Goal: Task Accomplishment & Management: Manage account settings

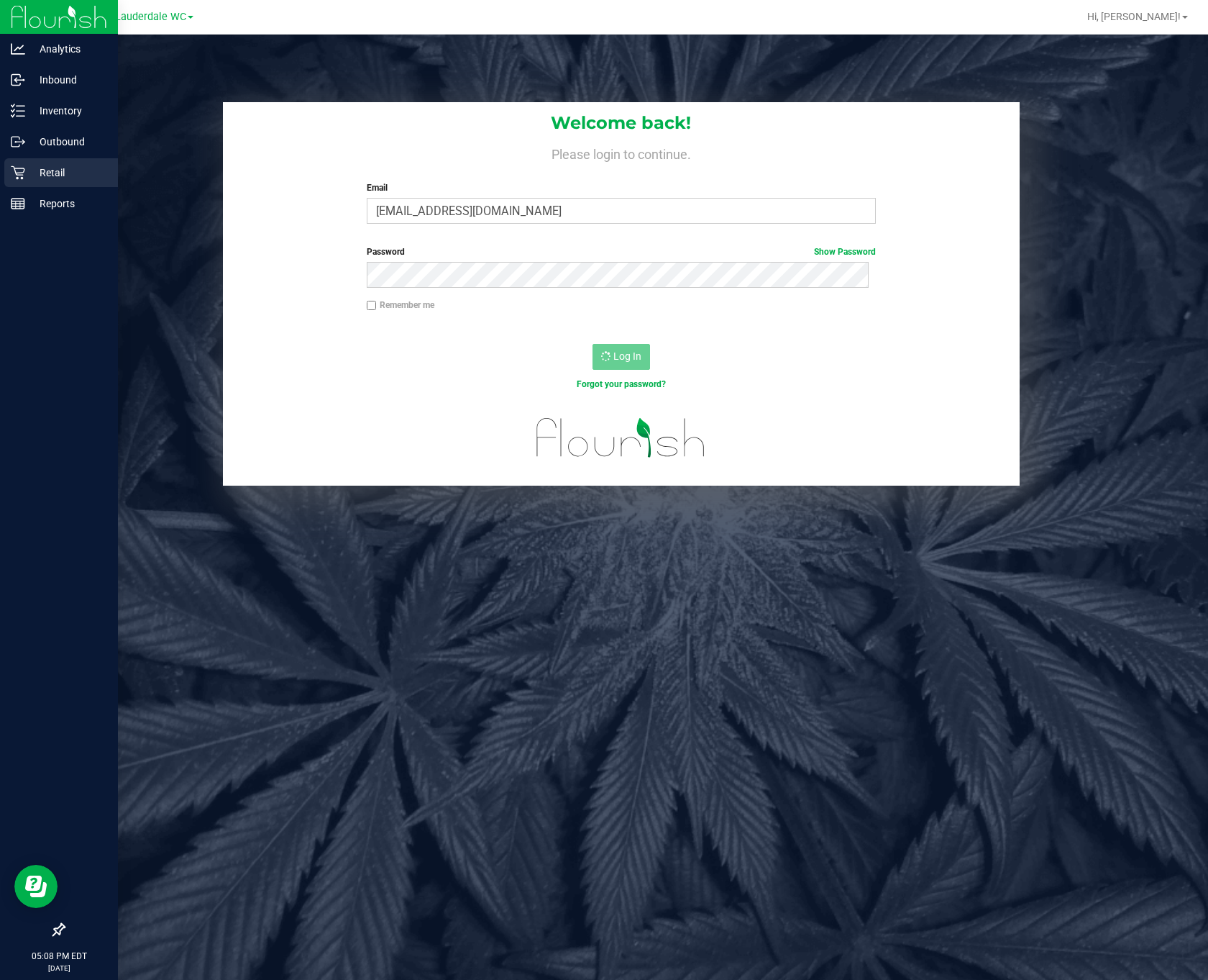
click at [24, 175] on icon at bounding box center [18, 172] width 15 height 15
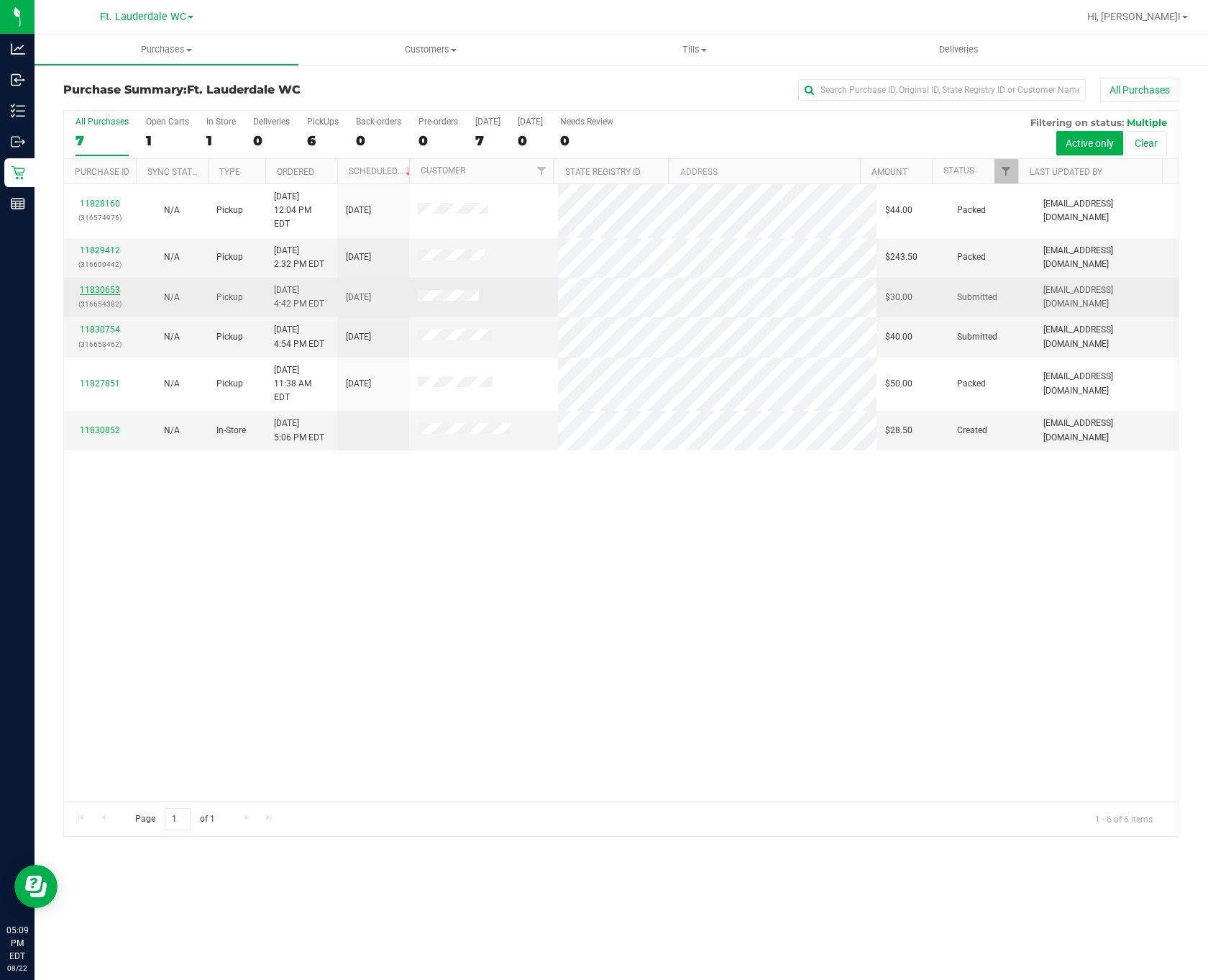
click at [100, 285] on link "11830653" at bounding box center [99, 290] width 40 height 10
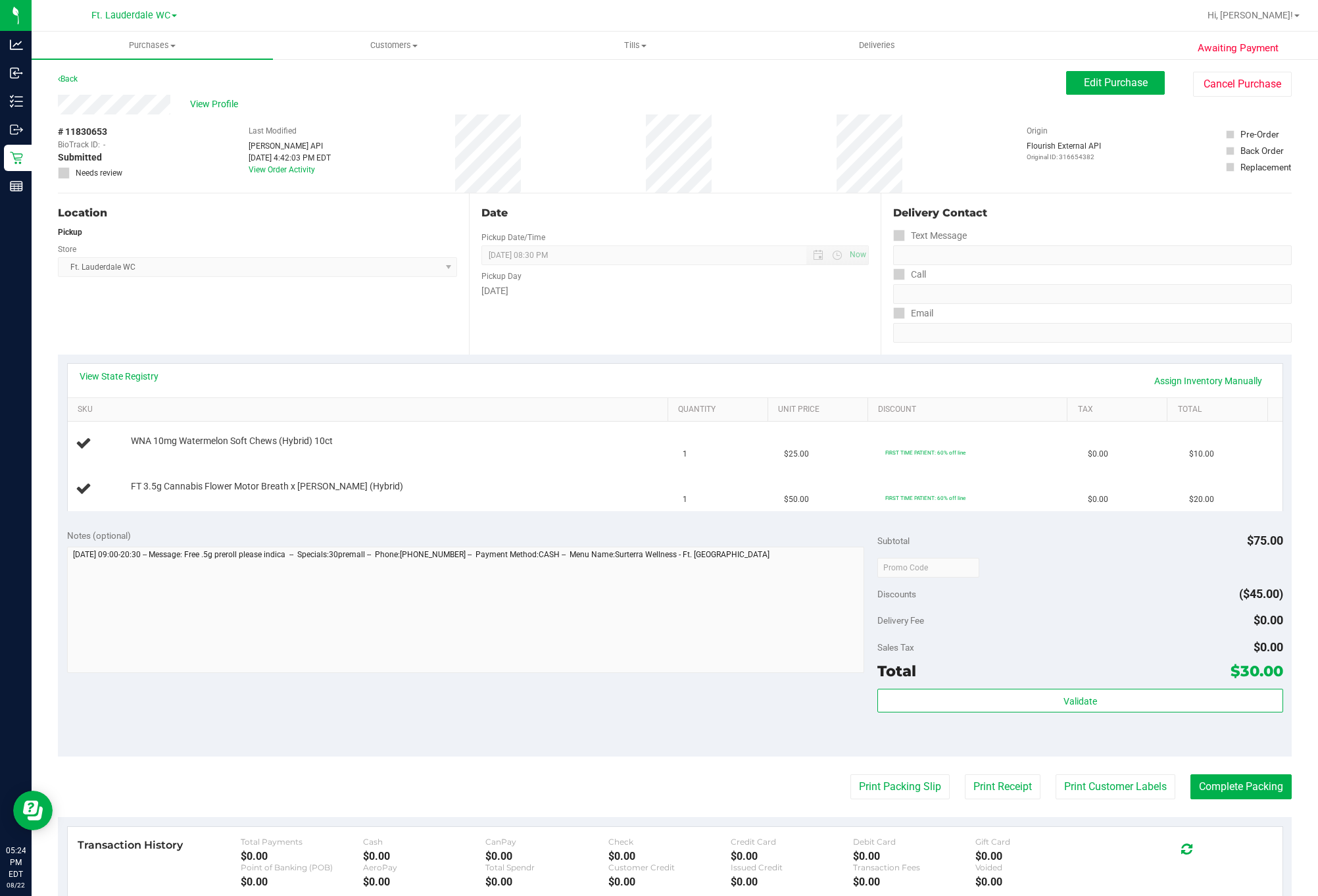
click at [308, 310] on div "Location Pickup Store Ft. Lauderdale WC Select Store Bonita Springs WC Boynton …" at bounding box center [263, 273] width 411 height 161
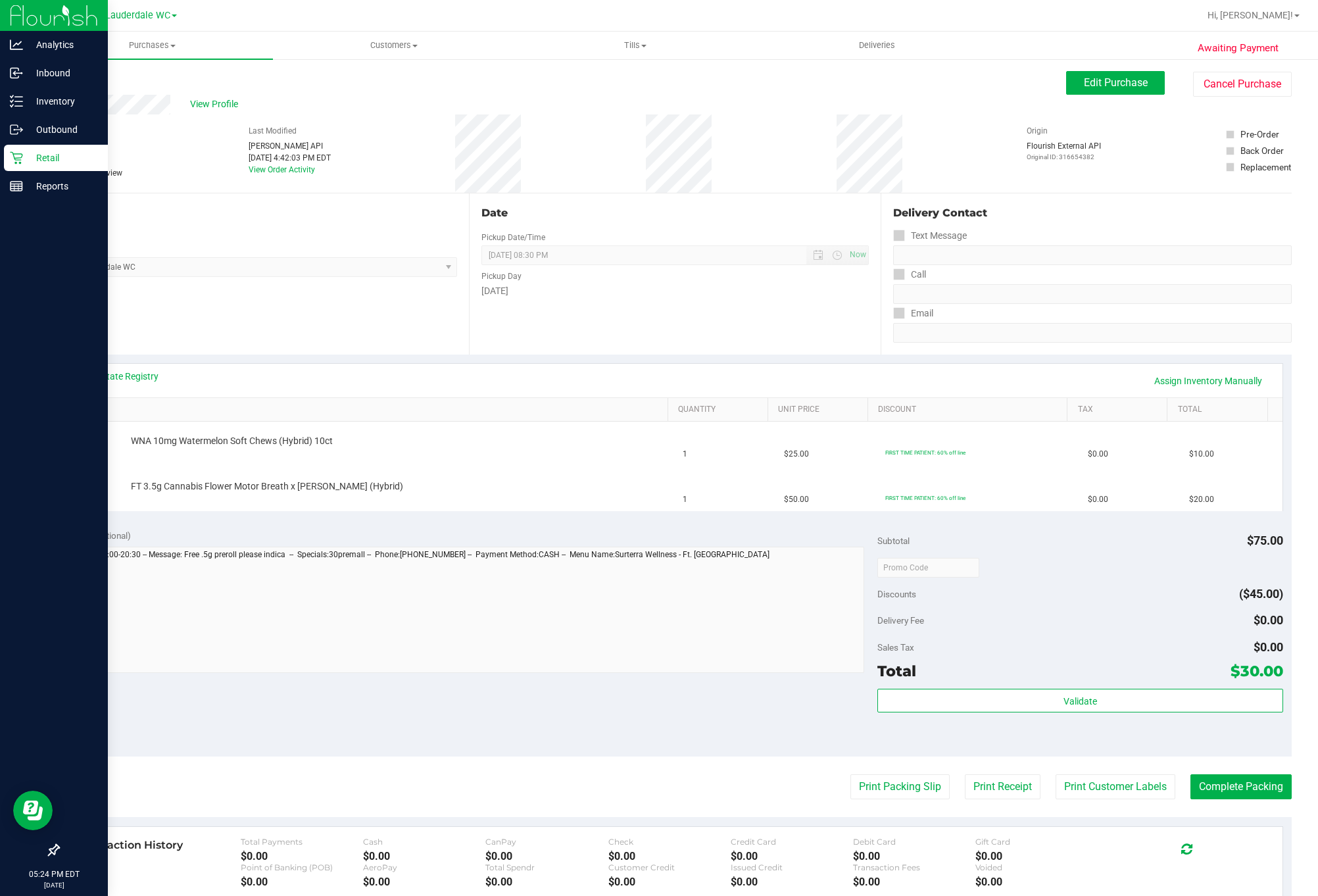
click at [26, 150] on p "Retail" at bounding box center [63, 158] width 79 height 16
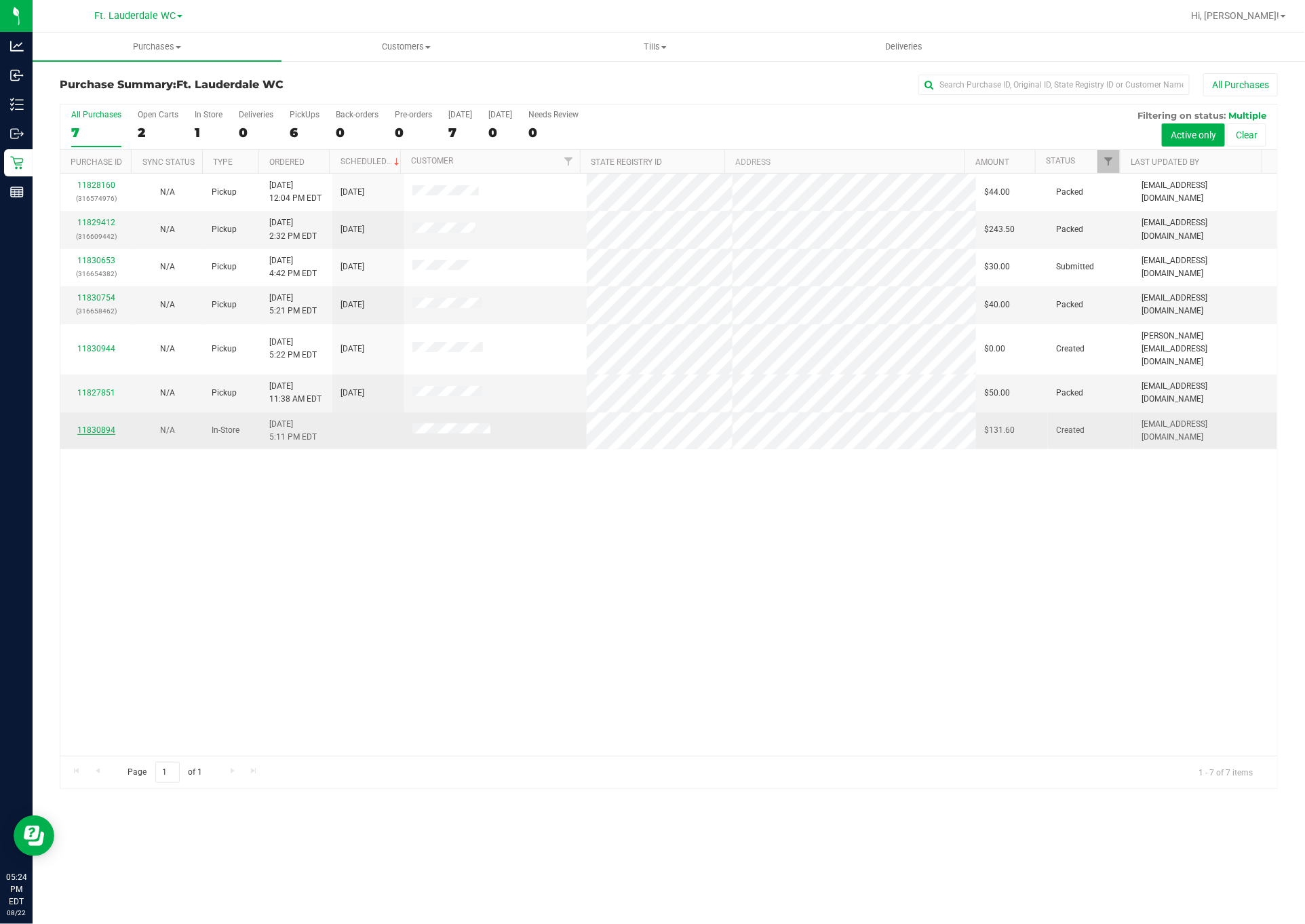
click at [100, 425] on link "11830894" at bounding box center [96, 430] width 38 height 9
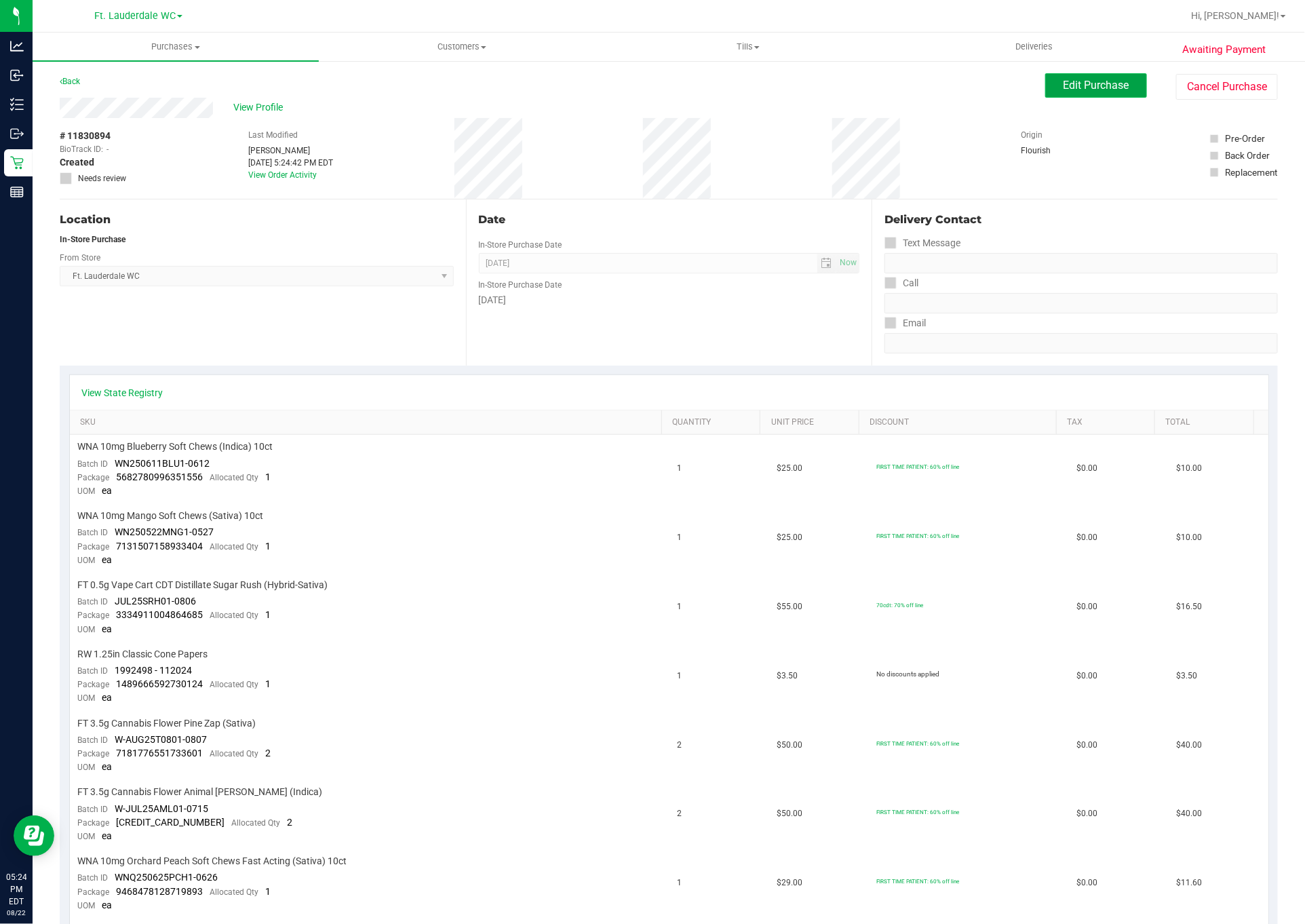
click at [1106, 80] on span "Edit Purchase" at bounding box center [1095, 85] width 66 height 13
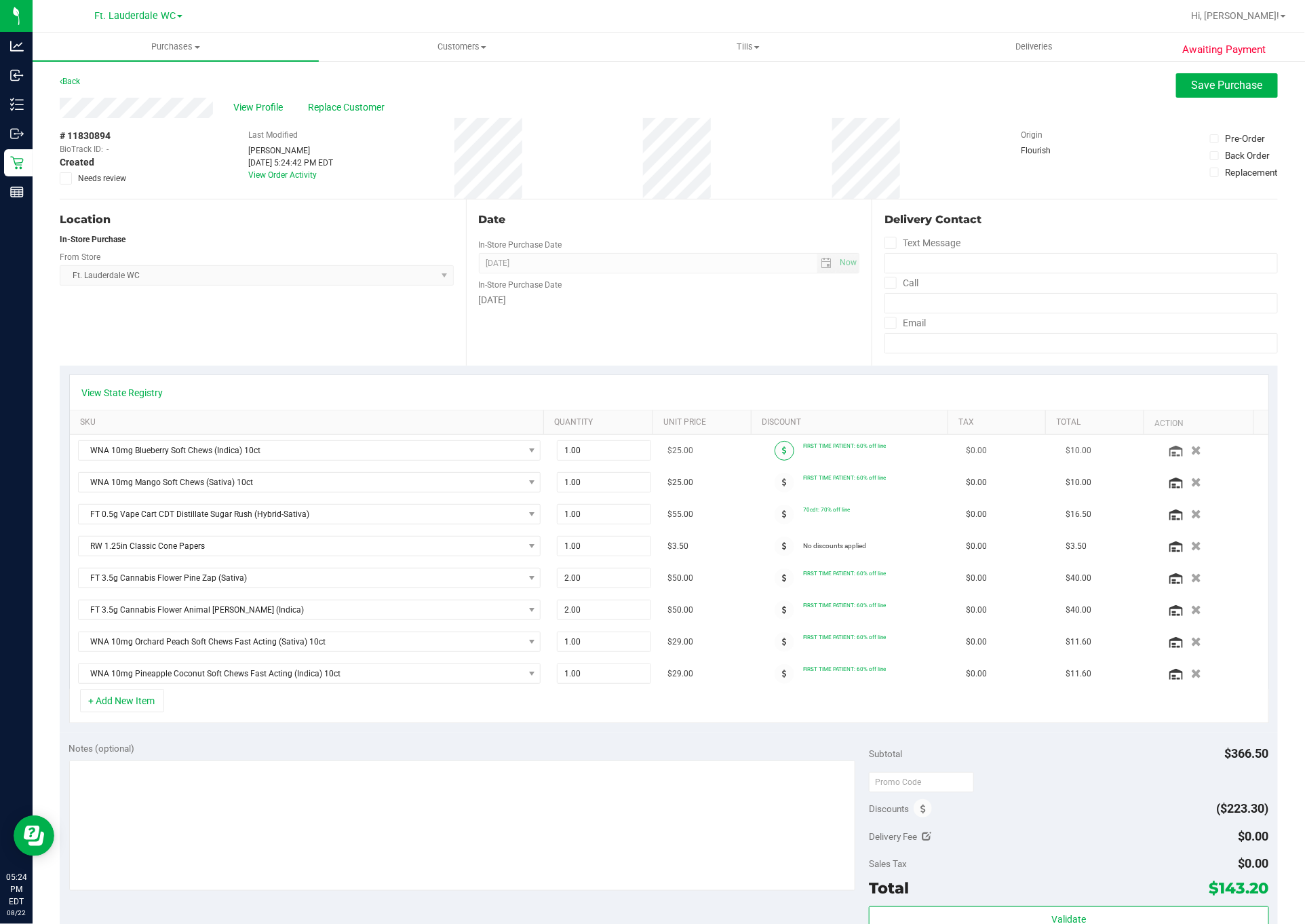
click at [774, 450] on span at bounding box center [784, 450] width 19 height 19
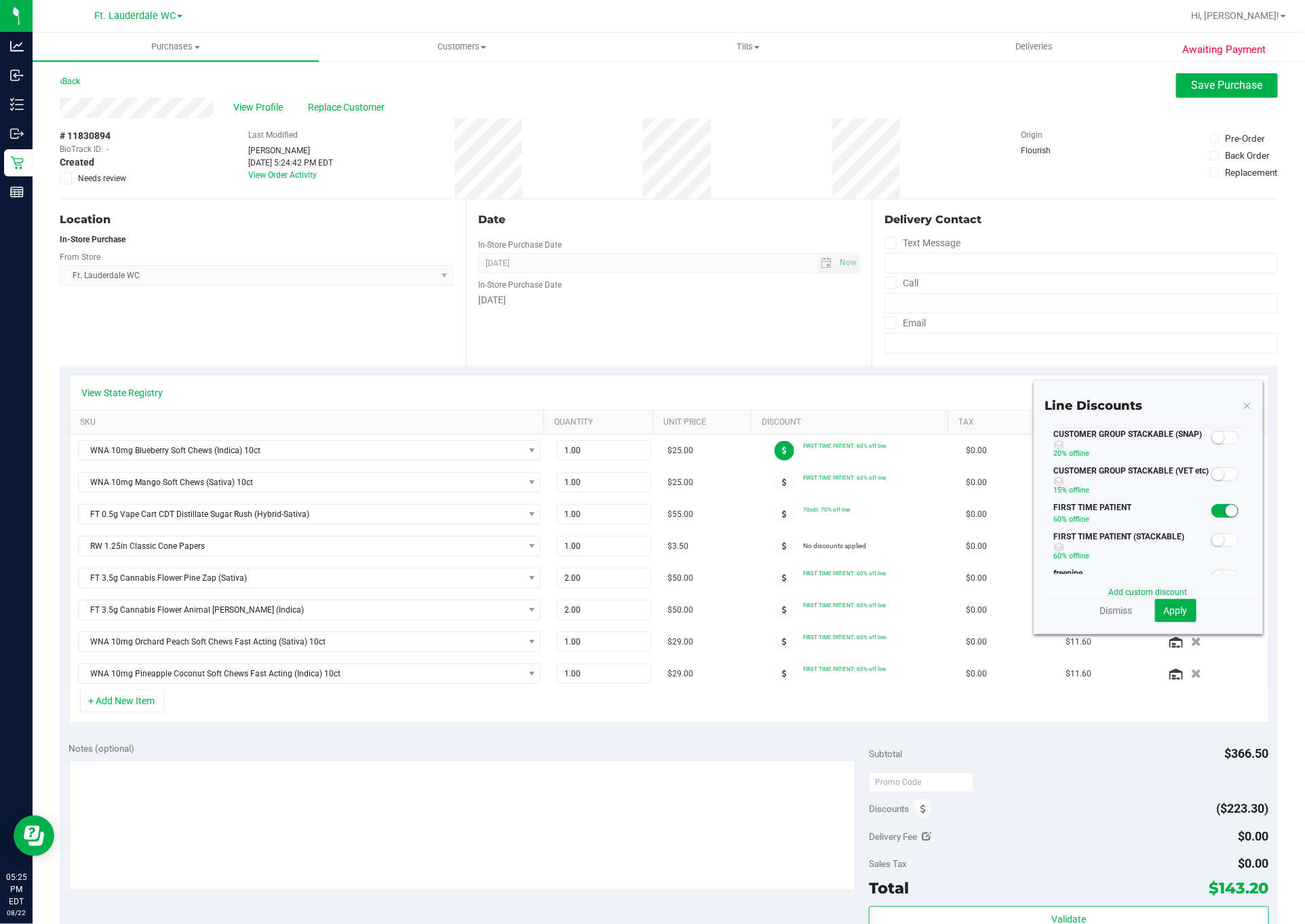
click at [1225, 517] on small at bounding box center [1231, 510] width 12 height 12
click at [1164, 611] on span "Apply" at bounding box center [1176, 610] width 24 height 11
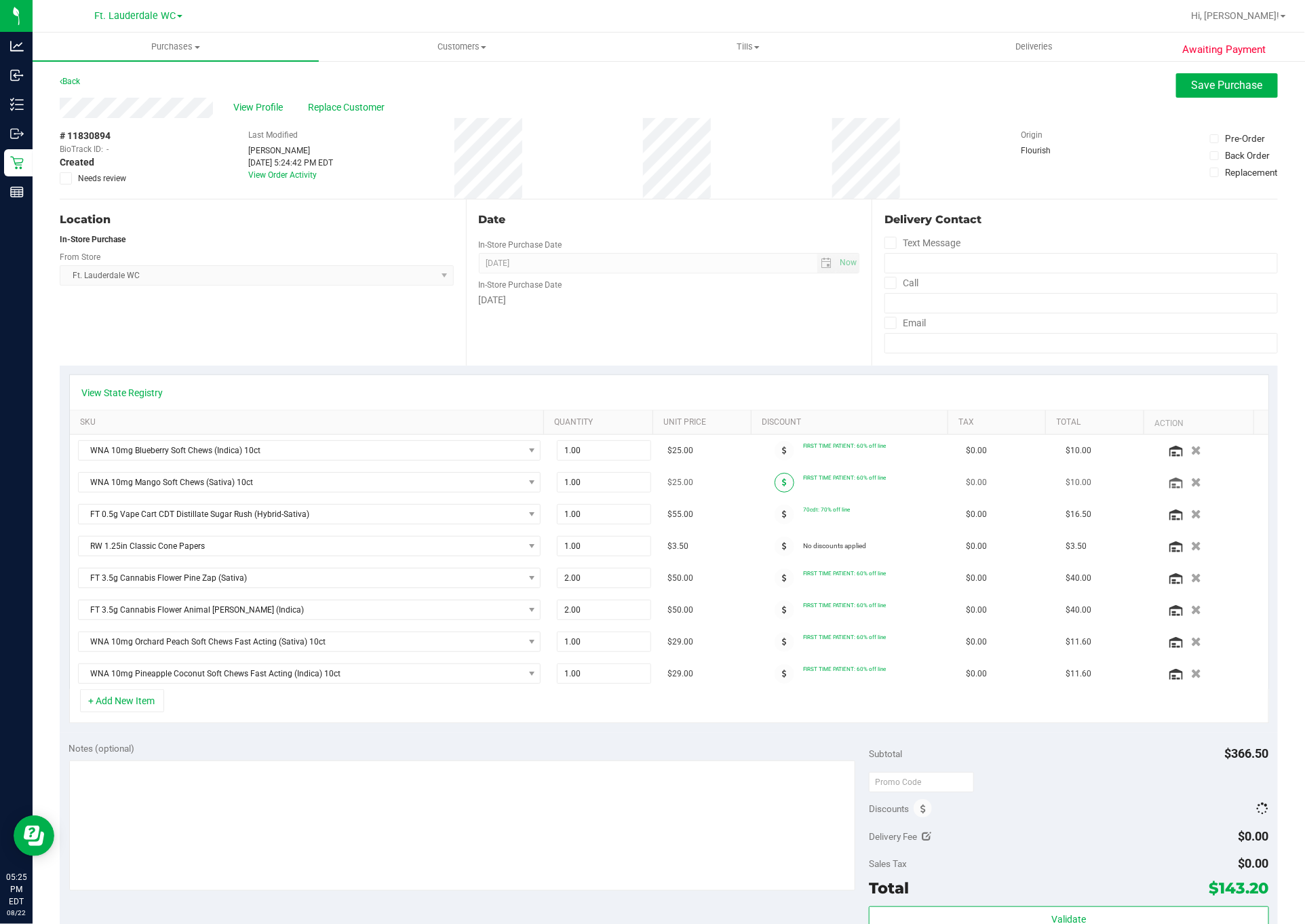
click at [782, 484] on icon at bounding box center [784, 481] width 5 height 8
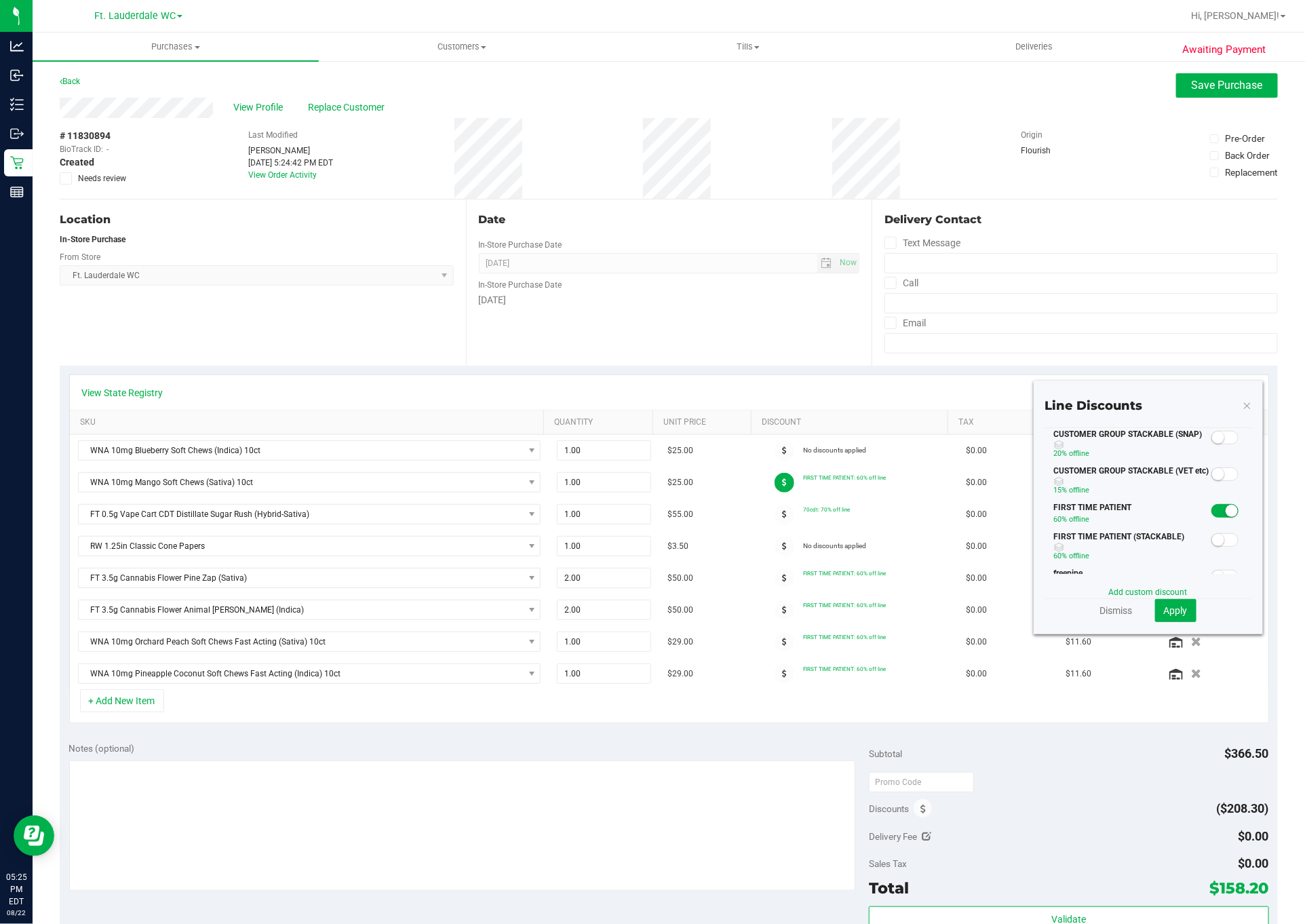
click at [1225, 517] on small at bounding box center [1231, 510] width 12 height 12
click at [1170, 614] on span "Apply" at bounding box center [1176, 610] width 24 height 11
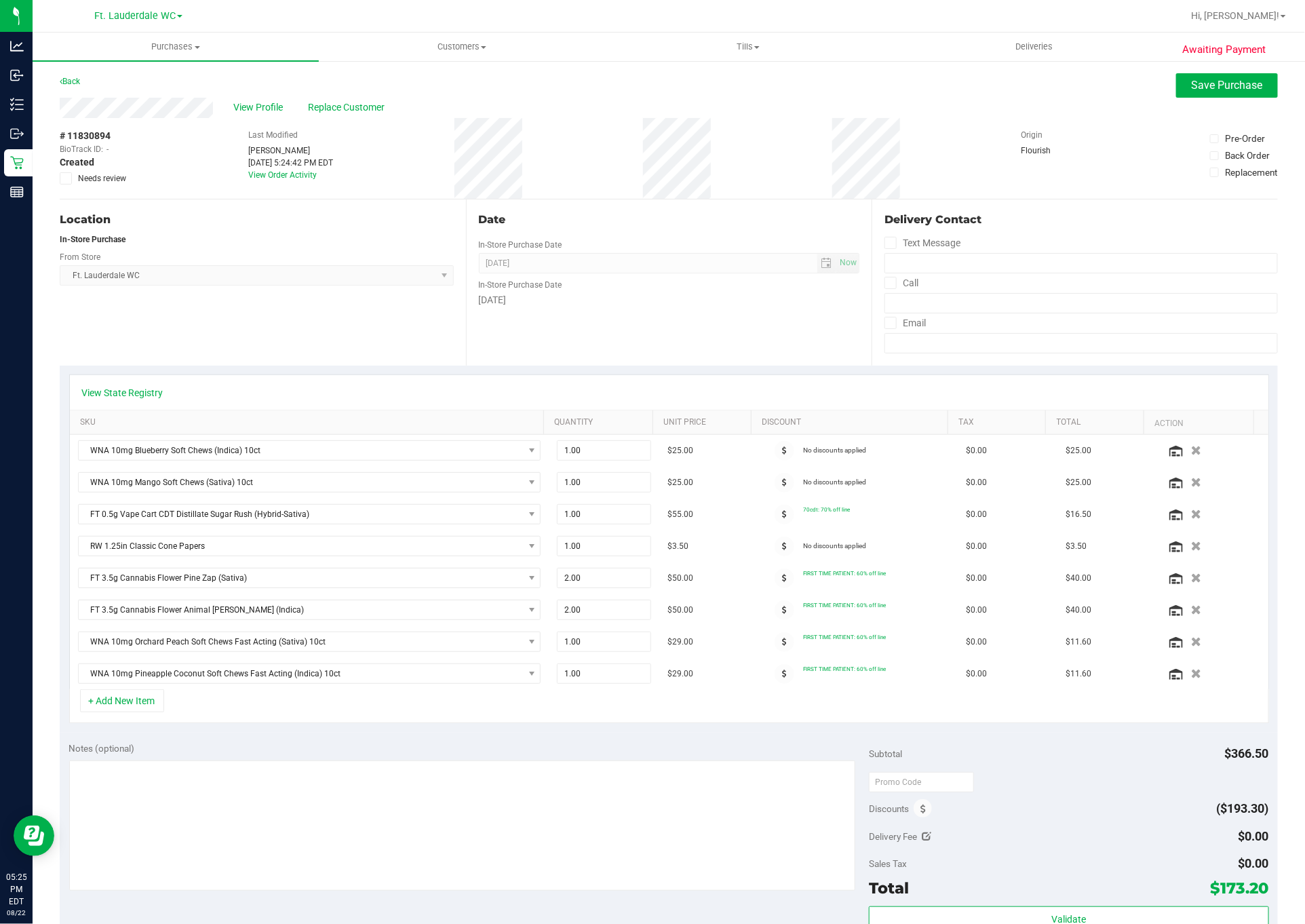
click at [920, 491] on td "No discounts applied" at bounding box center [858, 482] width 199 height 32
click at [1220, 75] on button "Save Purchase" at bounding box center [1227, 85] width 102 height 24
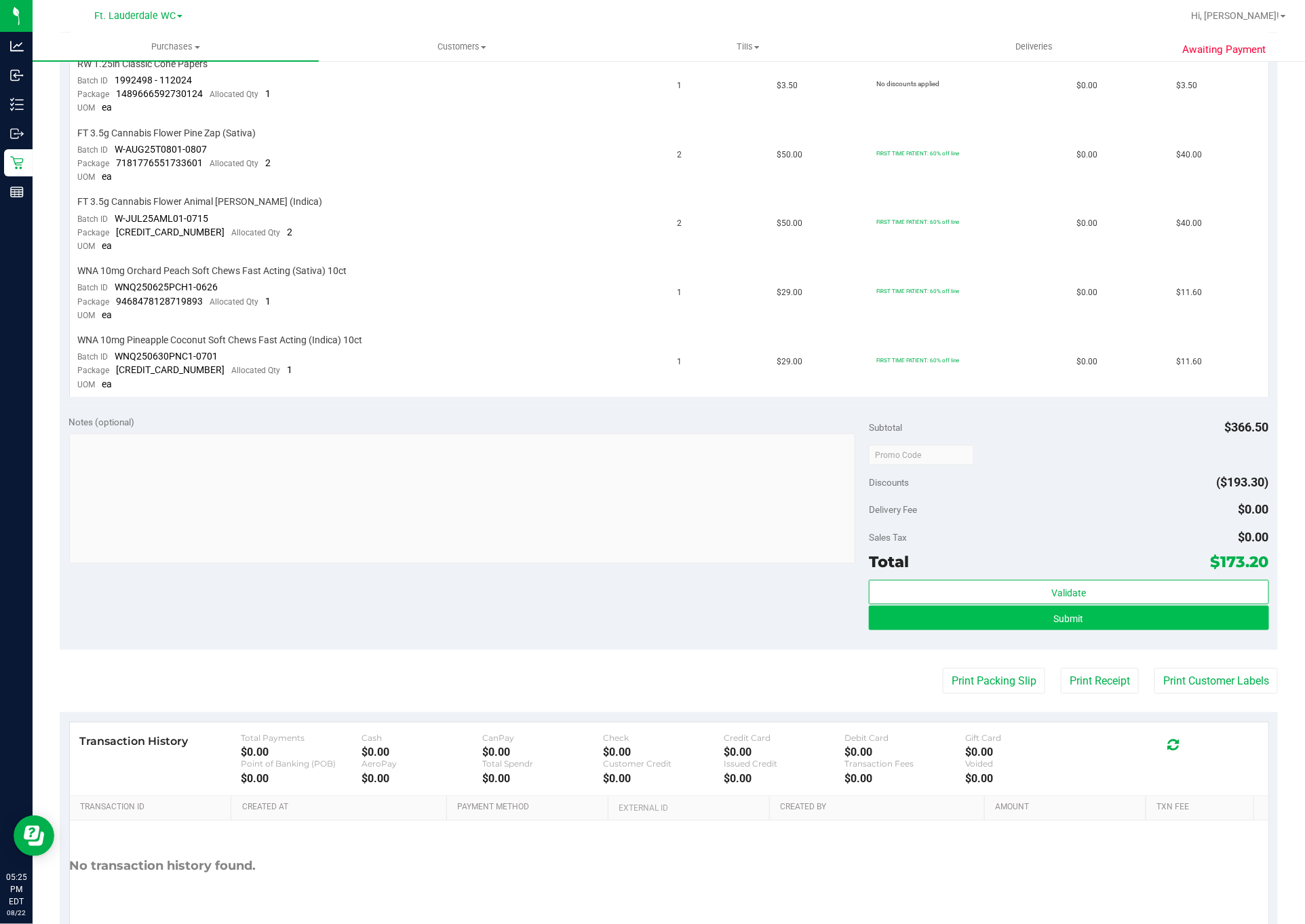
scroll to position [649, 0]
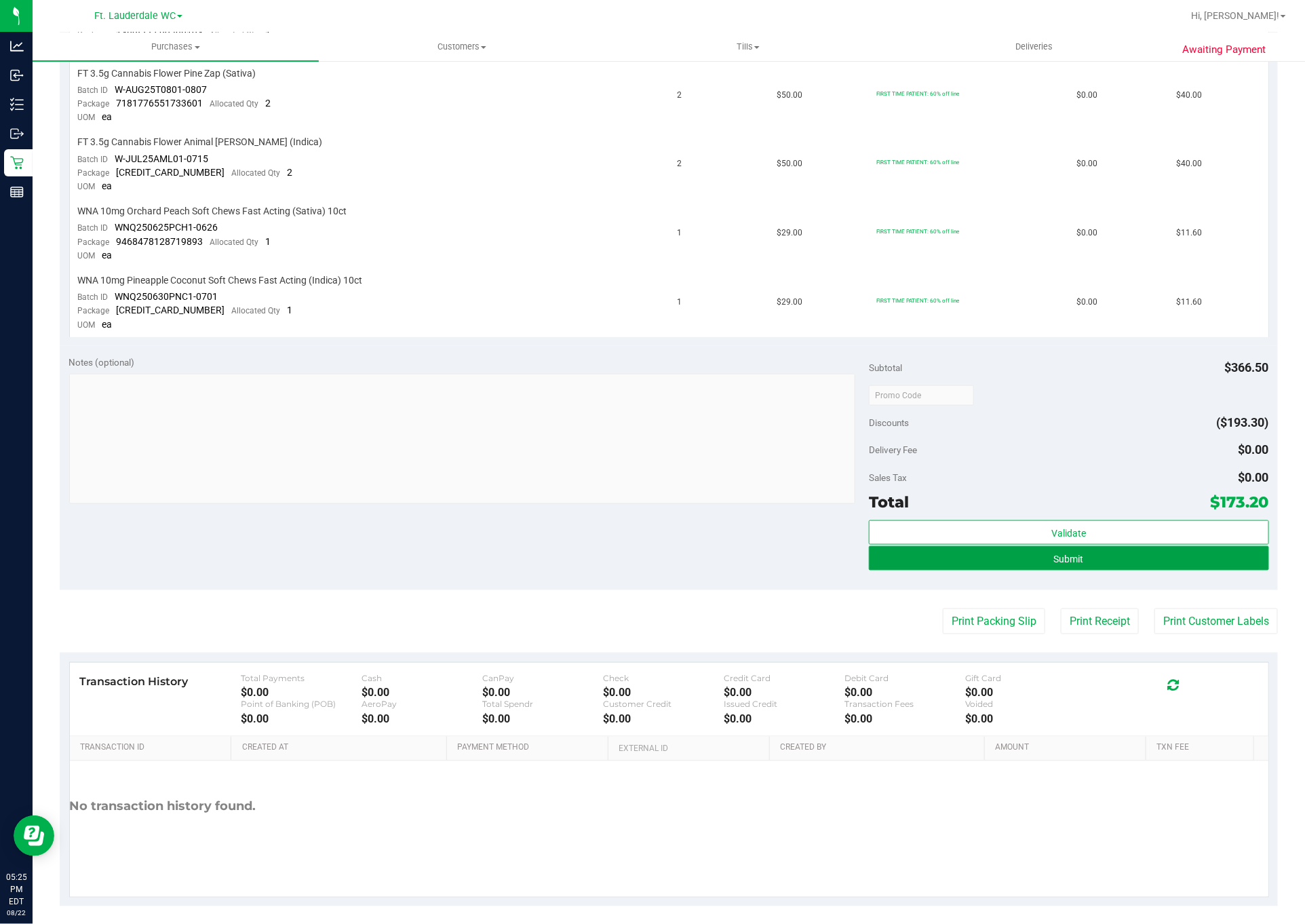
click at [1085, 546] on button "Submit" at bounding box center [1068, 558] width 400 height 24
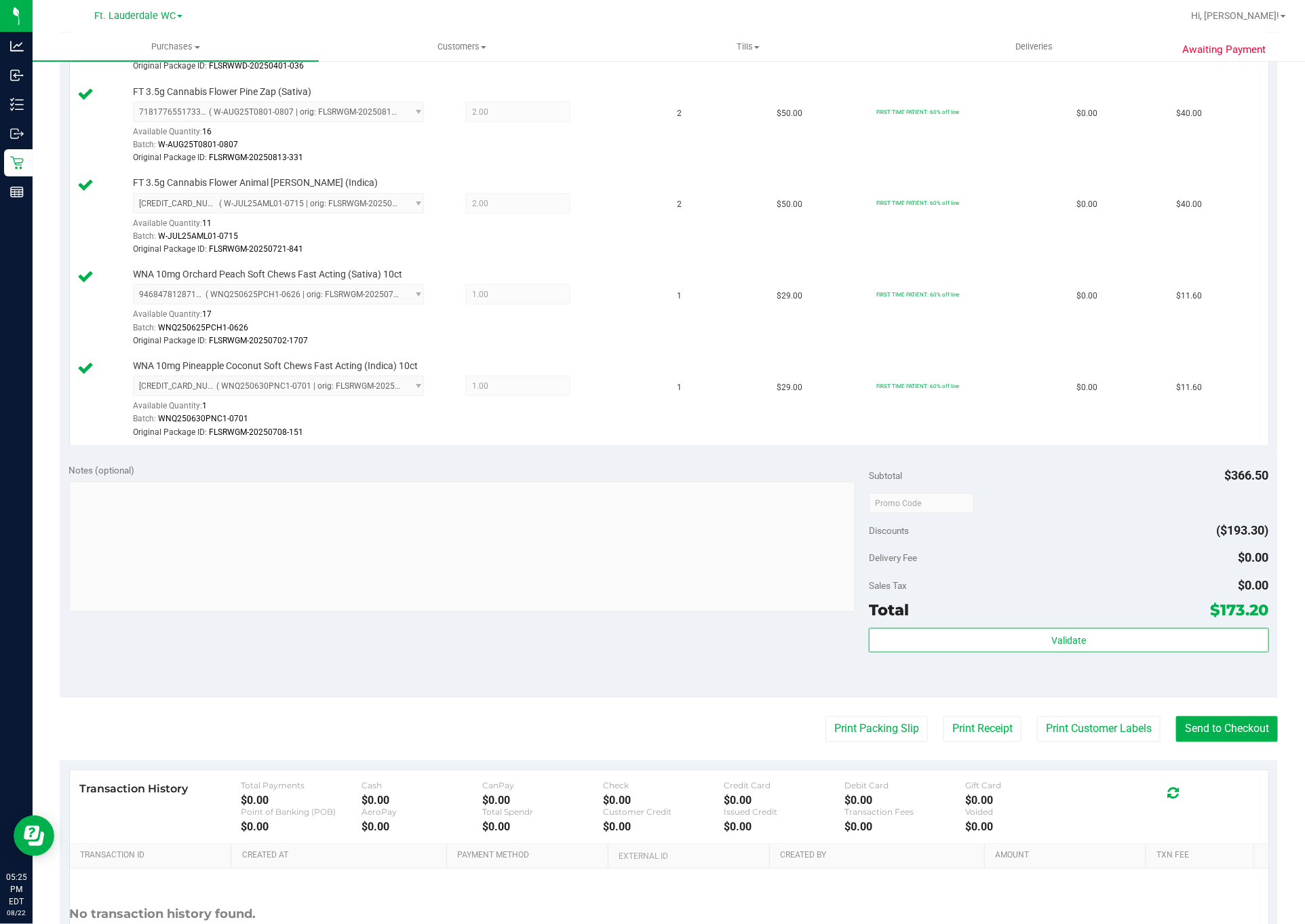
scroll to position [851, 0]
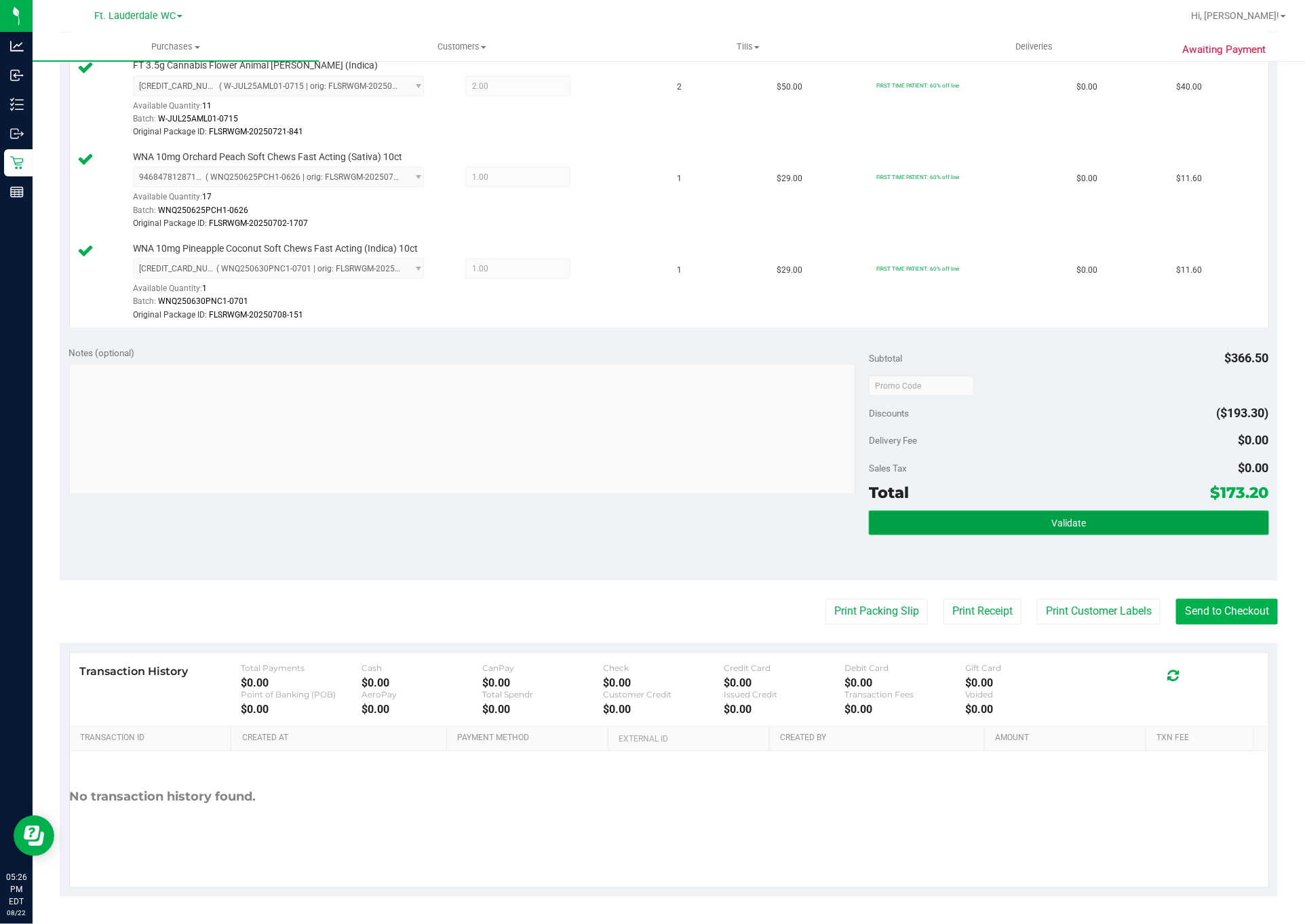
click at [1017, 511] on button "Validate" at bounding box center [1068, 523] width 400 height 24
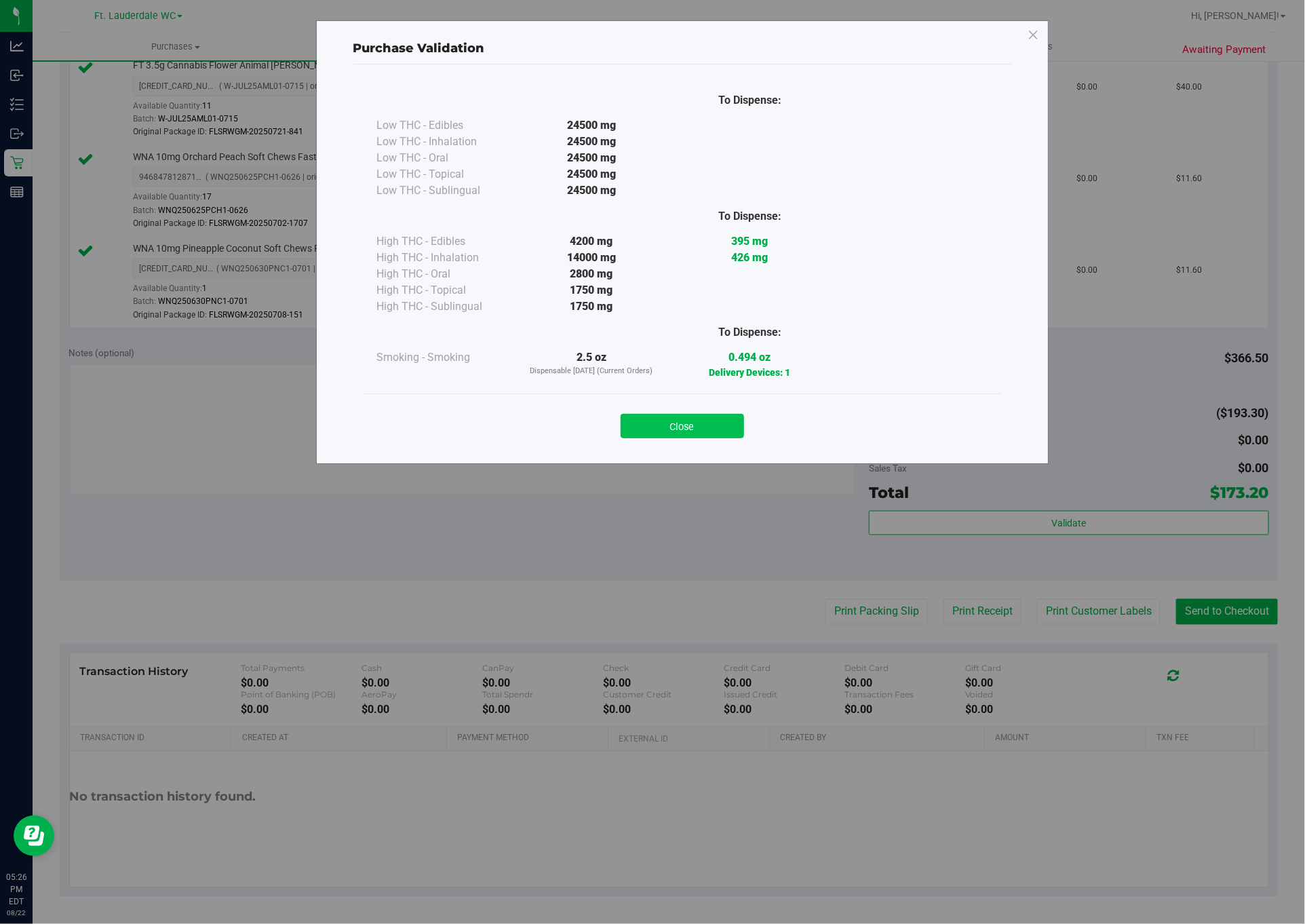
click at [700, 417] on button "Close" at bounding box center [682, 426] width 123 height 24
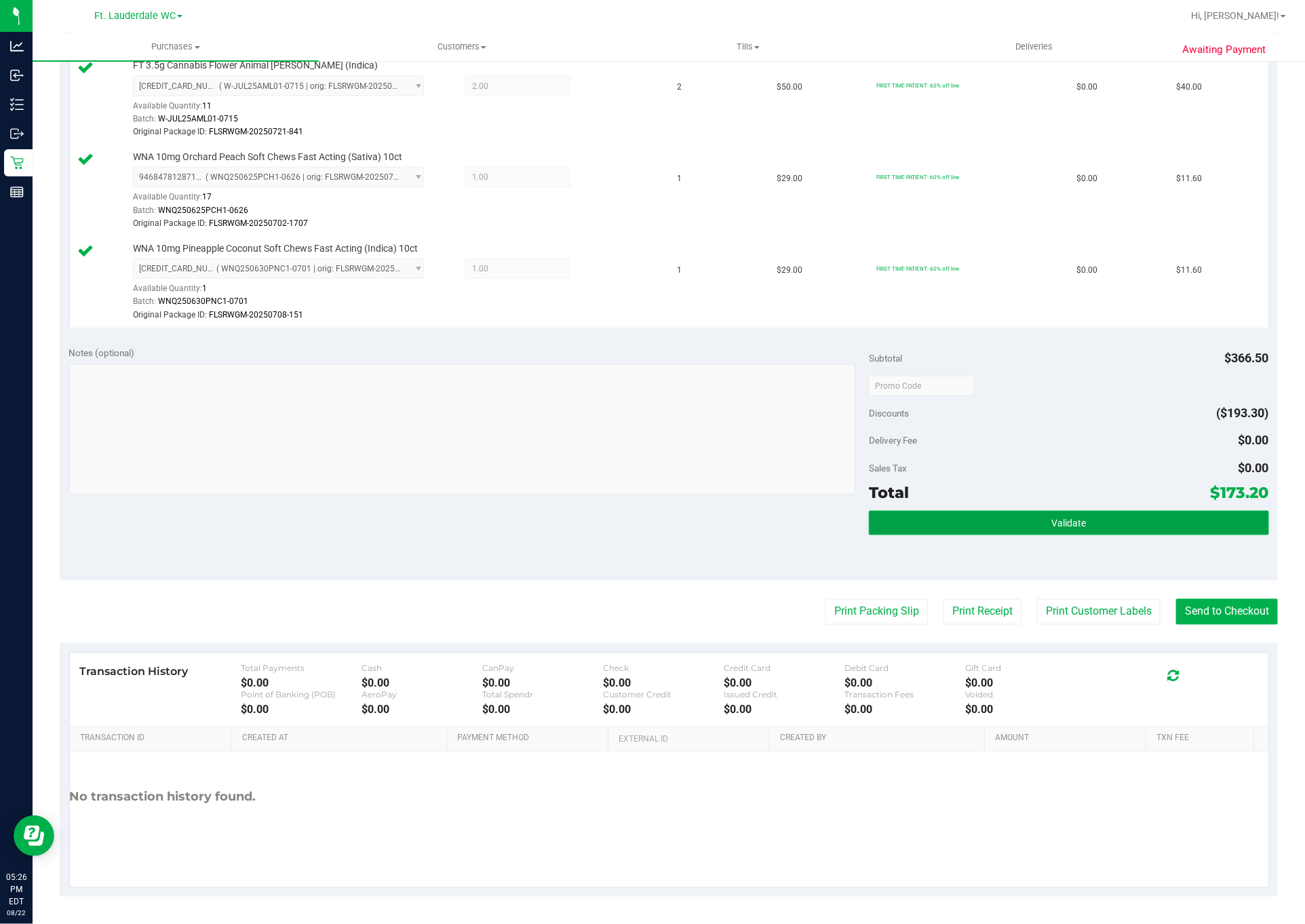
click at [1123, 520] on button "Validate" at bounding box center [1068, 523] width 400 height 24
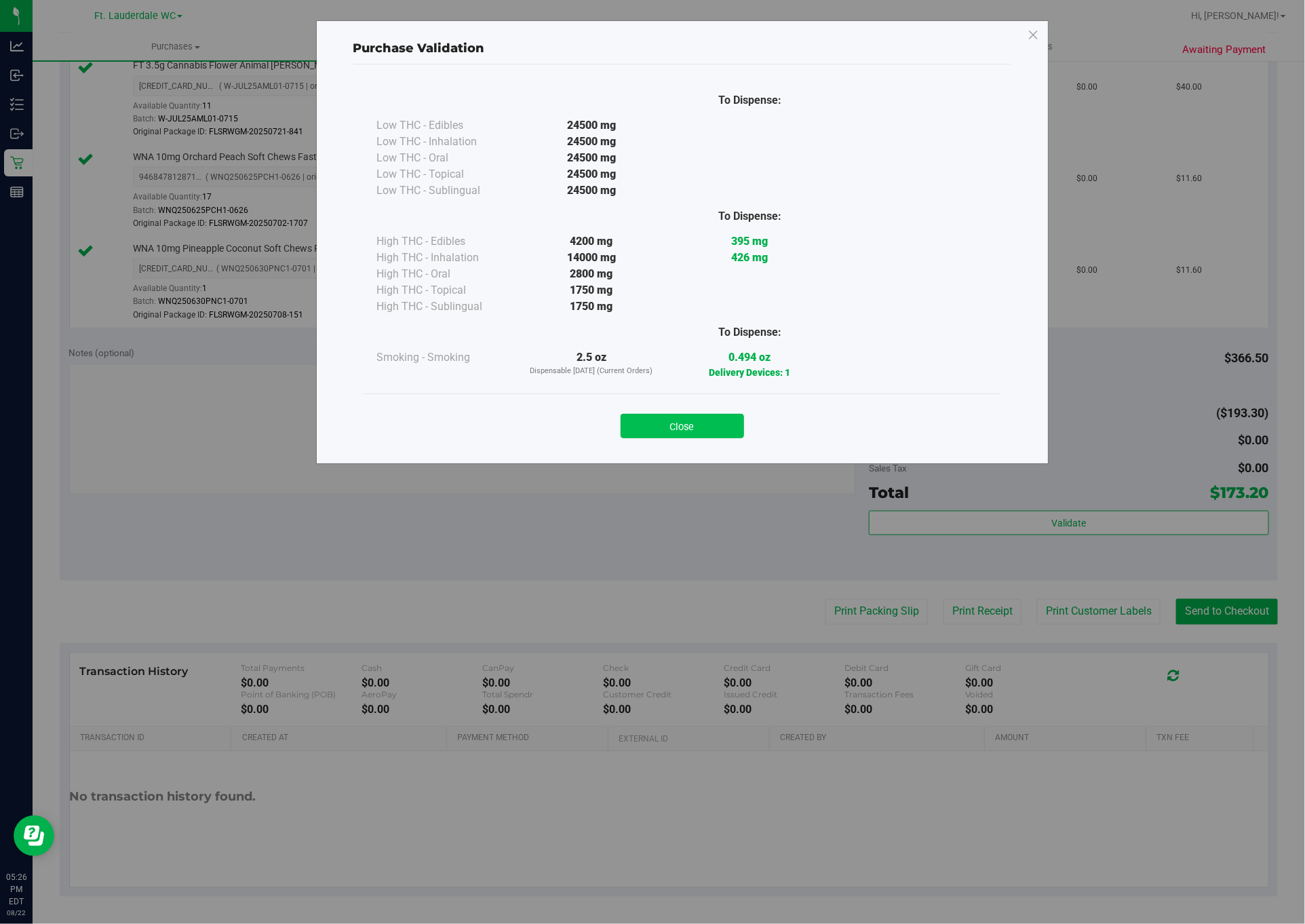
click at [708, 417] on button "Close" at bounding box center [682, 426] width 123 height 24
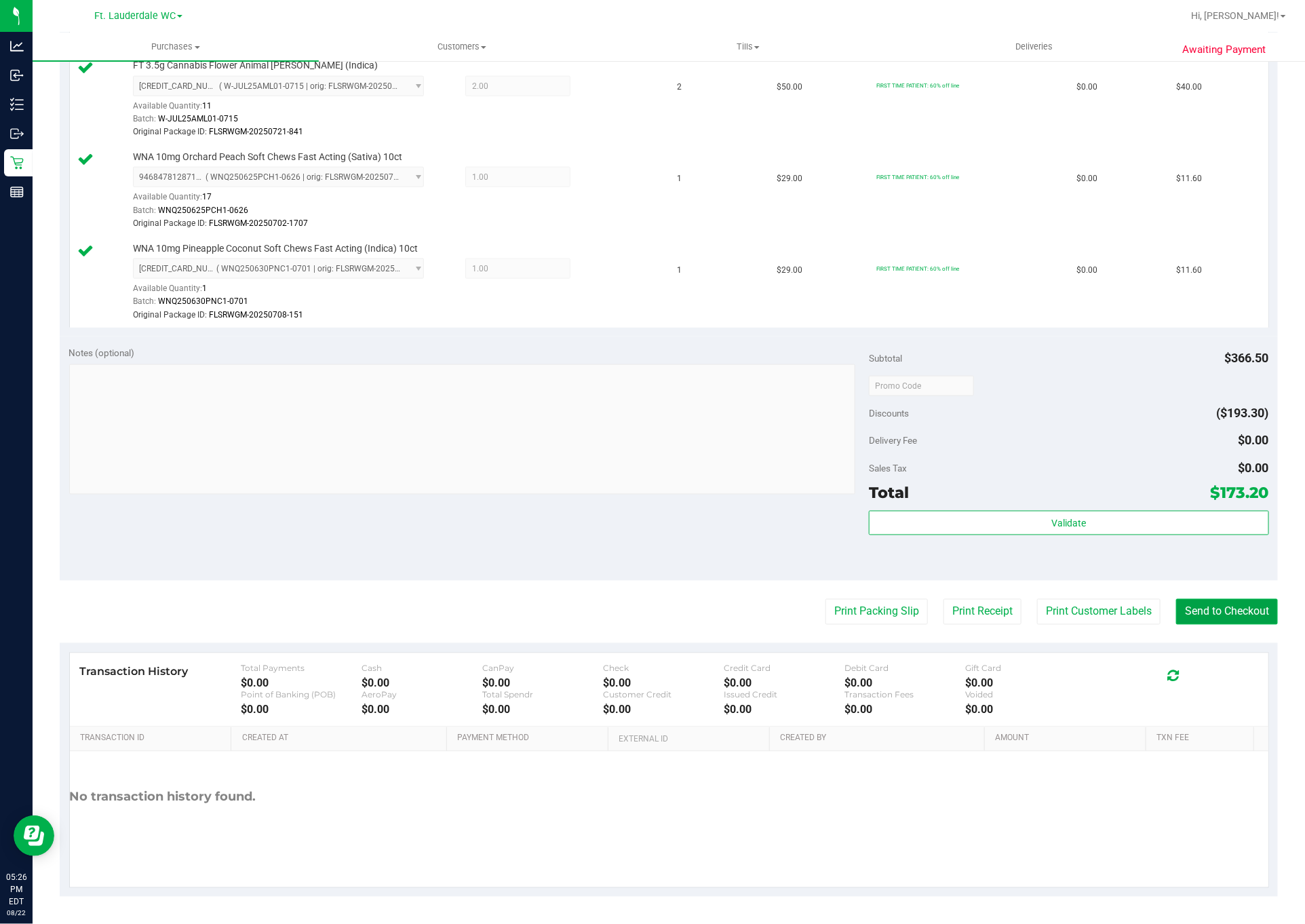
click at [1199, 609] on button "Send to Checkout" at bounding box center [1227, 612] width 102 height 26
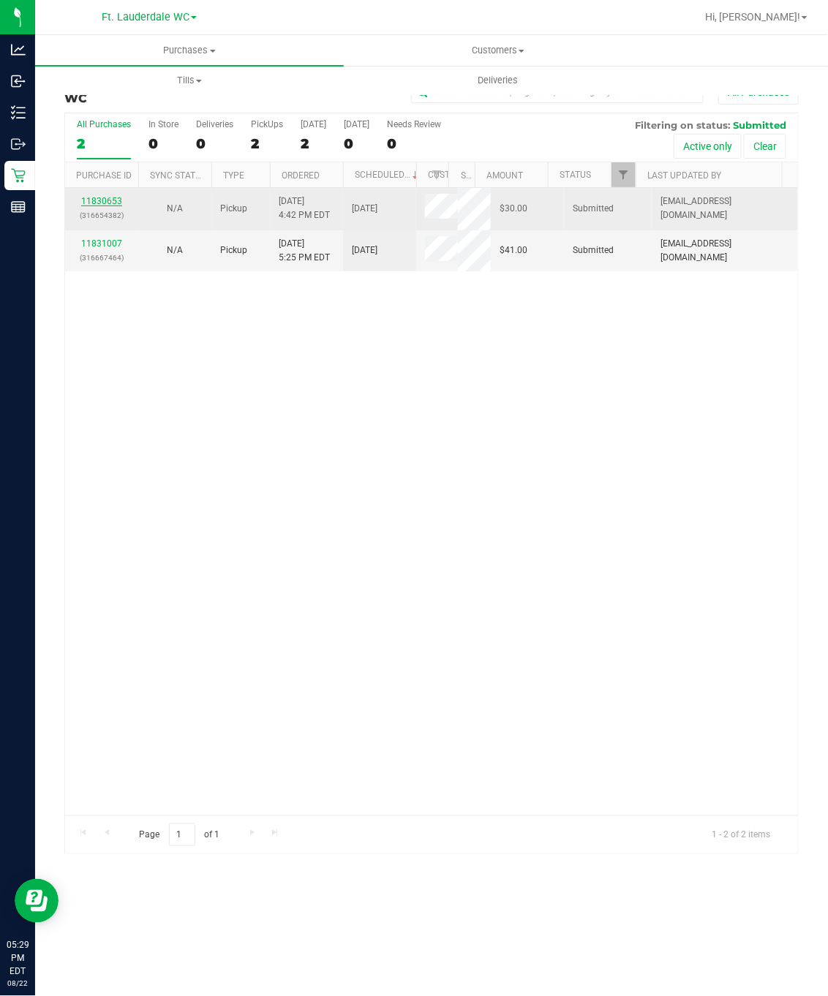
click at [102, 205] on link "11830653" at bounding box center [101, 201] width 41 height 10
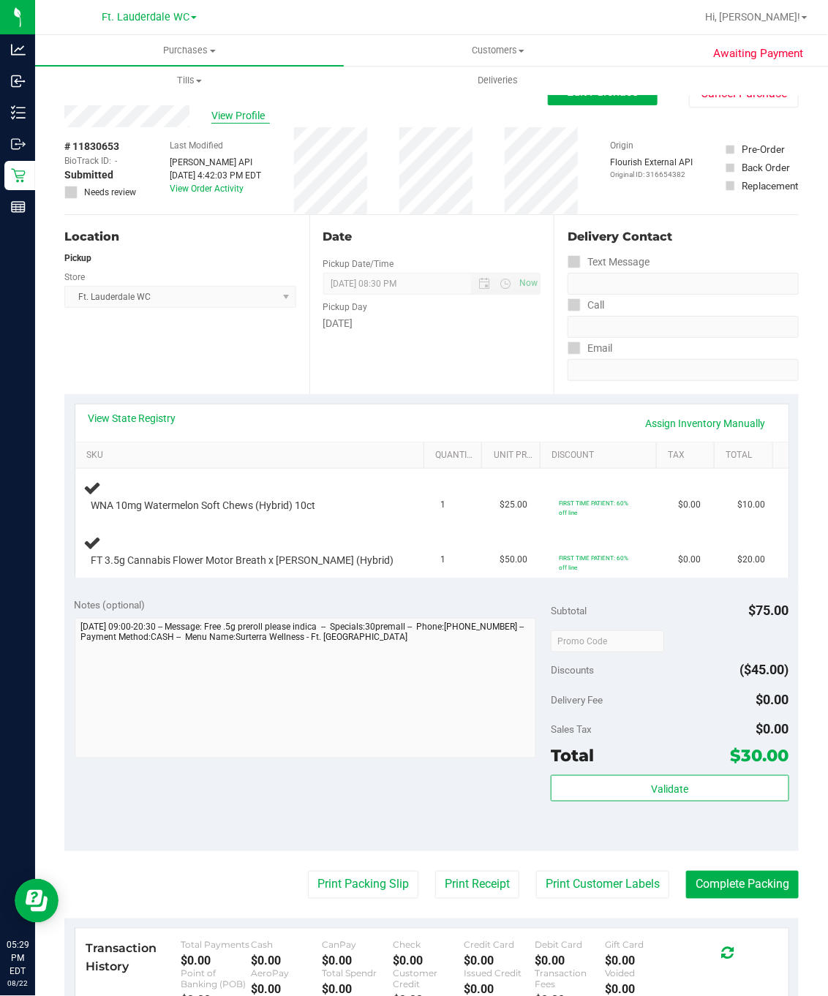
click at [238, 118] on span "View Profile" at bounding box center [240, 115] width 58 height 15
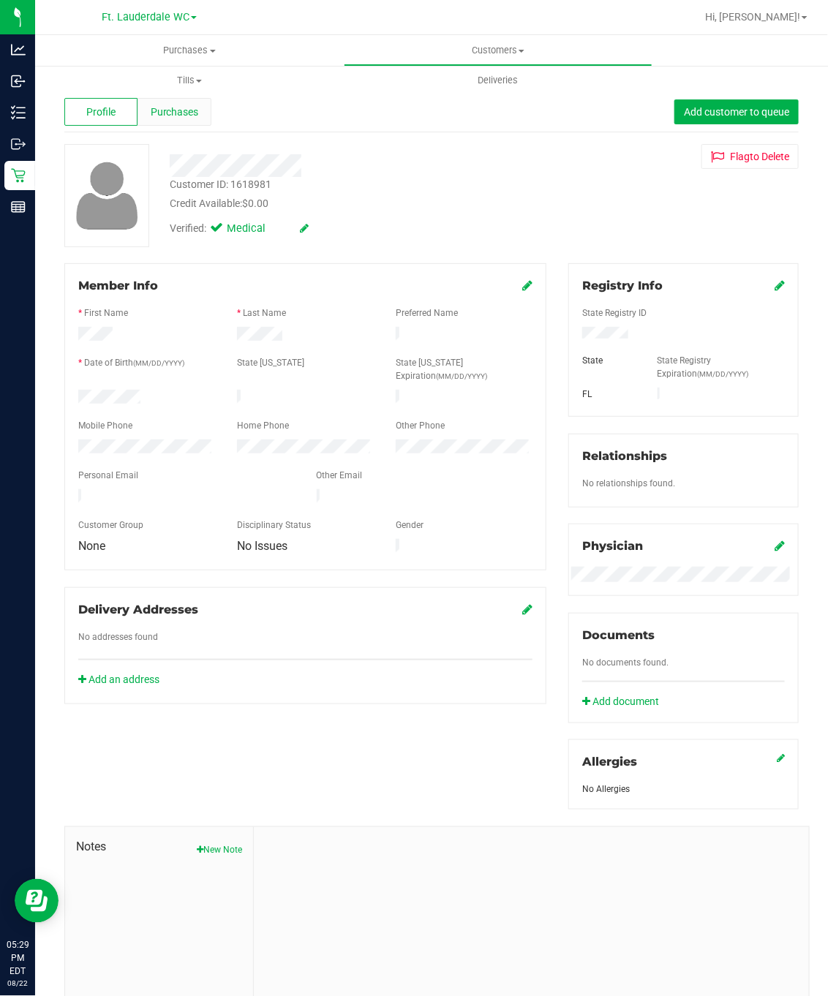
click at [175, 112] on span "Purchases" at bounding box center [175, 112] width 48 height 15
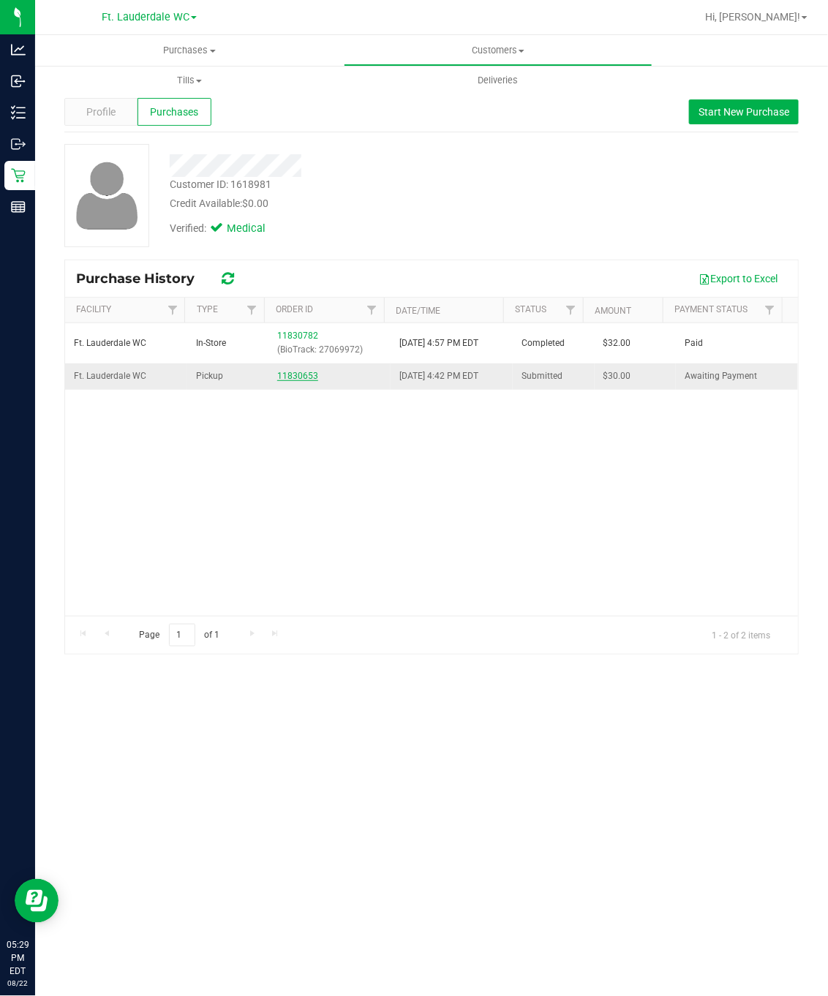
click at [303, 381] on link "11830653" at bounding box center [297, 376] width 41 height 10
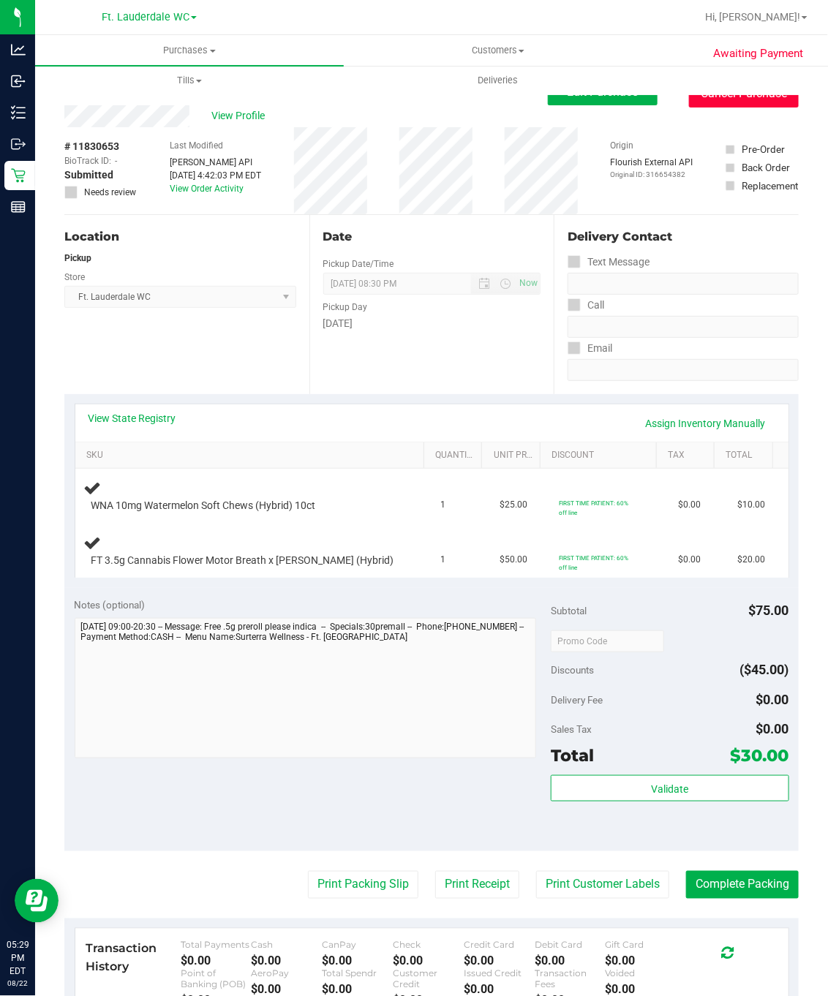
click at [731, 101] on button "Cancel Purchase" at bounding box center [744, 94] width 110 height 28
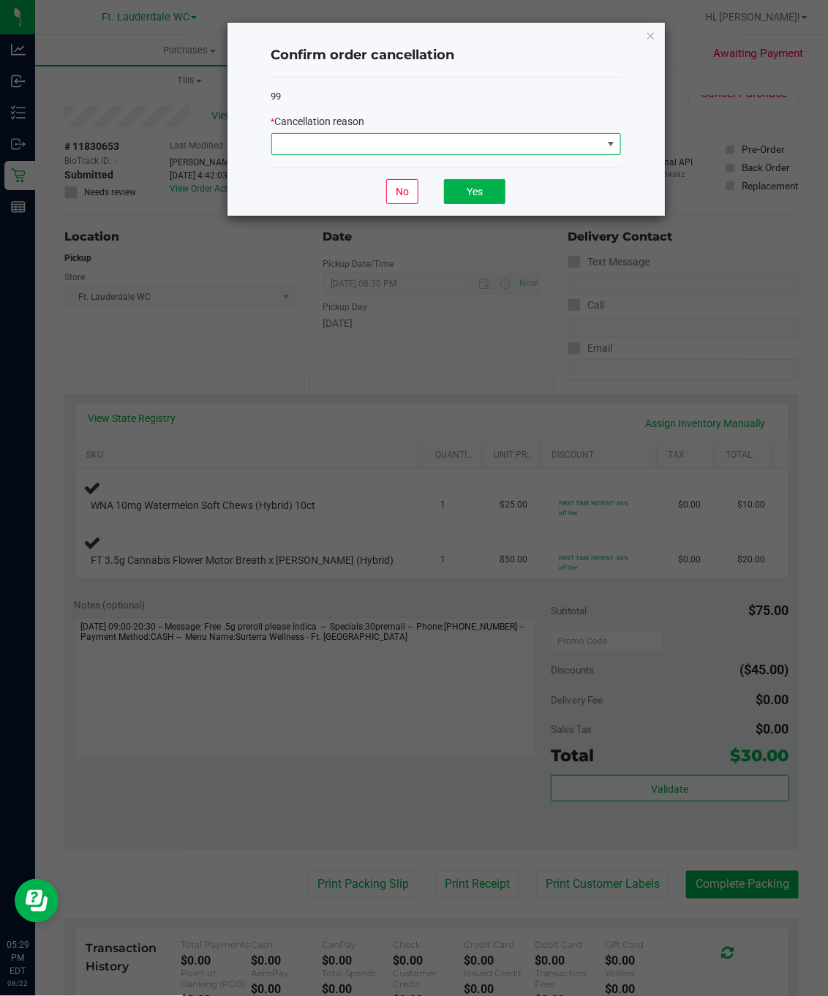
click at [481, 145] on span at bounding box center [437, 144] width 330 height 20
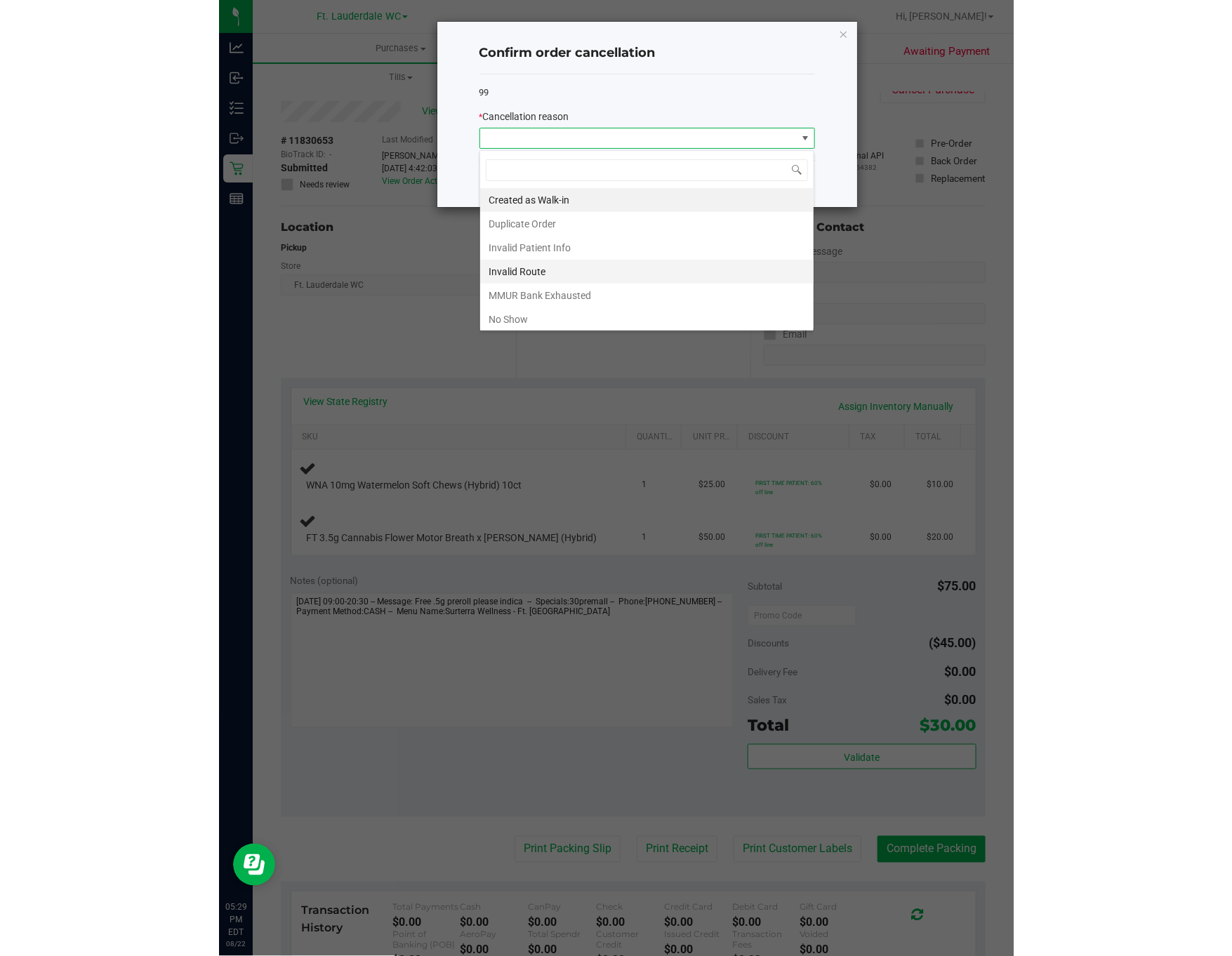
scroll to position [21, 335]
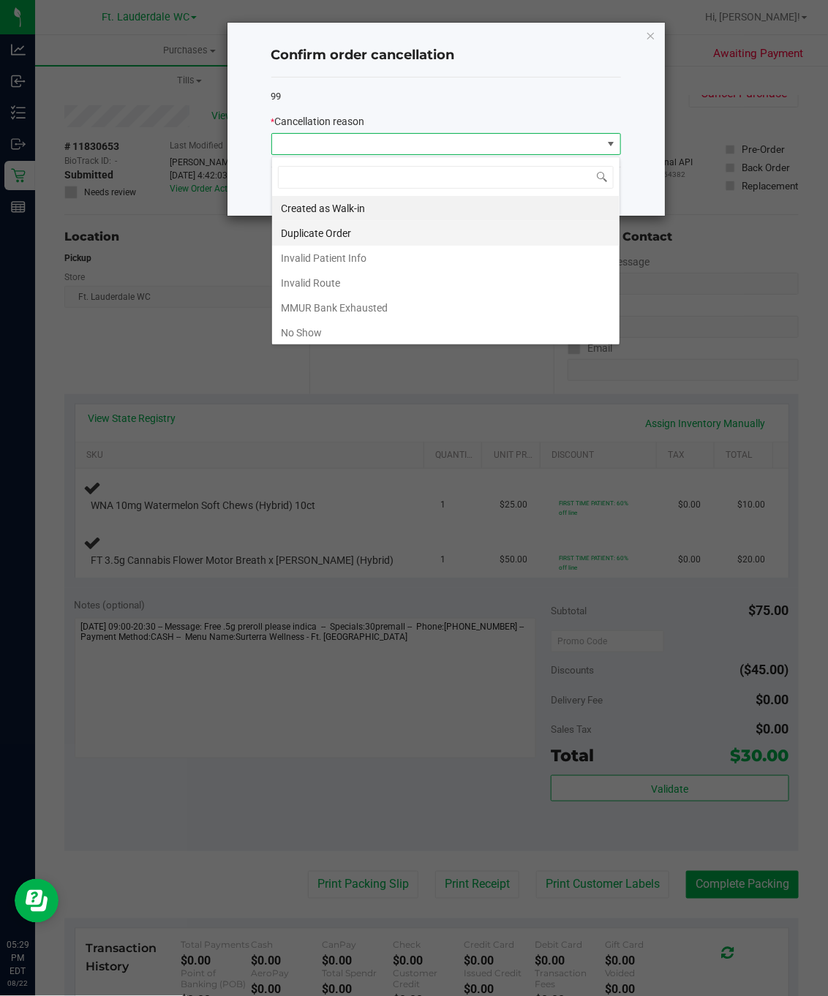
click at [347, 240] on li "Duplicate Order" at bounding box center [445, 233] width 347 height 25
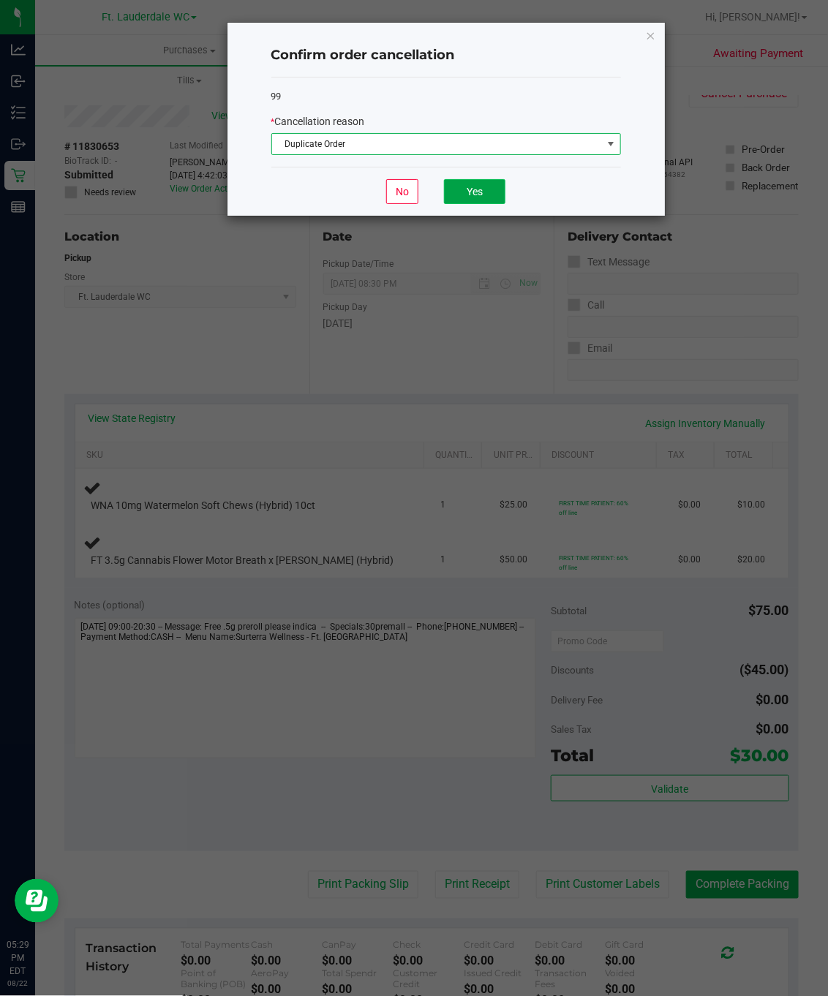
click at [491, 186] on button "Yes" at bounding box center [474, 191] width 61 height 25
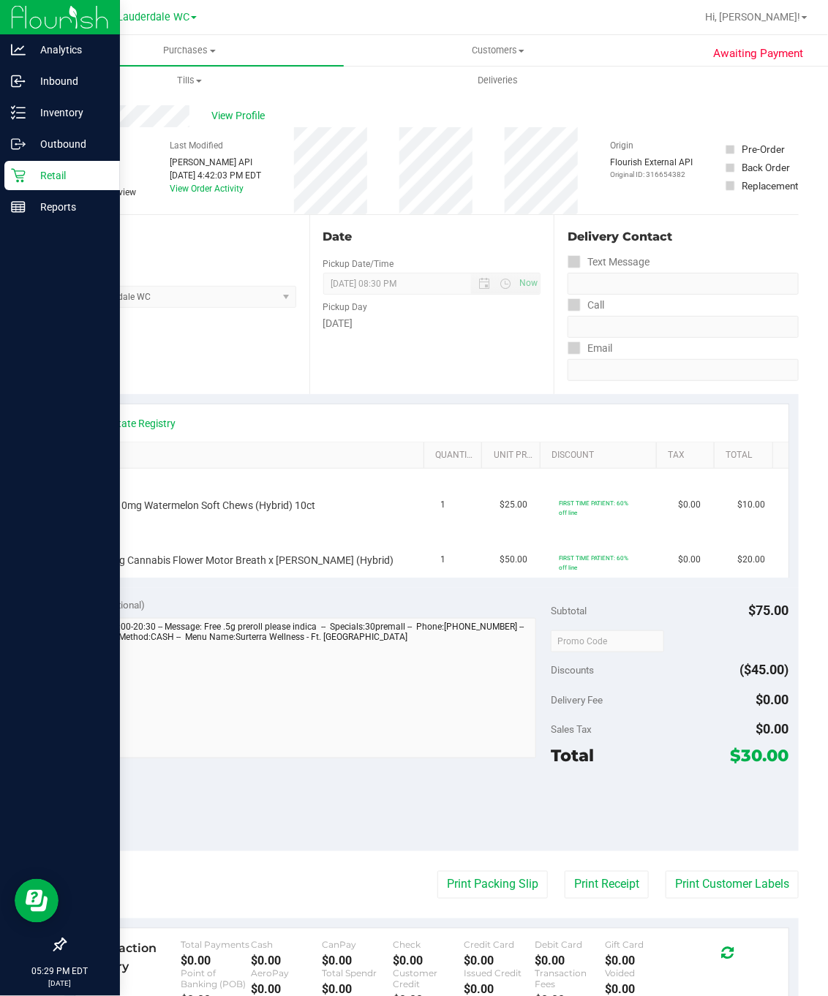
click at [18, 180] on icon at bounding box center [18, 176] width 14 height 14
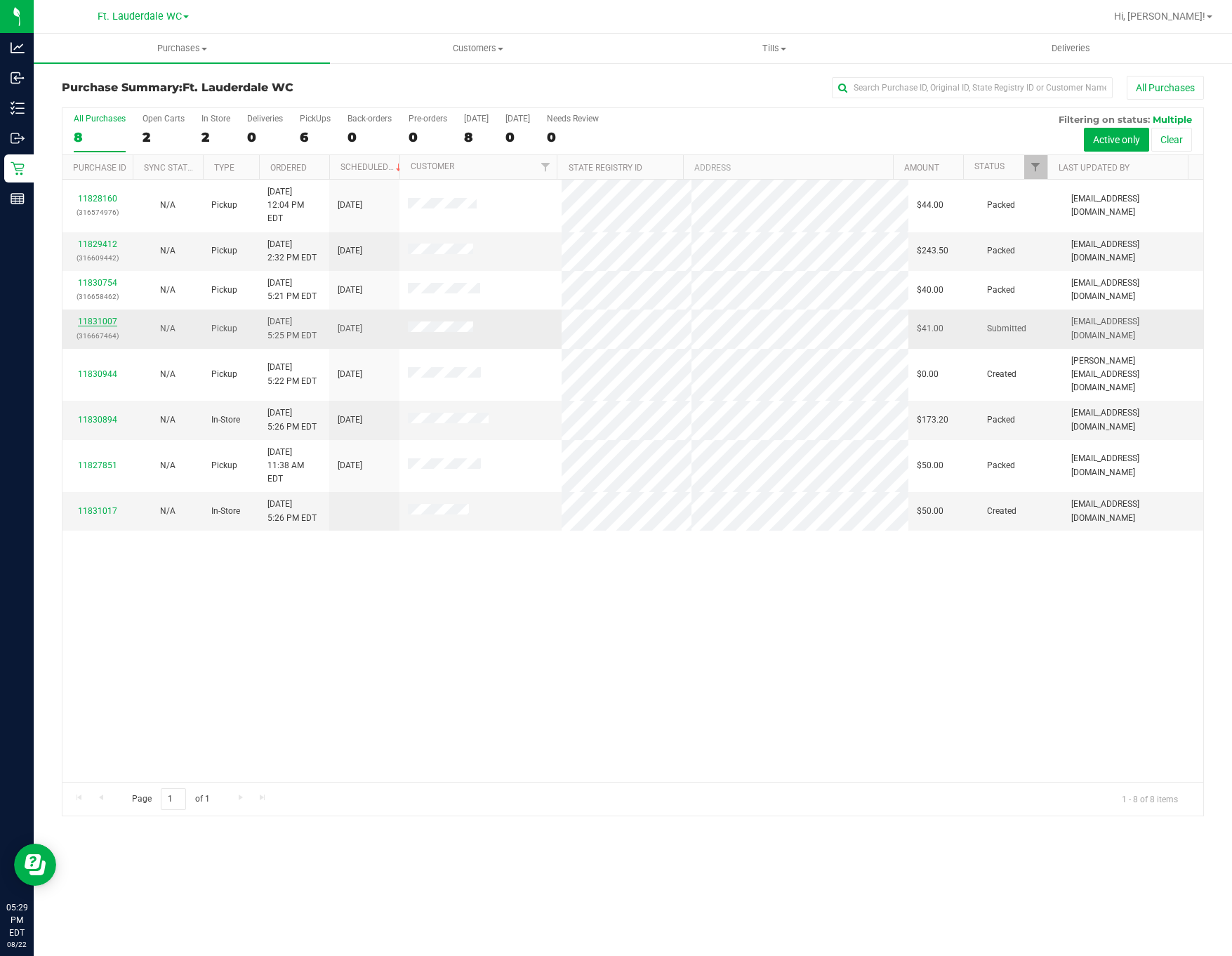
click at [91, 317] on link "11831007" at bounding box center [97, 322] width 39 height 10
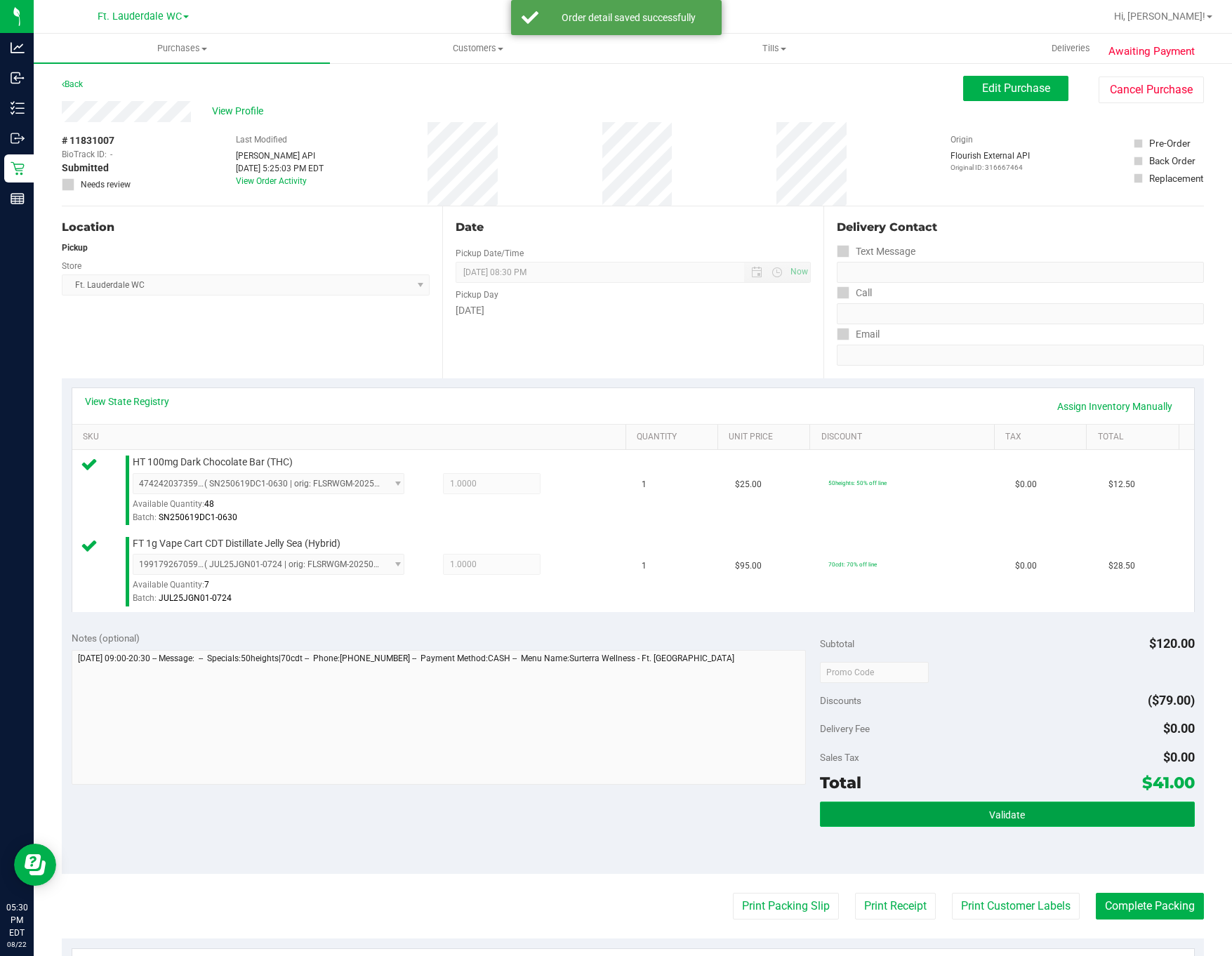
click at [958, 807] on button "Validate" at bounding box center [1007, 814] width 374 height 25
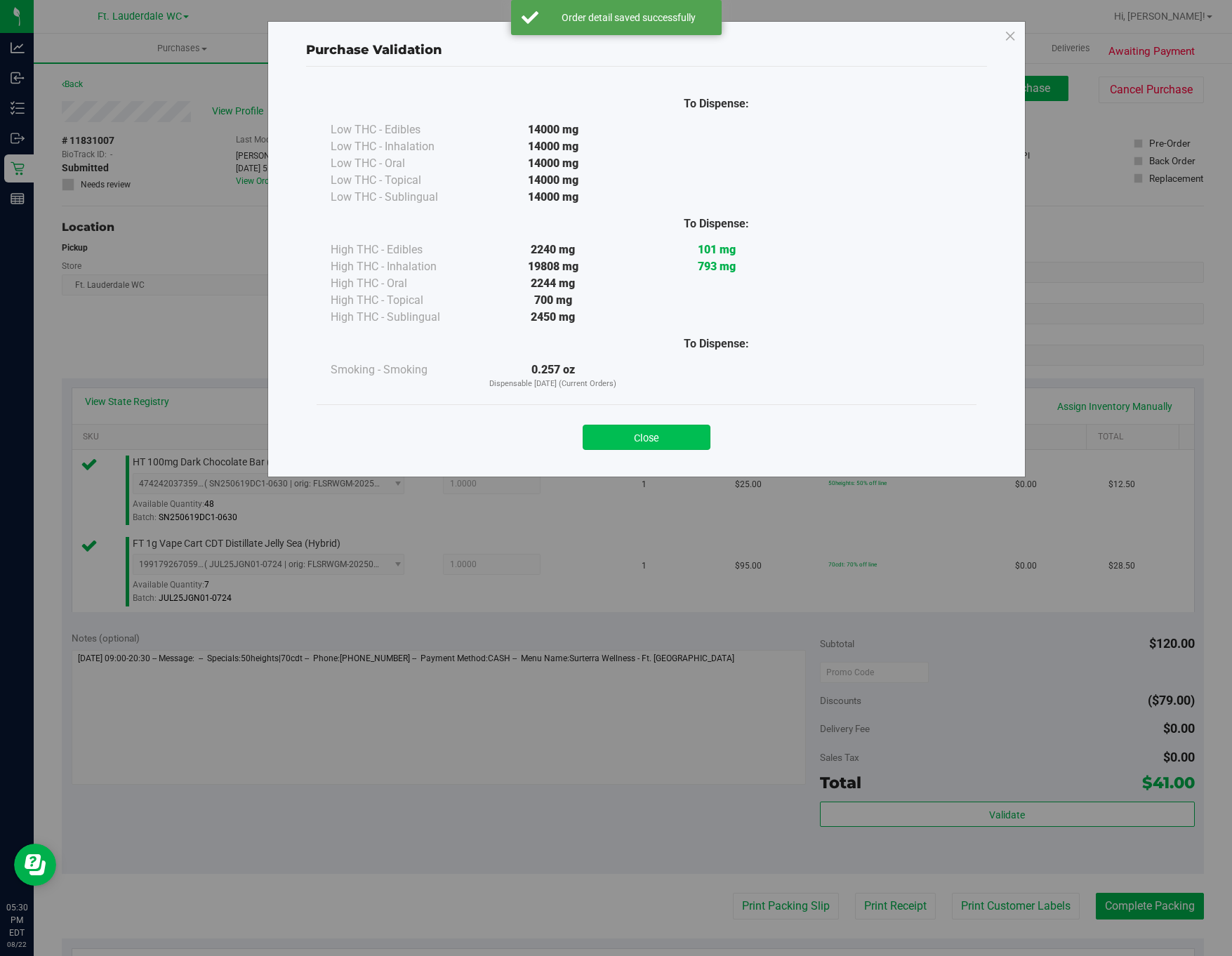
click at [678, 442] on button "Close" at bounding box center [646, 437] width 128 height 25
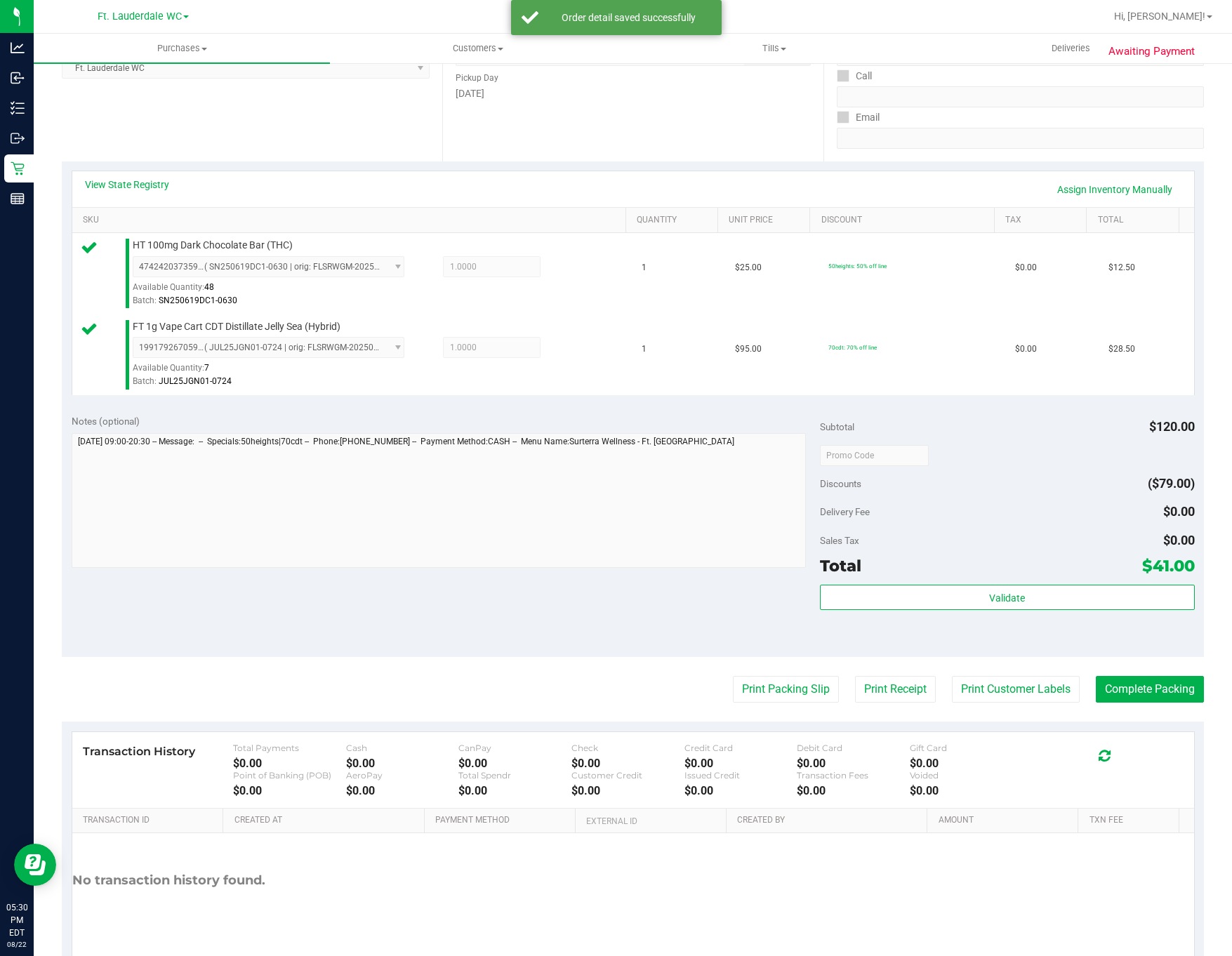
scroll to position [254, 0]
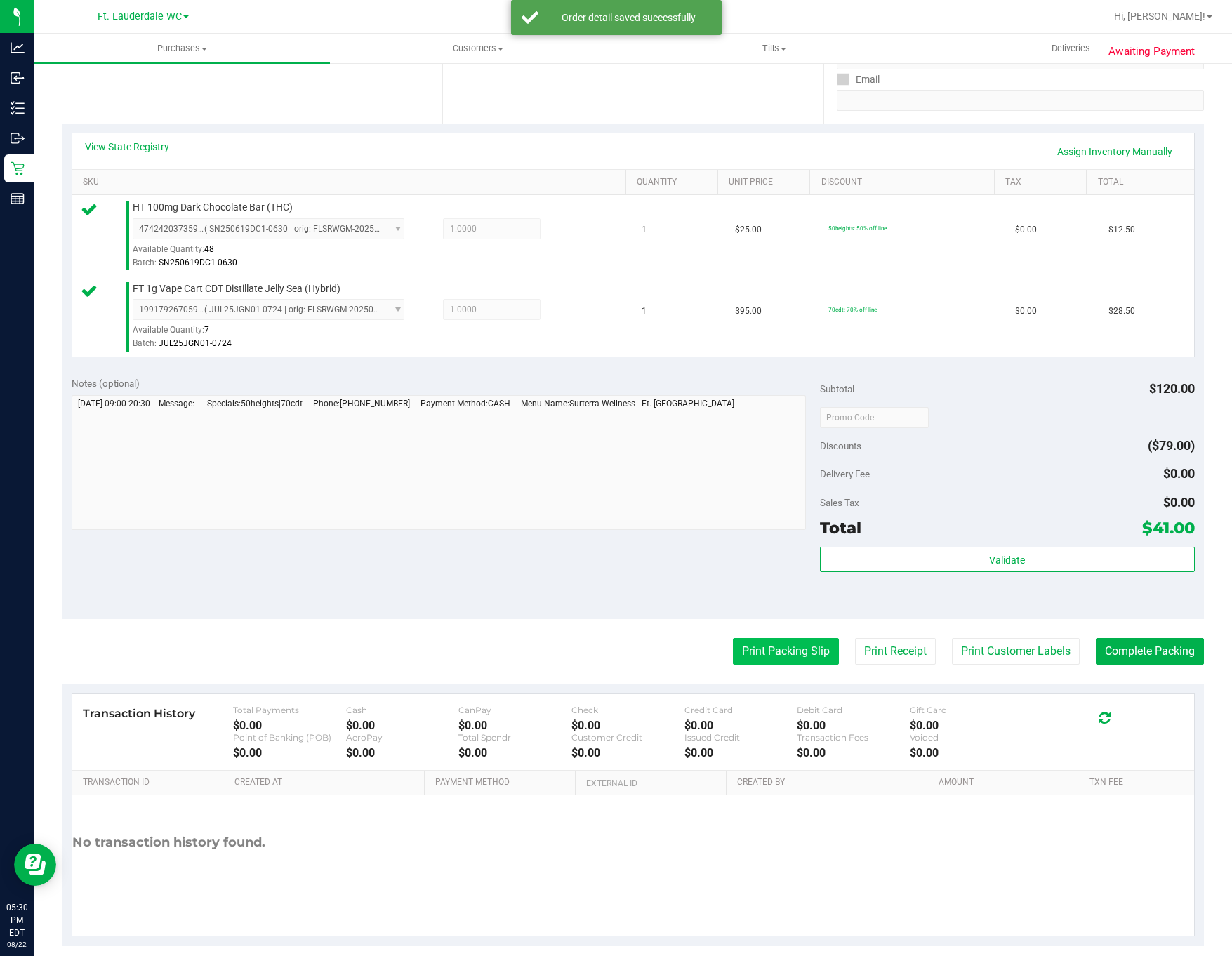
click at [752, 661] on button "Print Packing Slip" at bounding box center [785, 652] width 106 height 27
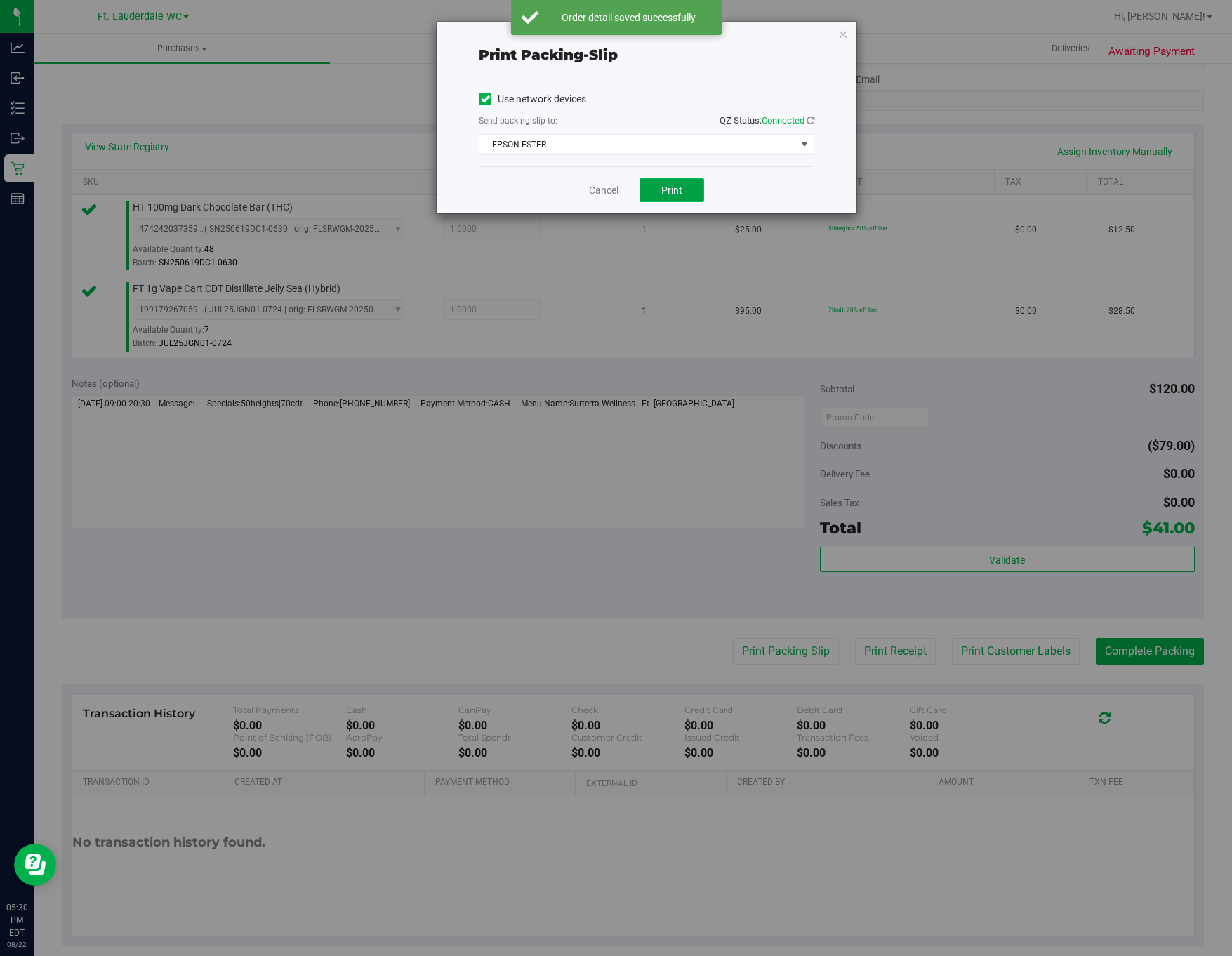
click at [687, 185] on button "Print" at bounding box center [671, 190] width 64 height 24
click at [590, 185] on link "Cancel" at bounding box center [598, 190] width 30 height 14
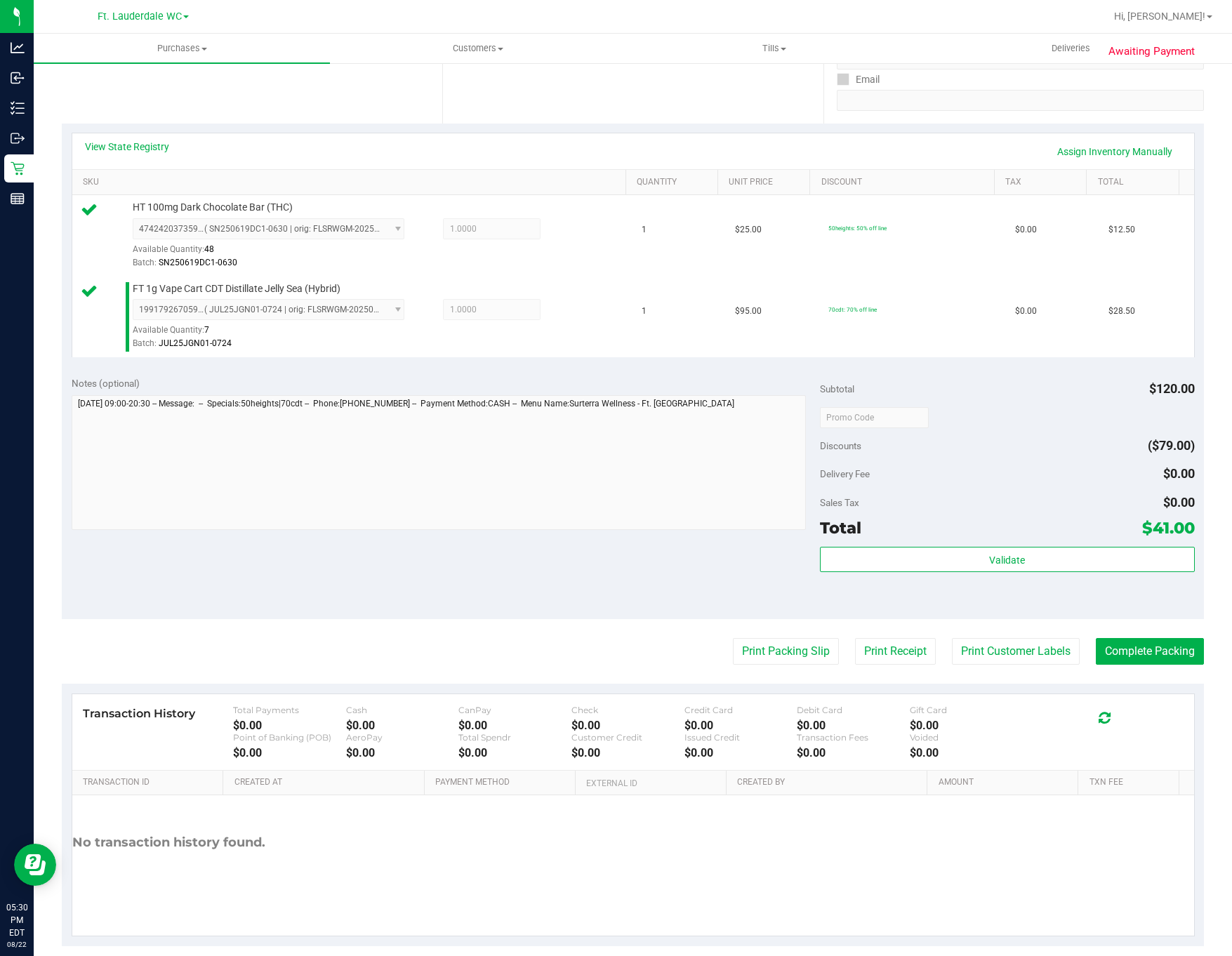
click at [957, 596] on div "Validate" at bounding box center [1007, 579] width 374 height 63
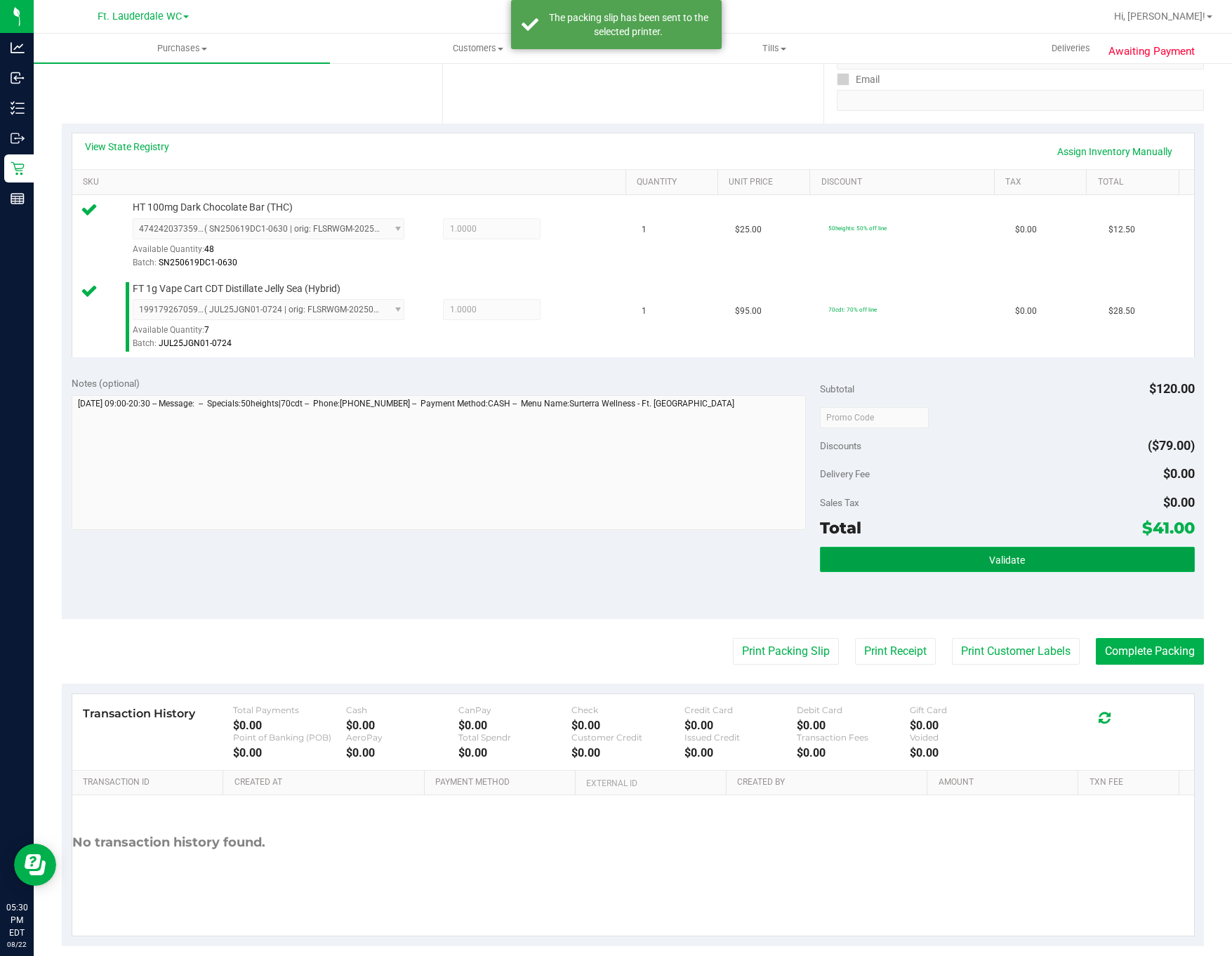
click at [944, 557] on button "Validate" at bounding box center [1007, 560] width 374 height 25
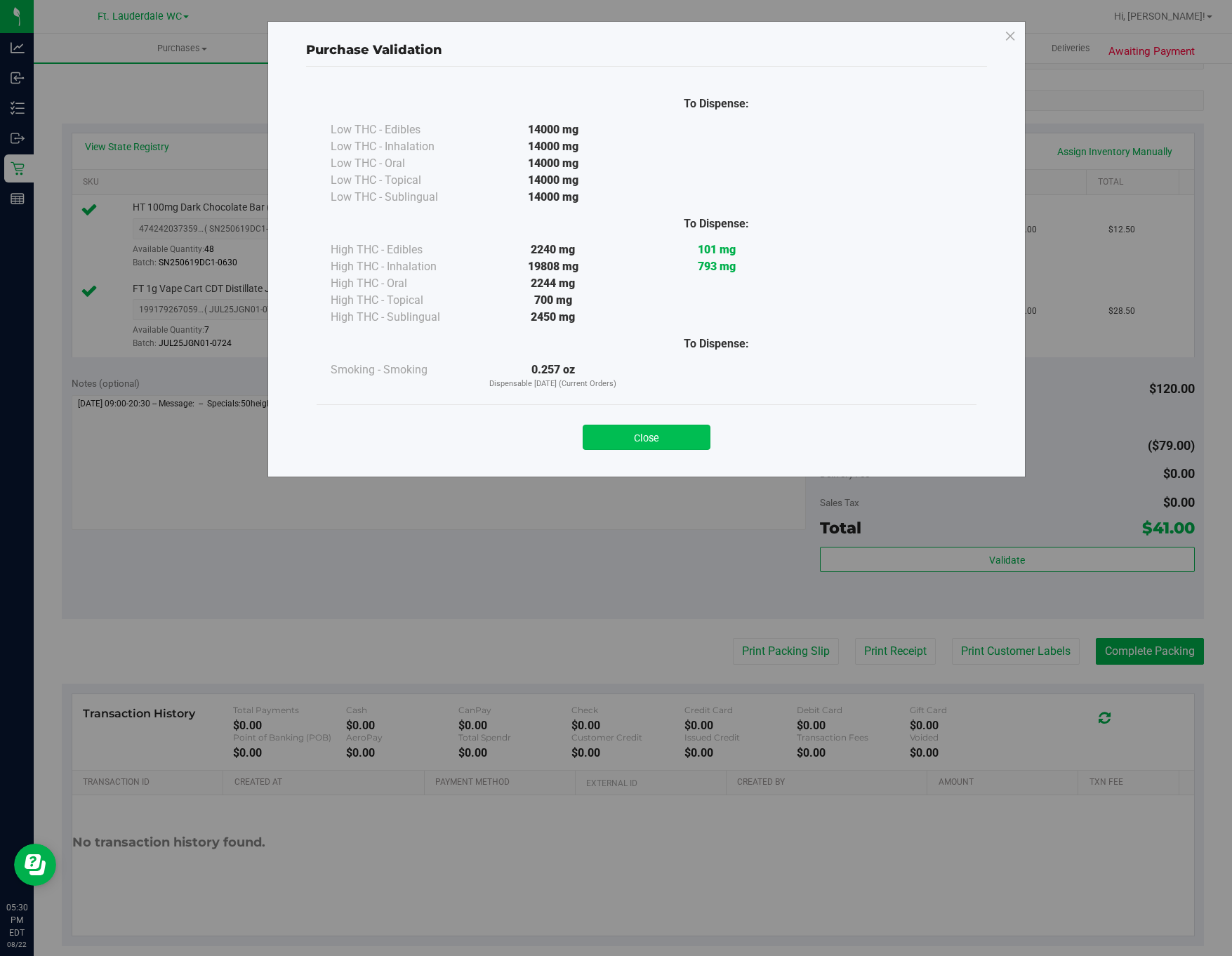
click at [664, 427] on button "Close" at bounding box center [646, 437] width 128 height 25
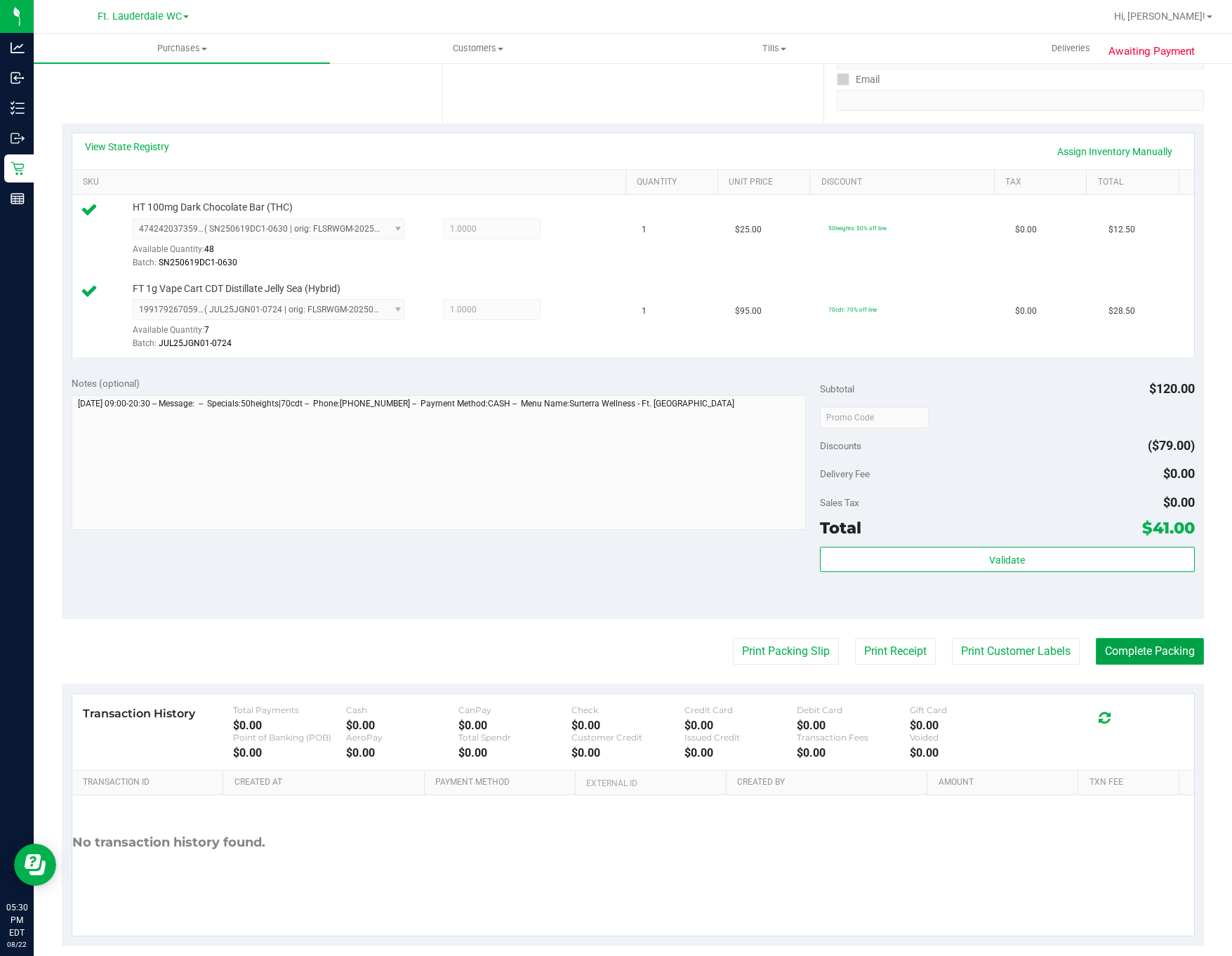
click at [1115, 651] on button "Complete Packing" at bounding box center [1149, 652] width 109 height 27
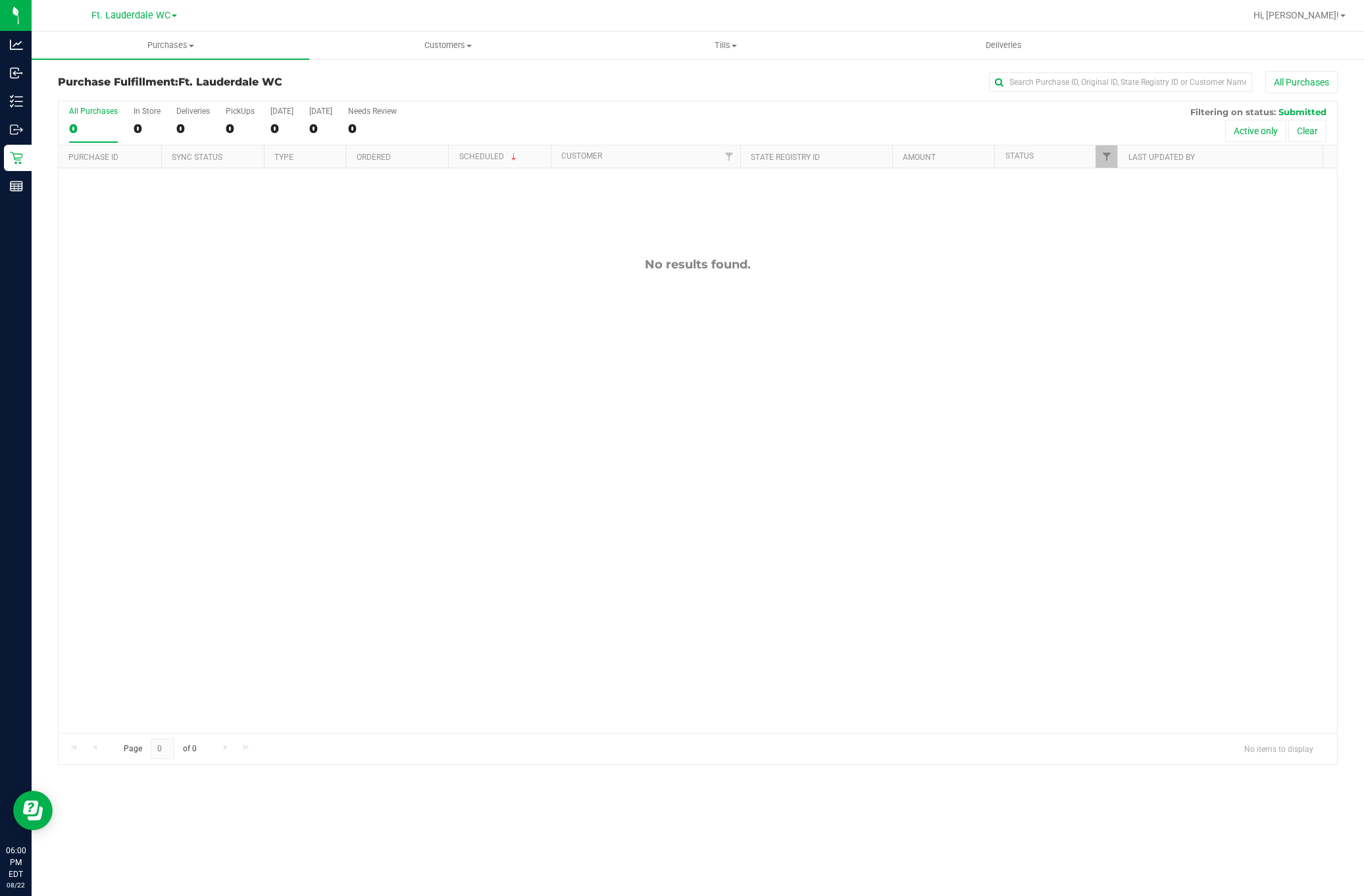
click at [74, 127] on div "0" at bounding box center [94, 129] width 49 height 15
click at [0, 0] on input "All Purchases 0" at bounding box center [0, 0] width 0 height 0
click at [74, 127] on div "0" at bounding box center [94, 129] width 49 height 15
click at [0, 0] on input "All Purchases 0" at bounding box center [0, 0] width 0 height 0
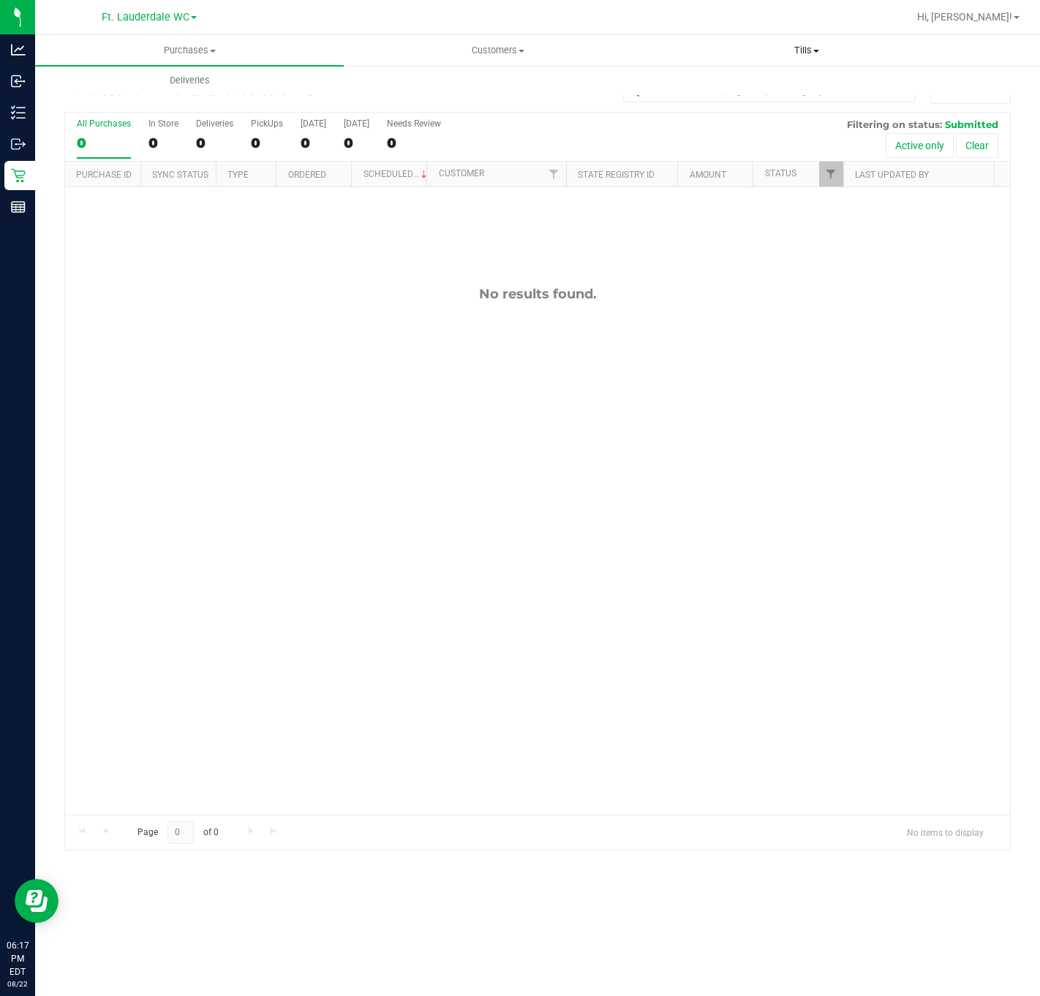
click at [755, 44] on span "Tills" at bounding box center [806, 50] width 307 height 13
click at [733, 88] on span "Manage tills" at bounding box center [701, 88] width 99 height 12
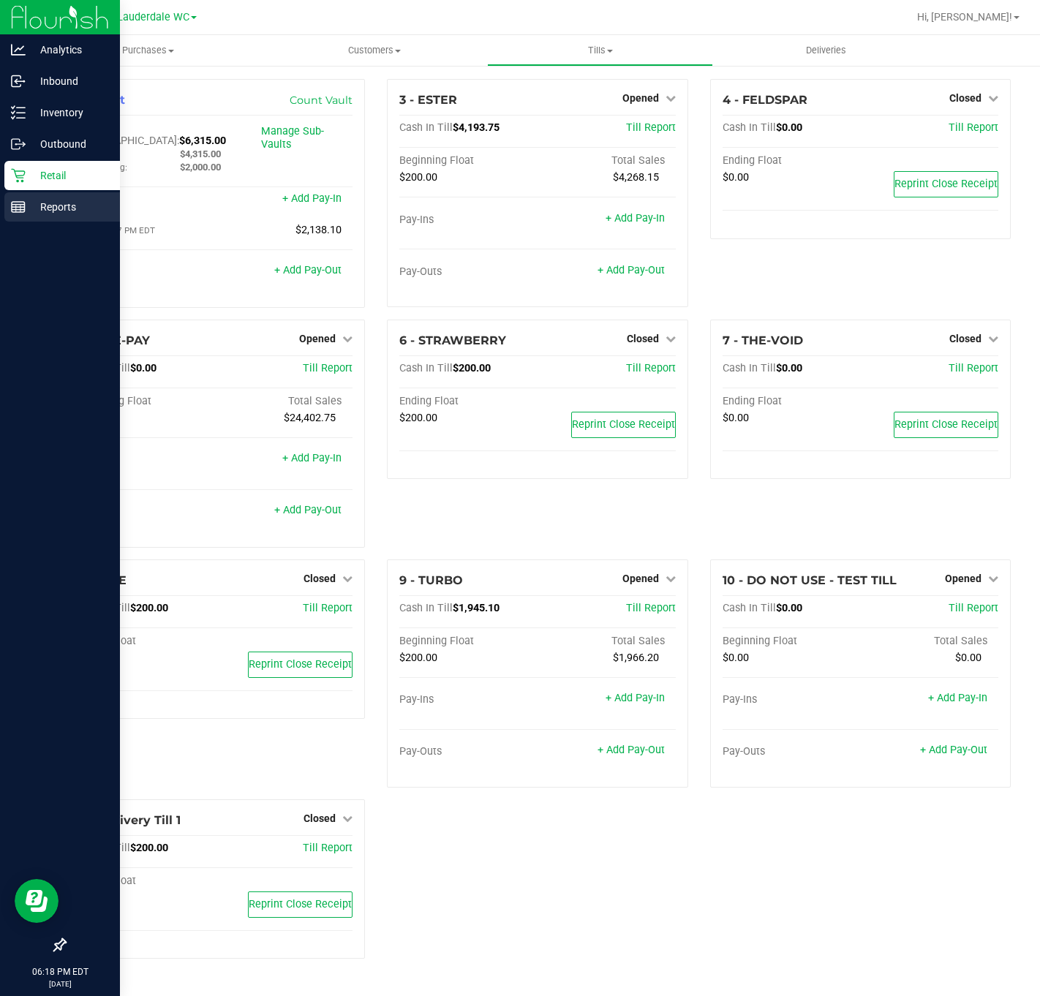
click at [31, 209] on p "Reports" at bounding box center [70, 207] width 88 height 18
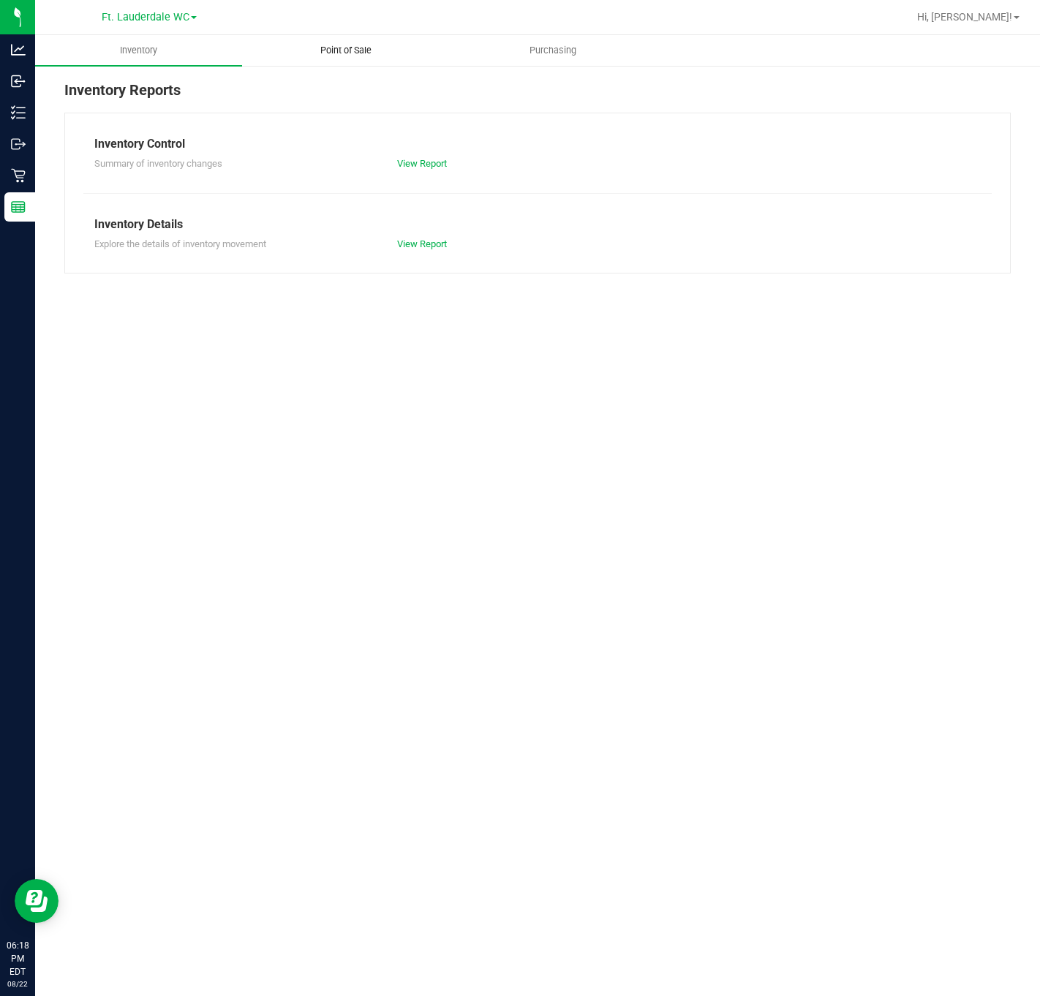
click at [341, 61] on uib-tab-heading "Point of Sale" at bounding box center [345, 50] width 205 height 29
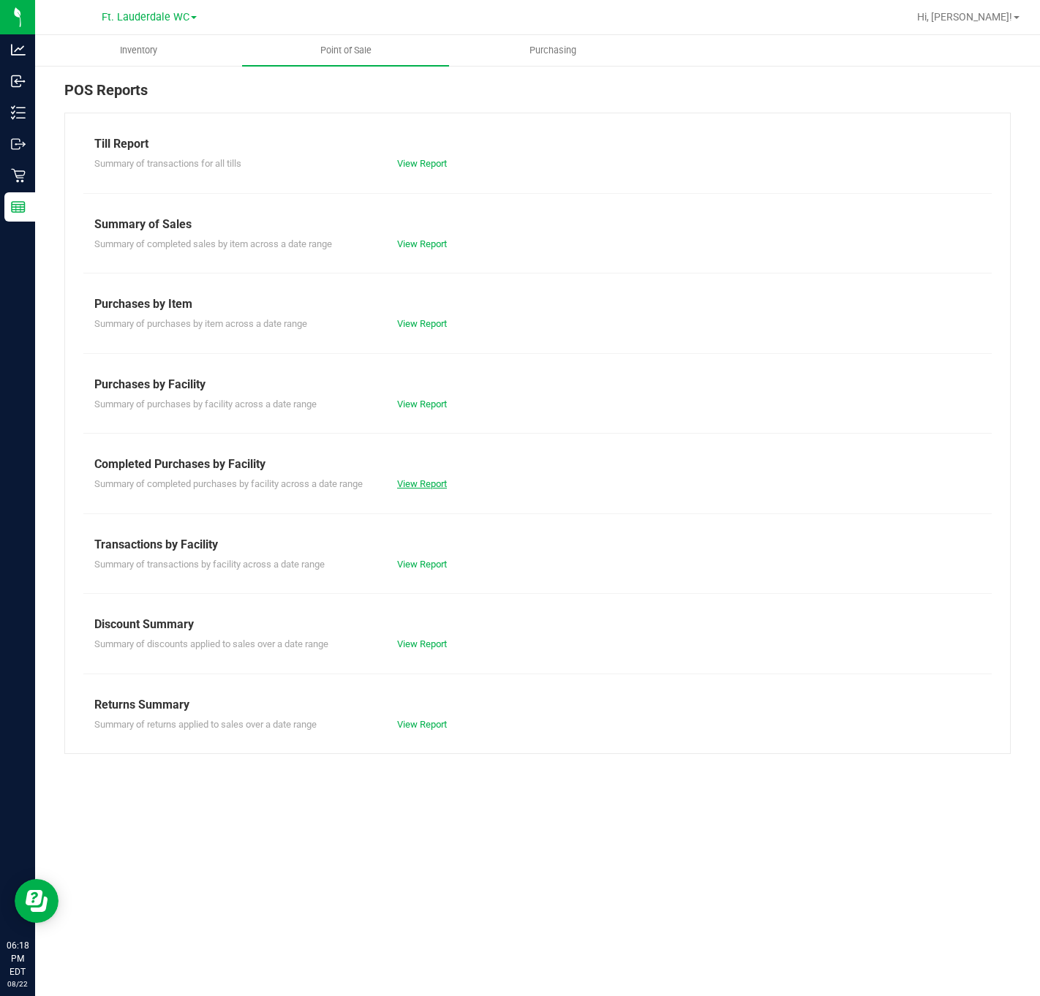
click at [412, 481] on link "View Report" at bounding box center [422, 483] width 50 height 11
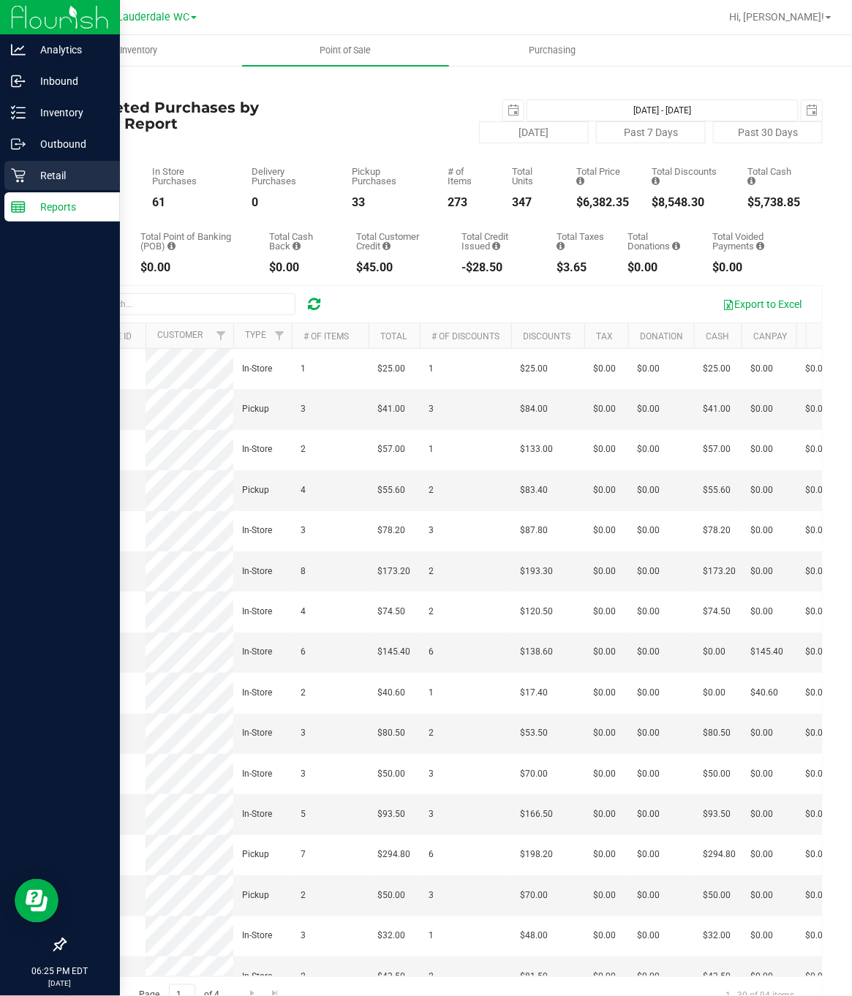
click at [11, 171] on icon at bounding box center [18, 175] width 15 height 15
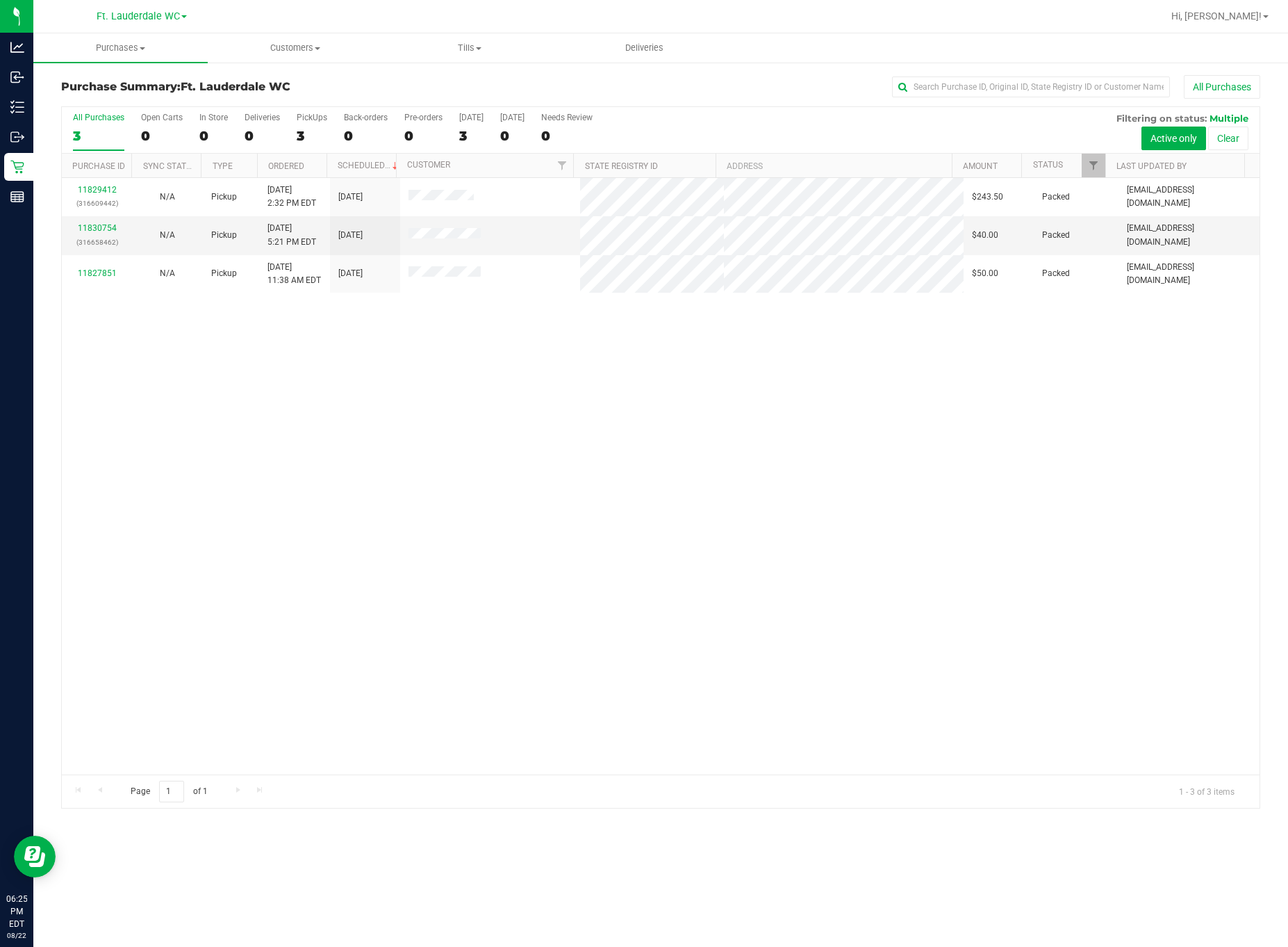
click at [94, 131] on div "3" at bounding box center [99, 136] width 51 height 16
click at [0, 0] on input "All Purchases 3" at bounding box center [0, 0] width 0 height 0
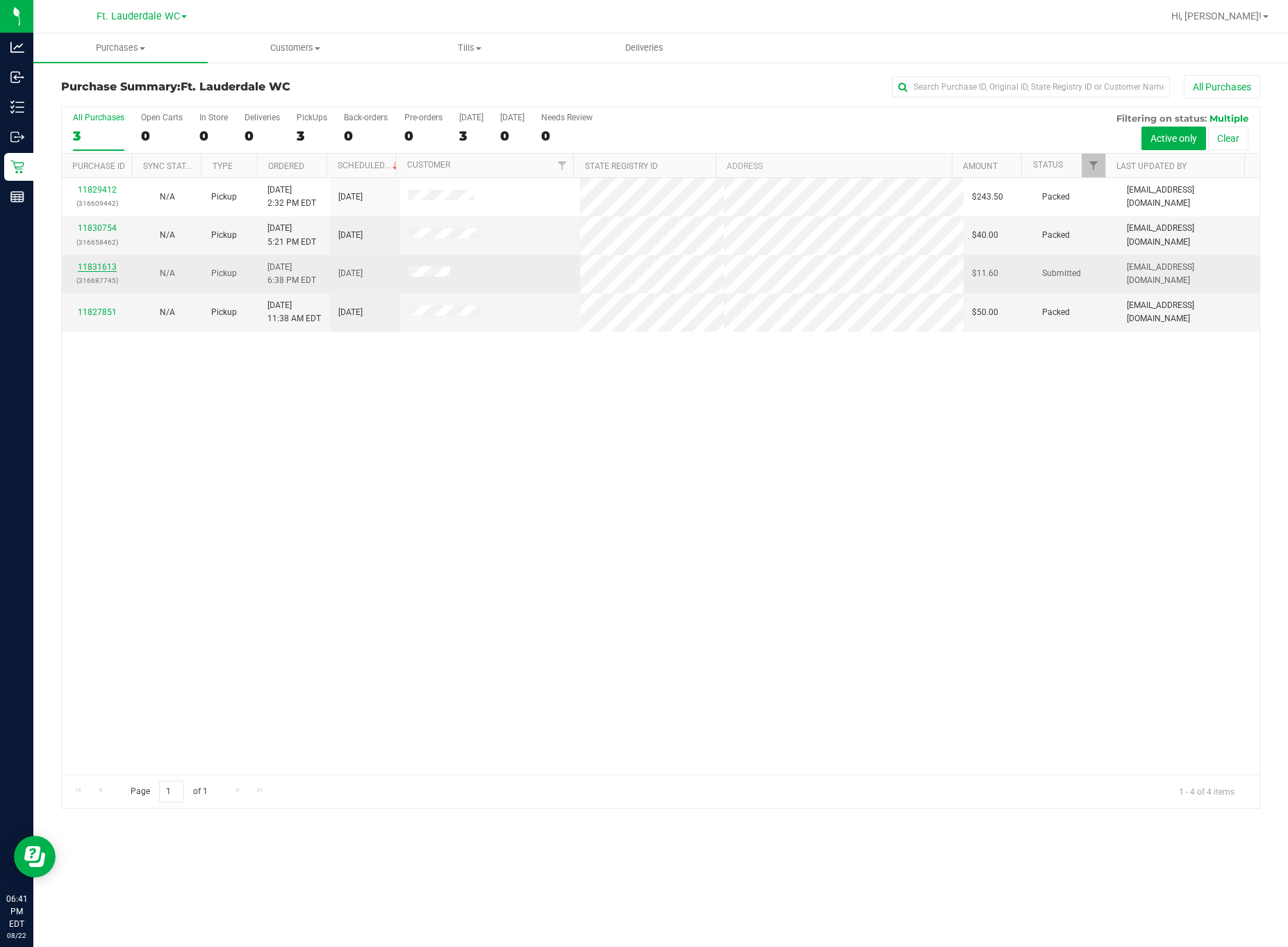
click at [105, 269] on link "11831613" at bounding box center [97, 267] width 39 height 10
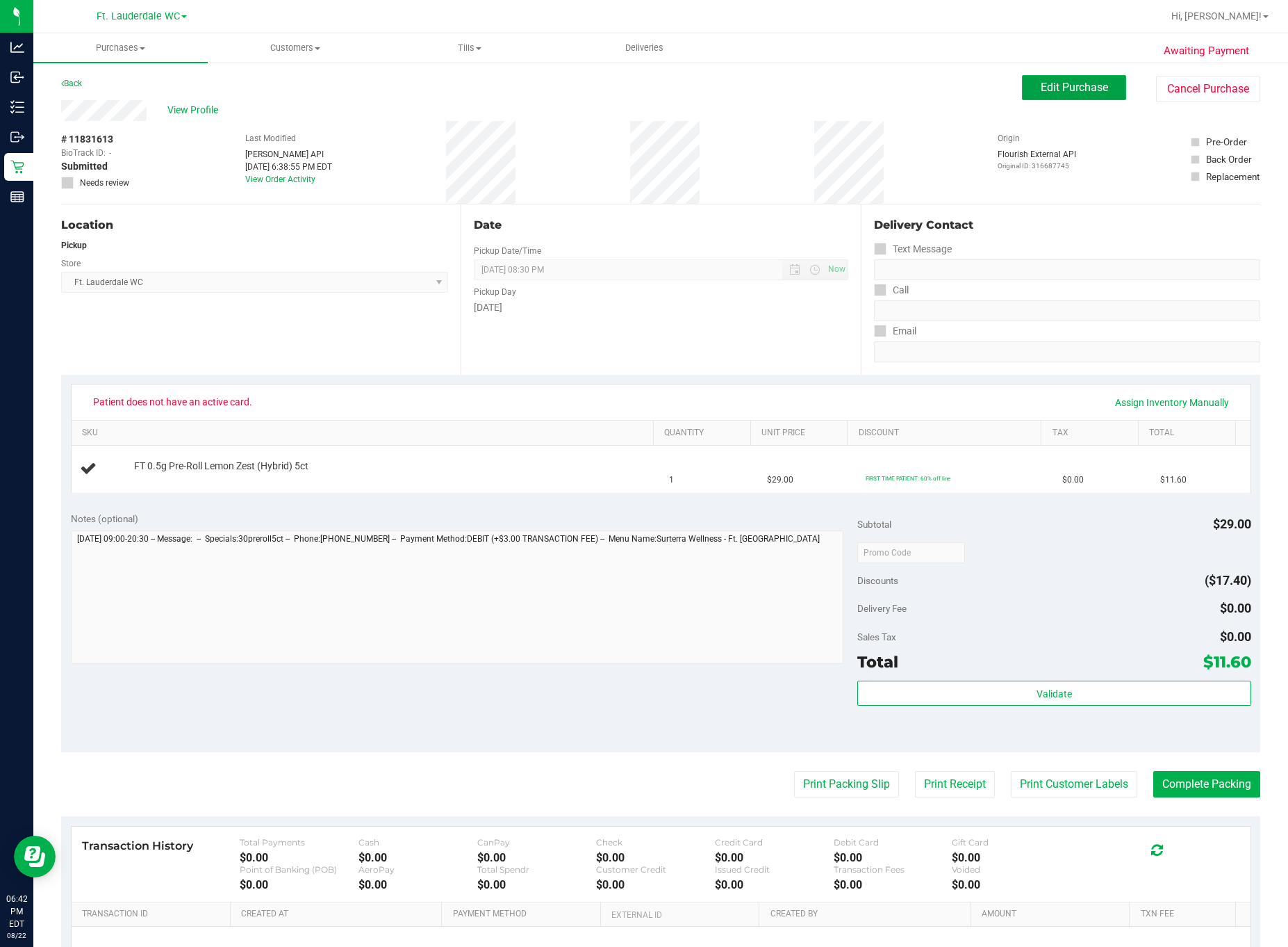
click at [1022, 90] on button "Edit Purchase" at bounding box center [1074, 87] width 105 height 25
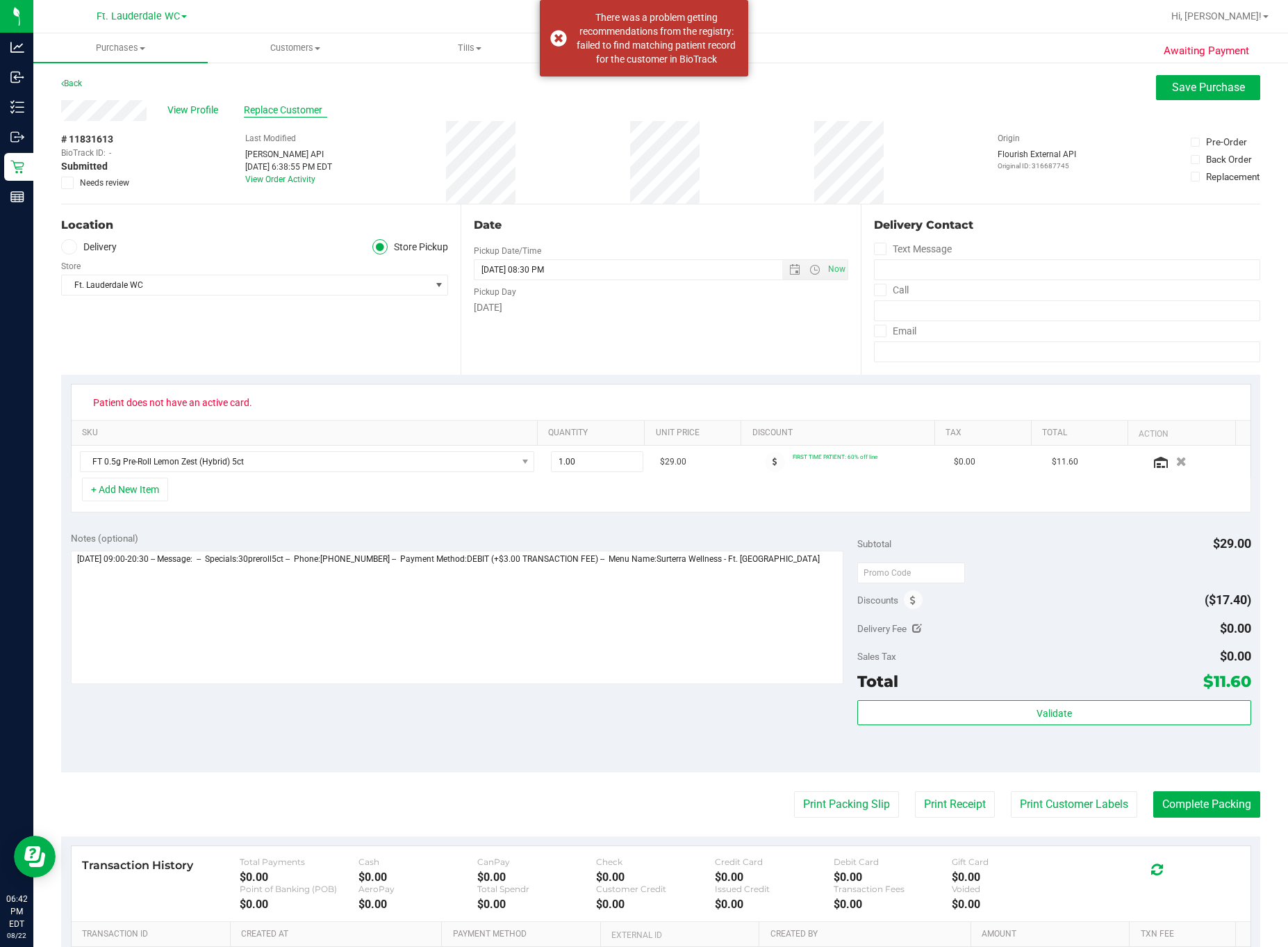
click at [313, 110] on span "Replace Customer" at bounding box center [286, 109] width 84 height 14
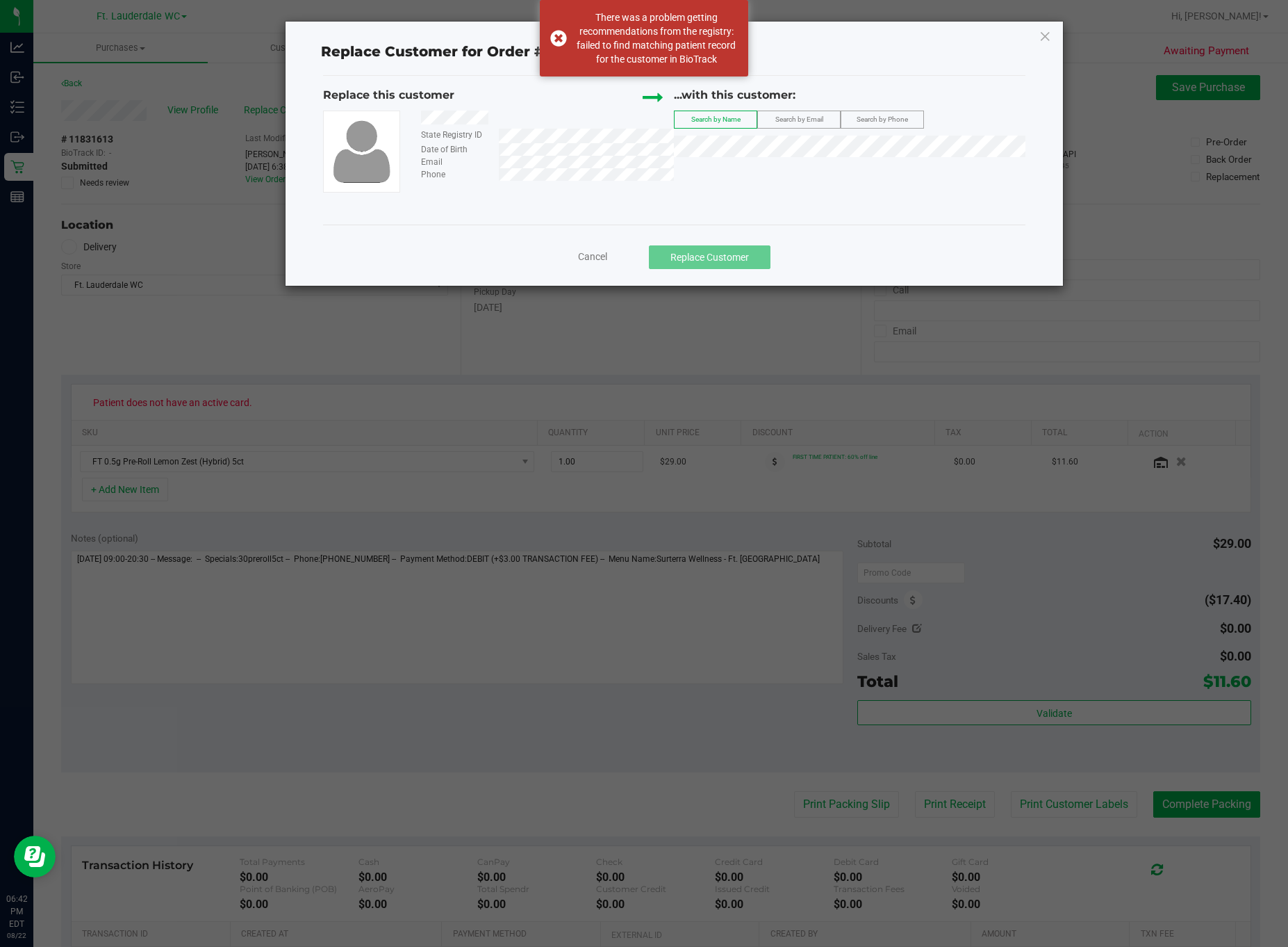
click at [878, 111] on label "Search by Phone" at bounding box center [882, 120] width 82 height 17
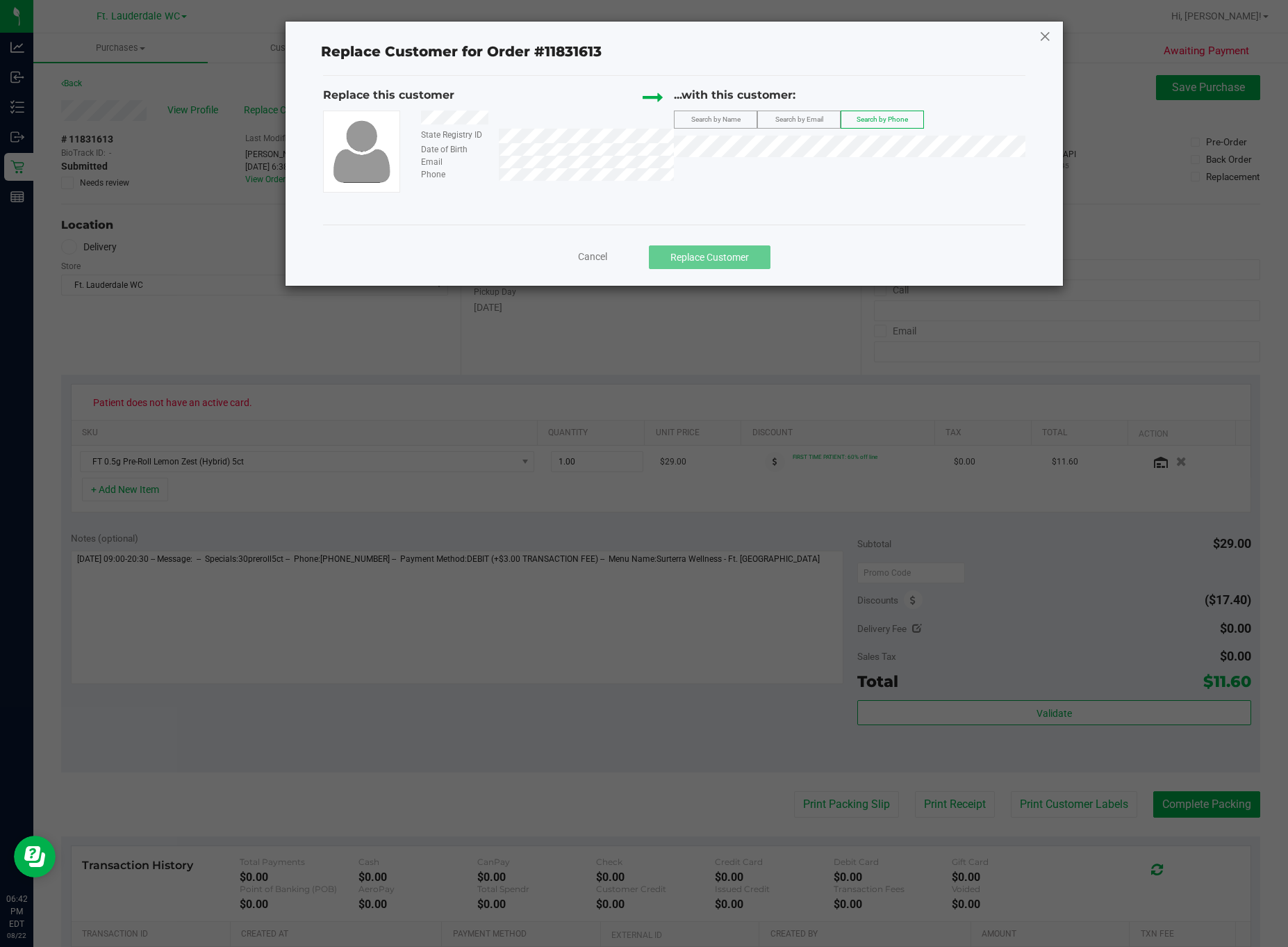
click at [1048, 35] on icon at bounding box center [1045, 35] width 12 height 22
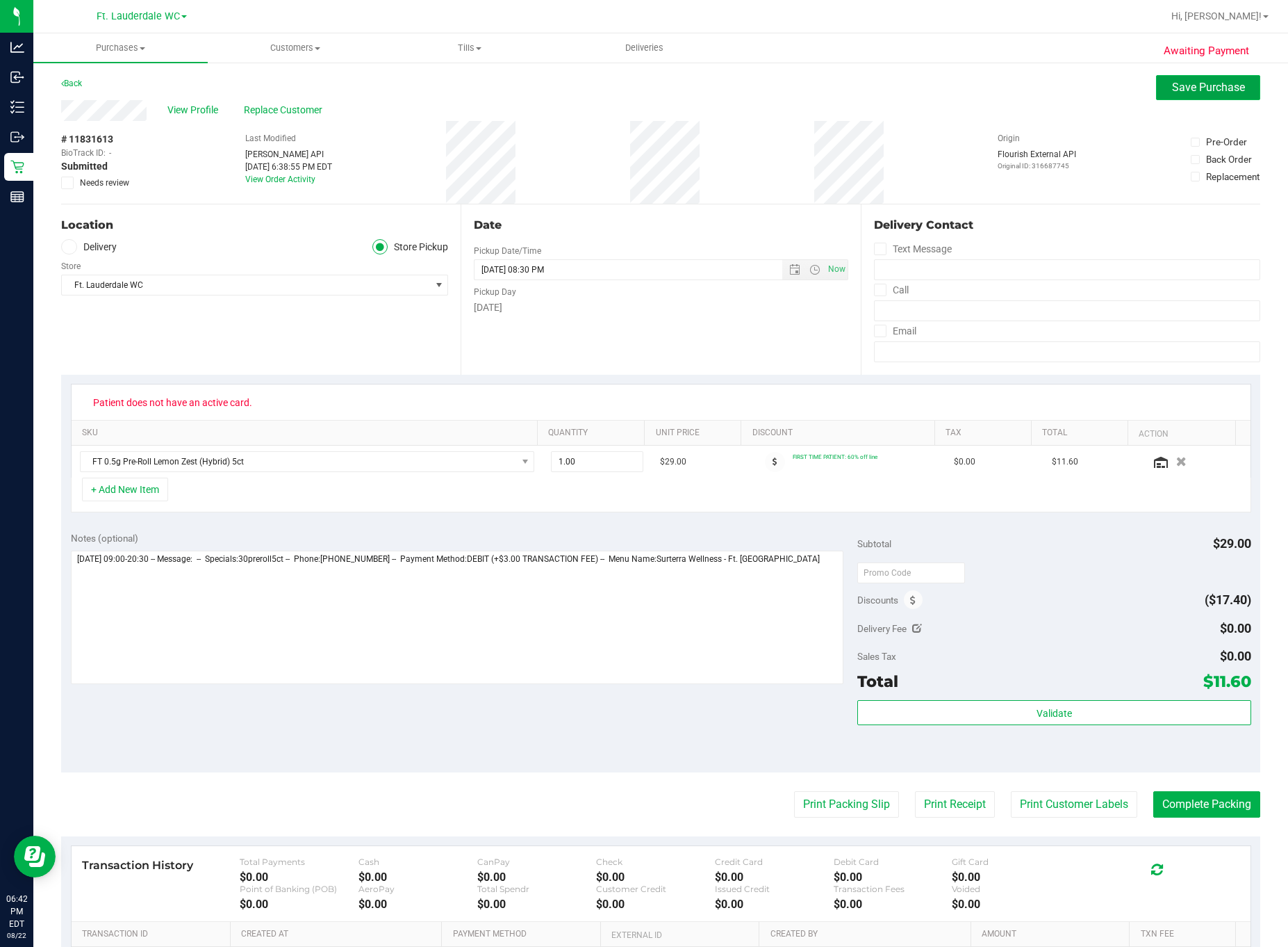
click at [1172, 84] on span "Save Purchase" at bounding box center [1208, 87] width 73 height 13
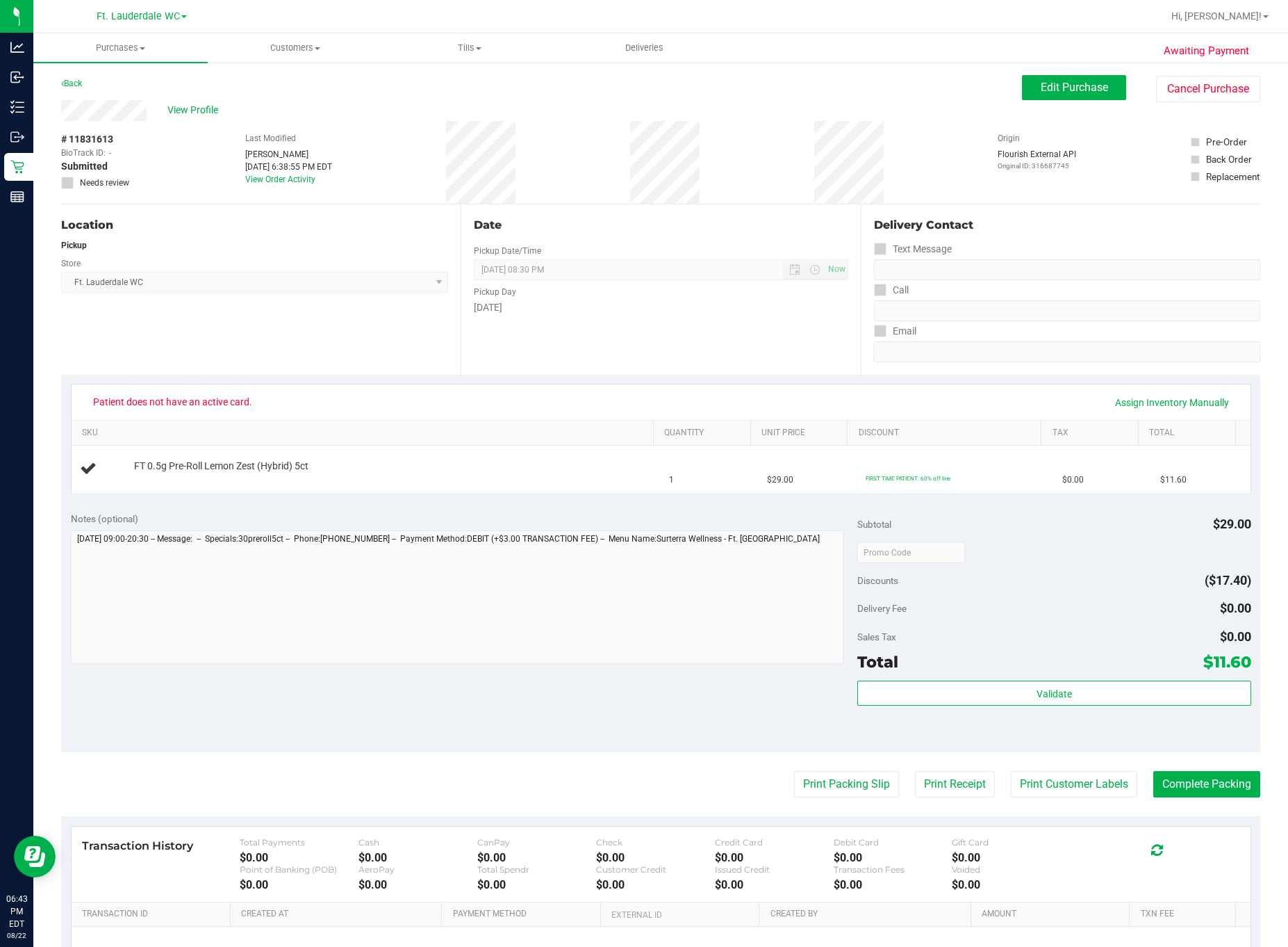
click at [201, 120] on div "View Profile" at bounding box center [541, 110] width 961 height 21
click at [196, 113] on span "View Profile" at bounding box center [195, 109] width 55 height 14
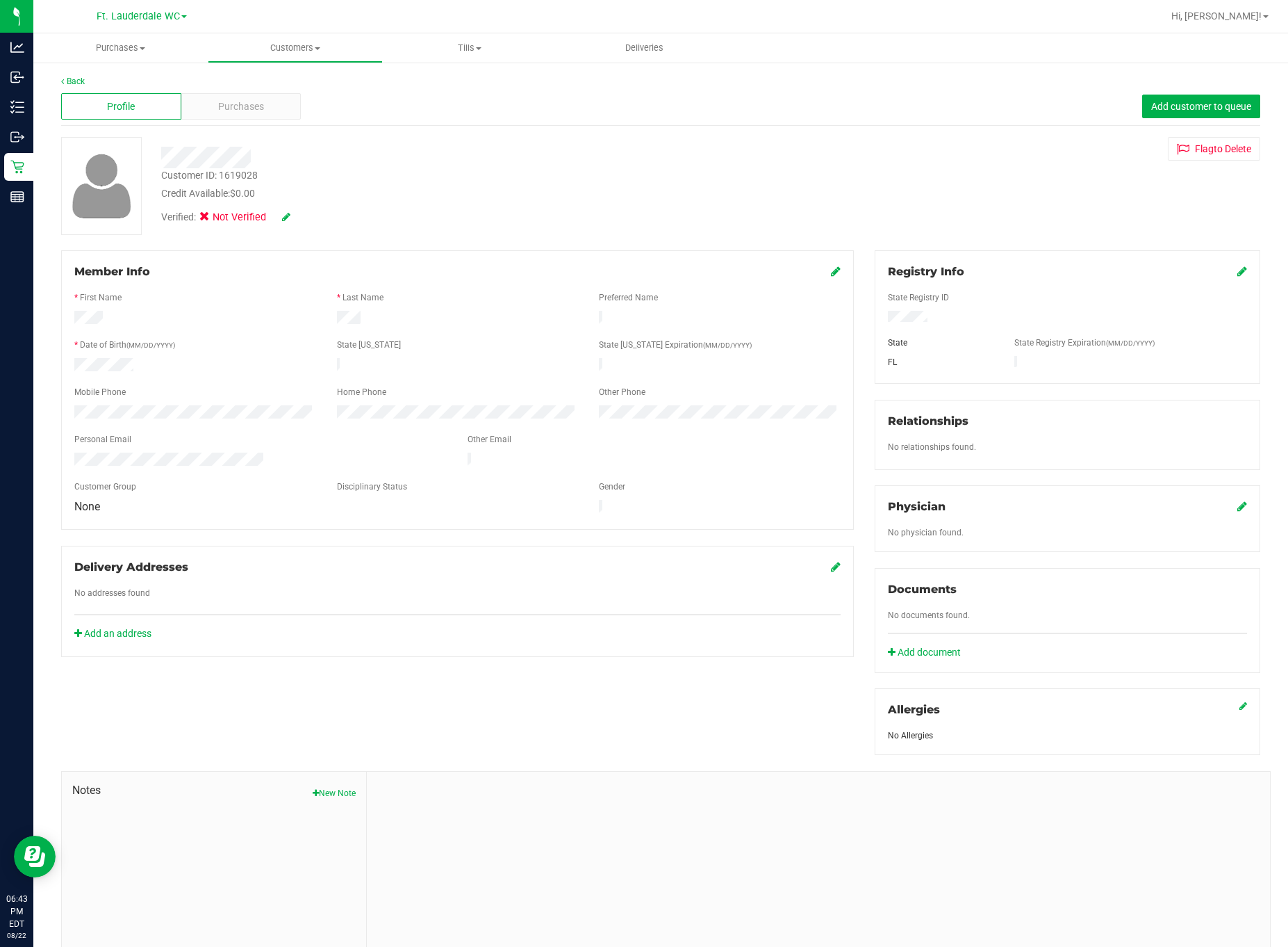
click at [1238, 269] on icon at bounding box center [1242, 271] width 10 height 11
click at [1235, 274] on icon at bounding box center [1240, 273] width 12 height 11
click at [284, 221] on link at bounding box center [286, 217] width 9 height 11
click at [252, 218] on span "Medical" at bounding box center [240, 219] width 40 height 14
click at [0, 0] on input "Medical" at bounding box center [0, 0] width 0 height 0
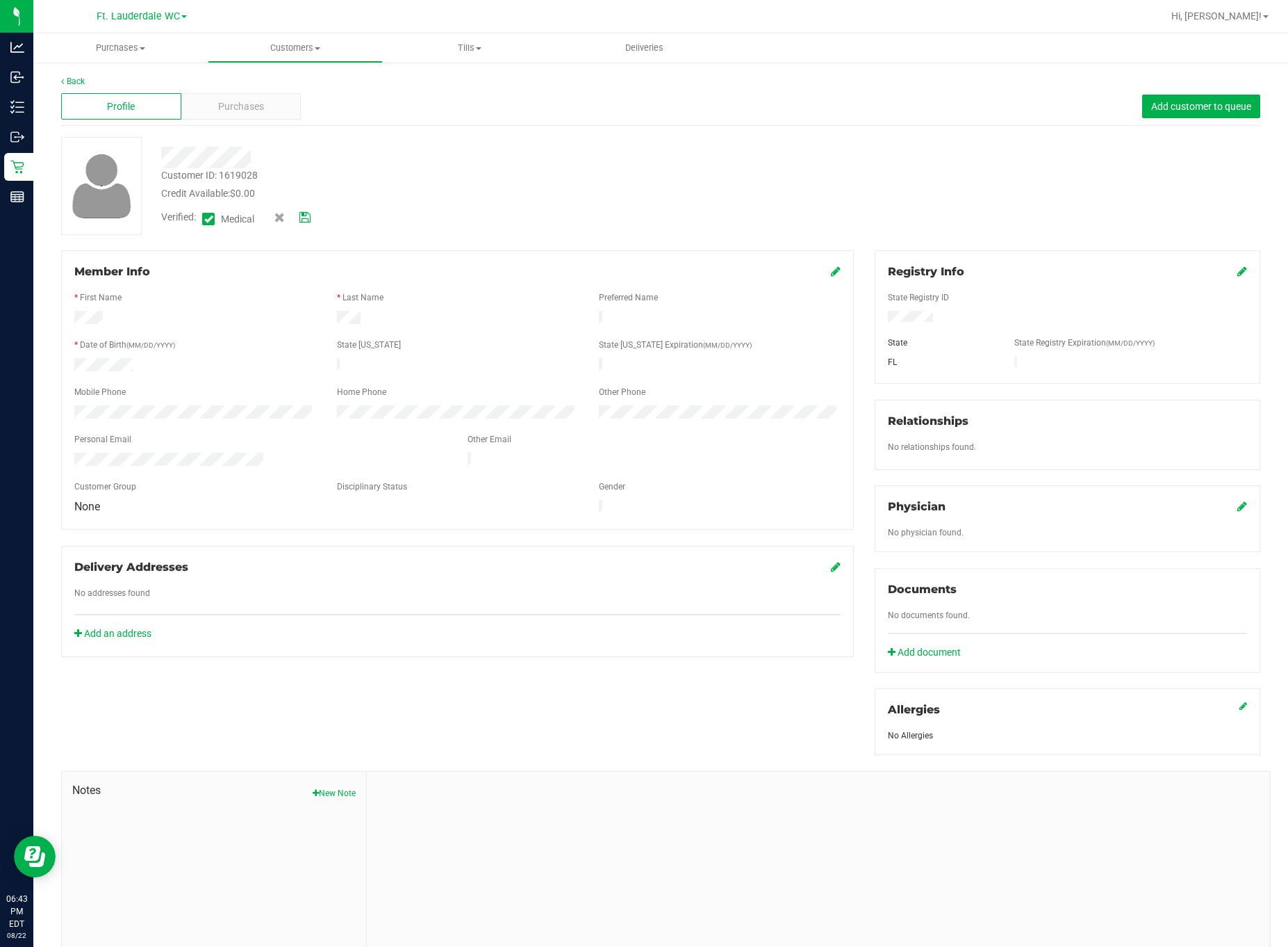
click at [301, 218] on icon at bounding box center [305, 218] width 11 height 10
click at [219, 105] on span "Purchases" at bounding box center [241, 106] width 46 height 14
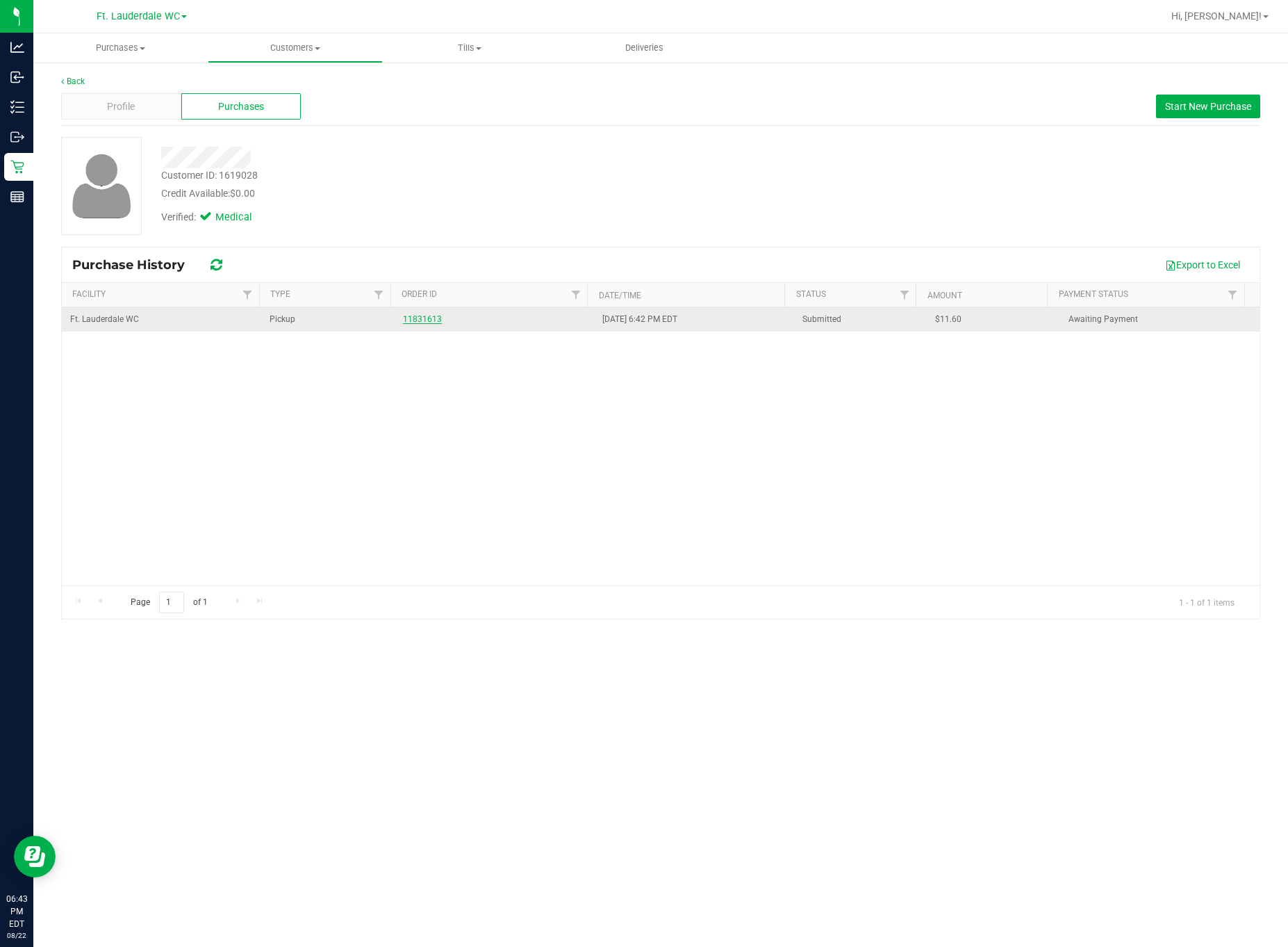
click at [413, 322] on link "11831613" at bounding box center [422, 319] width 39 height 10
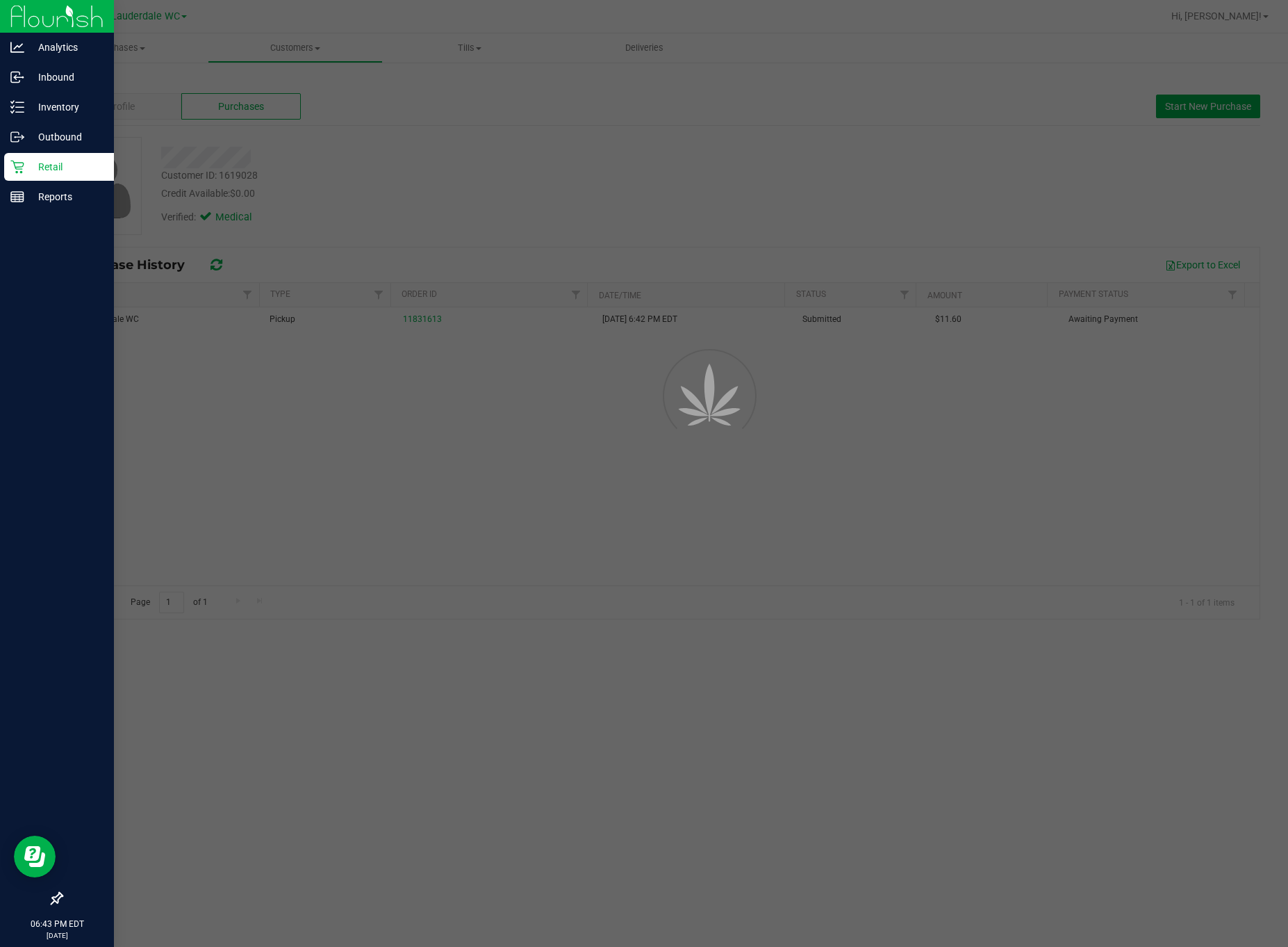
click at [4, 424] on div at bounding box center [57, 549] width 114 height 672
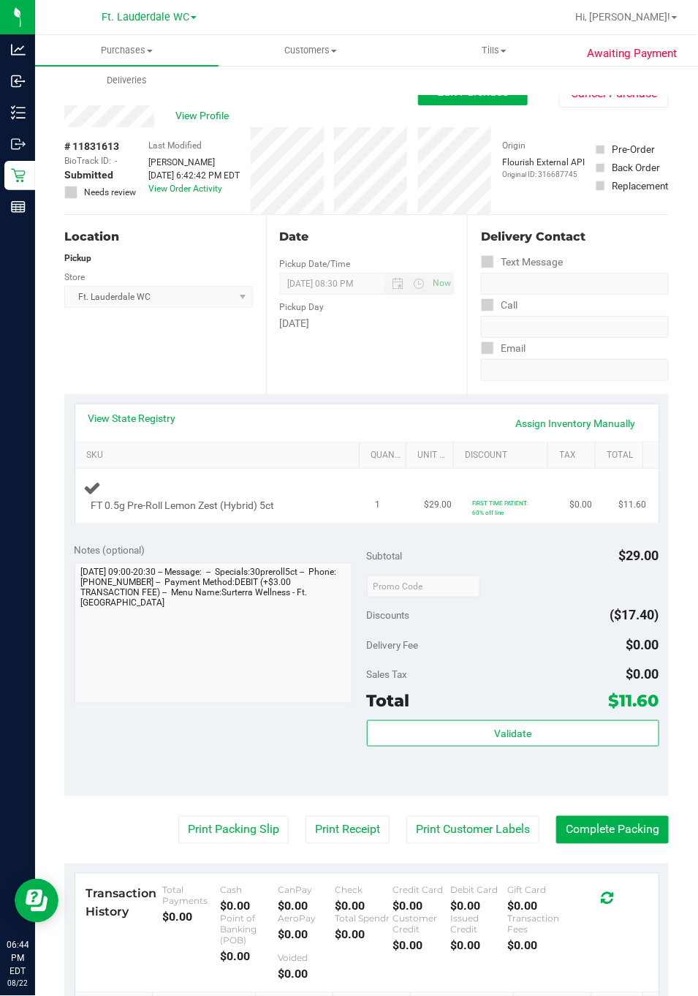
click at [415, 523] on td "$29.00" at bounding box center [439, 496] width 48 height 54
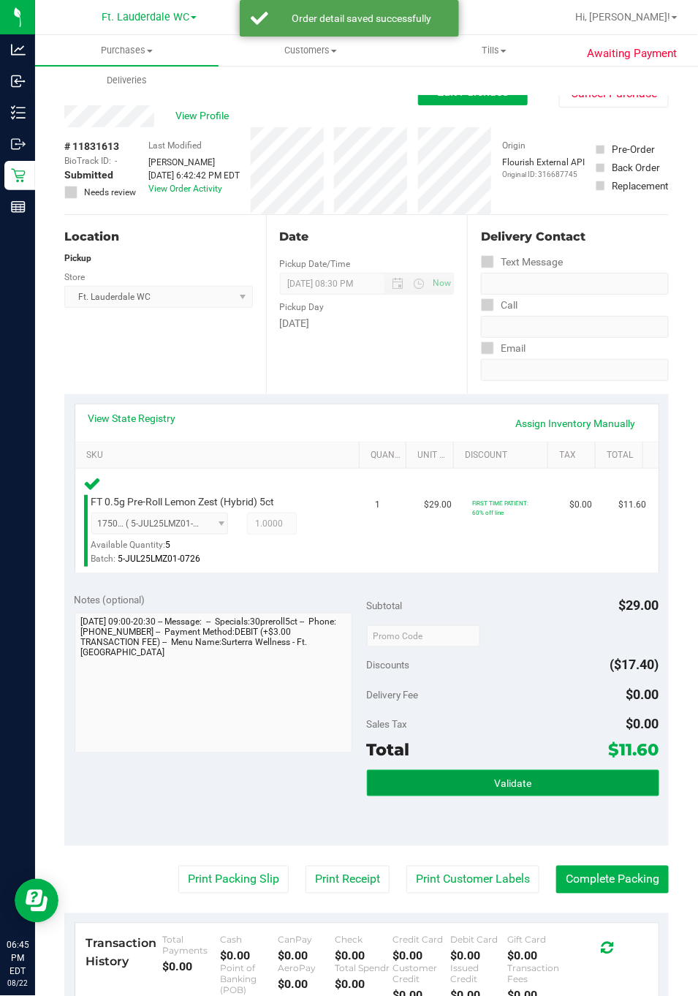
click at [472, 785] on button "Validate" at bounding box center [513, 783] width 292 height 26
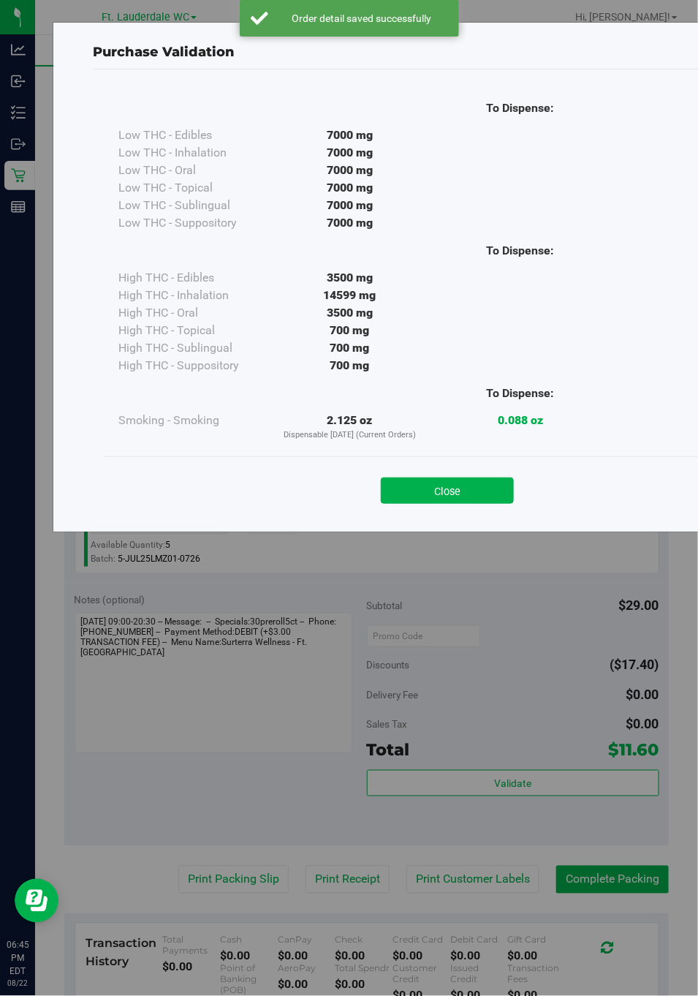
click at [406, 450] on div "To Dispense: Low THC - Edibles 7000 mg" at bounding box center [447, 272] width 687 height 367
click at [428, 479] on button "Close" at bounding box center [447, 490] width 133 height 26
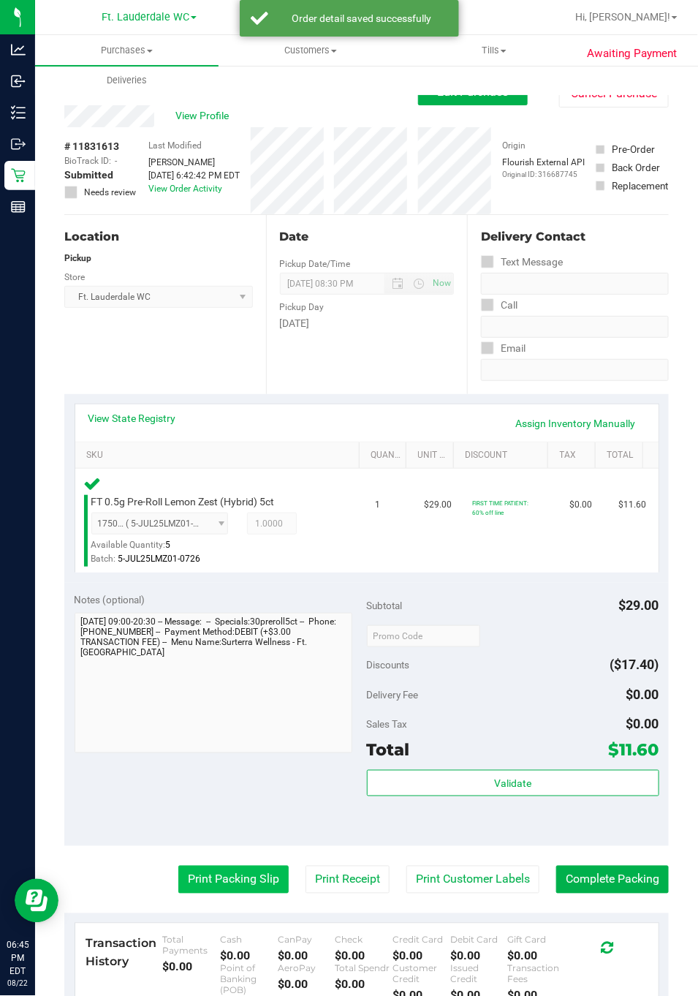
click at [224, 871] on button "Print Packing Slip" at bounding box center [233, 880] width 110 height 28
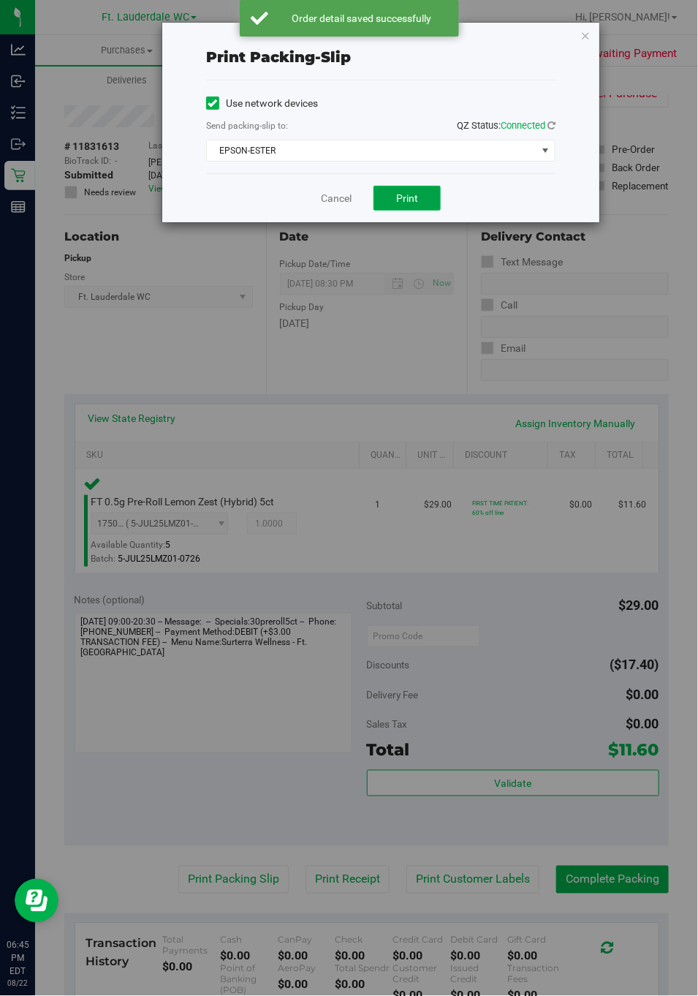
click at [409, 198] on span "Print" at bounding box center [407, 198] width 22 height 12
click at [328, 194] on link "Cancel" at bounding box center [330, 198] width 31 height 15
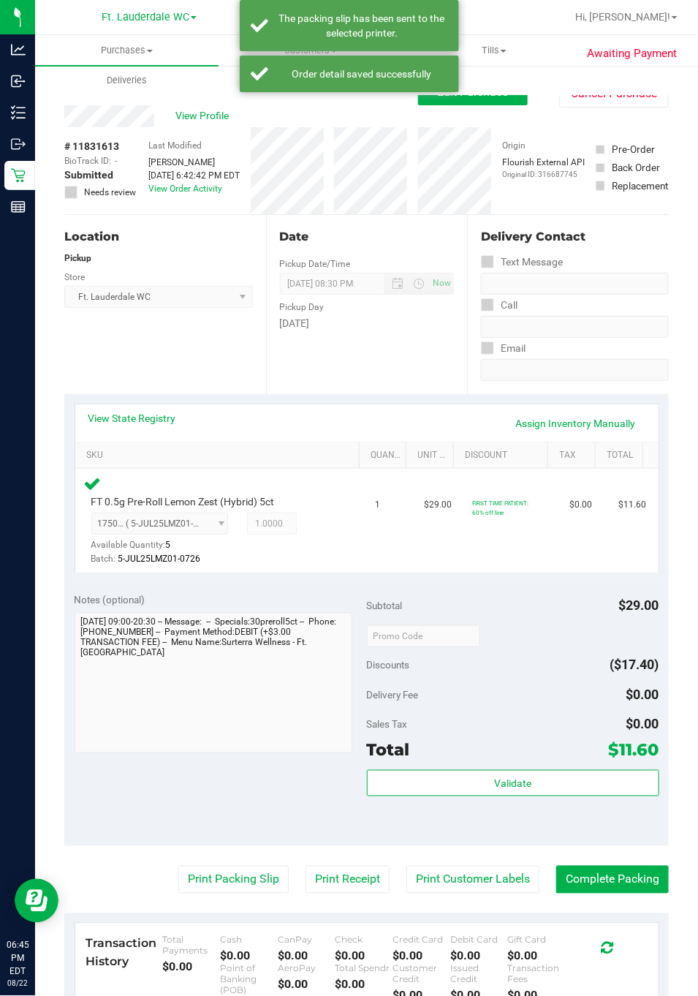
click at [501, 735] on div "Sales Tax $0.00" at bounding box center [513, 724] width 292 height 26
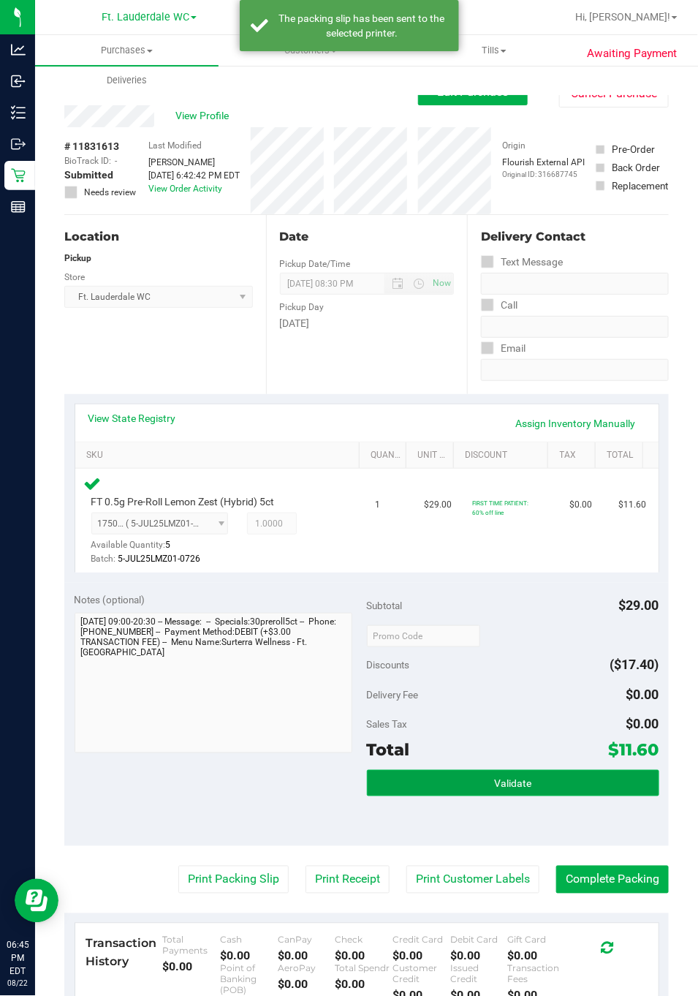
click at [529, 790] on button "Validate" at bounding box center [513, 783] width 292 height 26
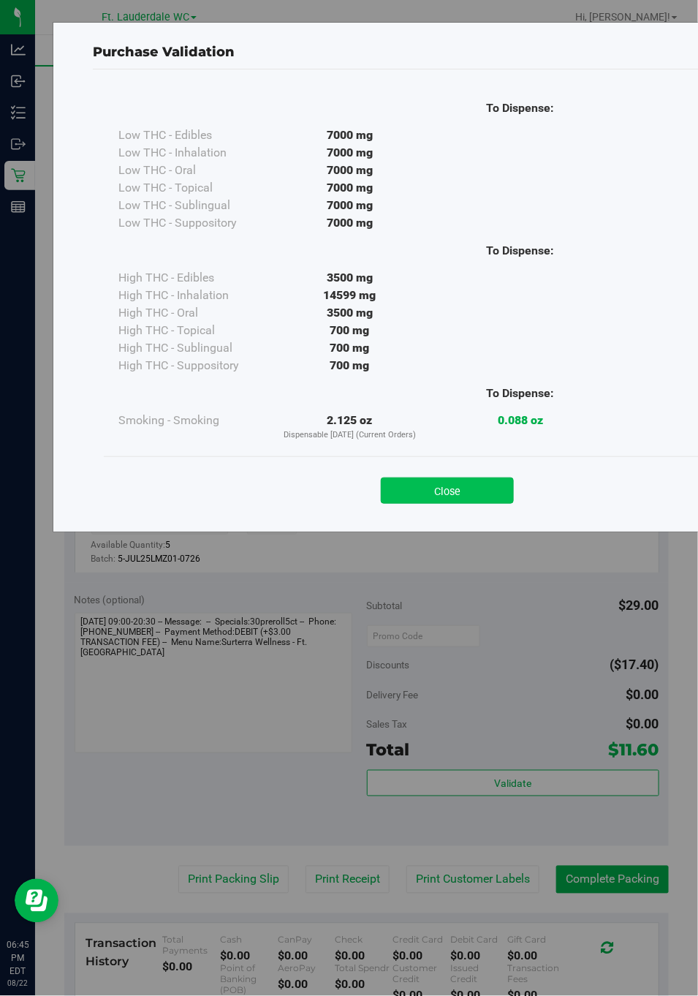
click at [459, 501] on button "Close" at bounding box center [447, 490] width 133 height 26
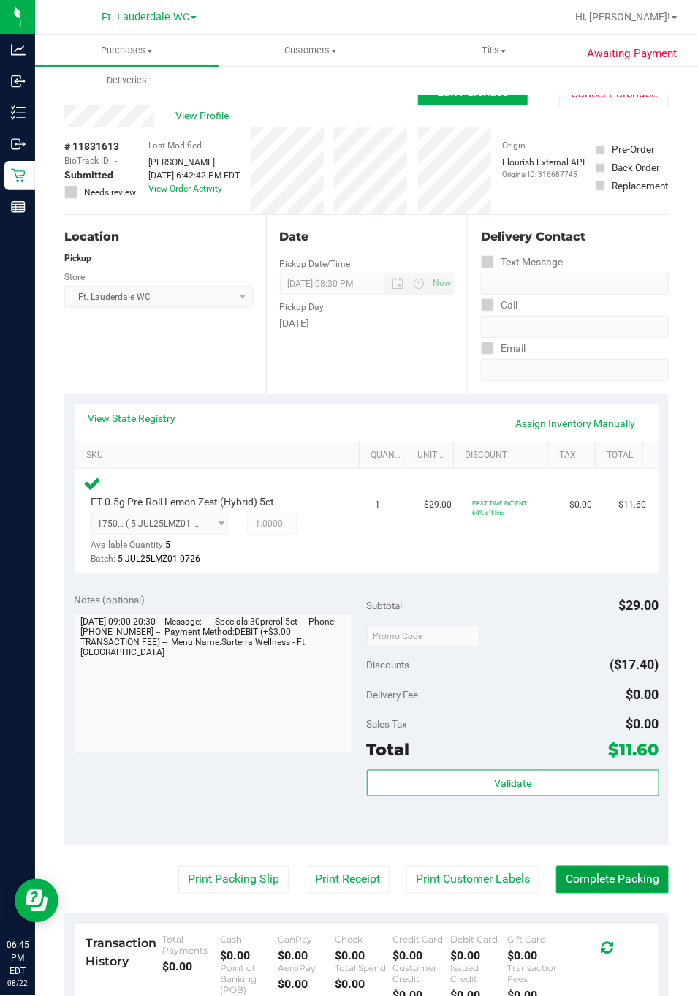
click at [602, 880] on button "Complete Packing" at bounding box center [612, 880] width 113 height 28
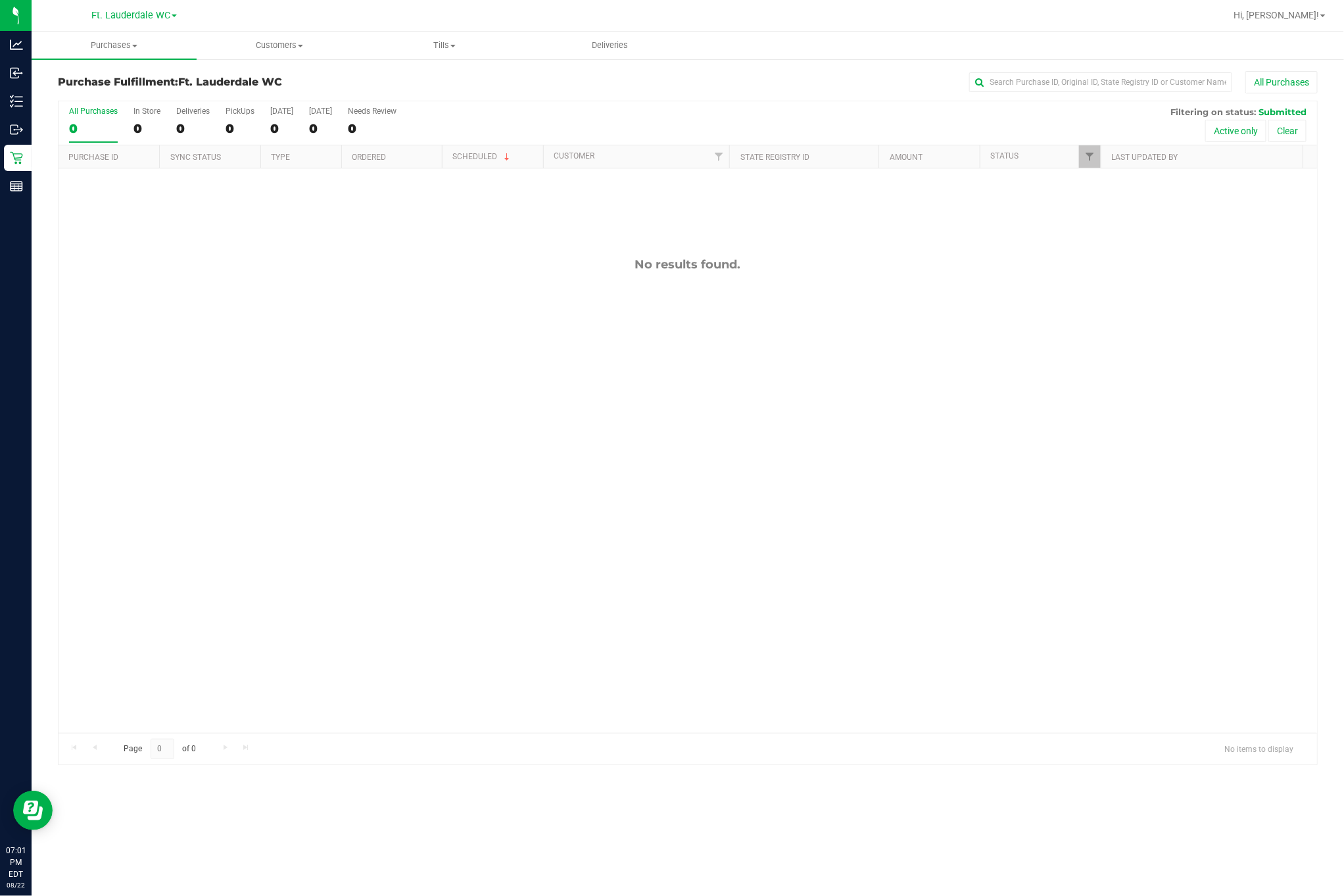
click at [92, 126] on div "0" at bounding box center [94, 129] width 49 height 15
click at [0, 0] on input "All Purchases 0" at bounding box center [0, 0] width 0 height 0
click at [97, 129] on div "0" at bounding box center [94, 129] width 49 height 15
click at [0, 0] on input "All Purchases 0" at bounding box center [0, 0] width 0 height 0
click at [84, 127] on div "0" at bounding box center [94, 129] width 49 height 15
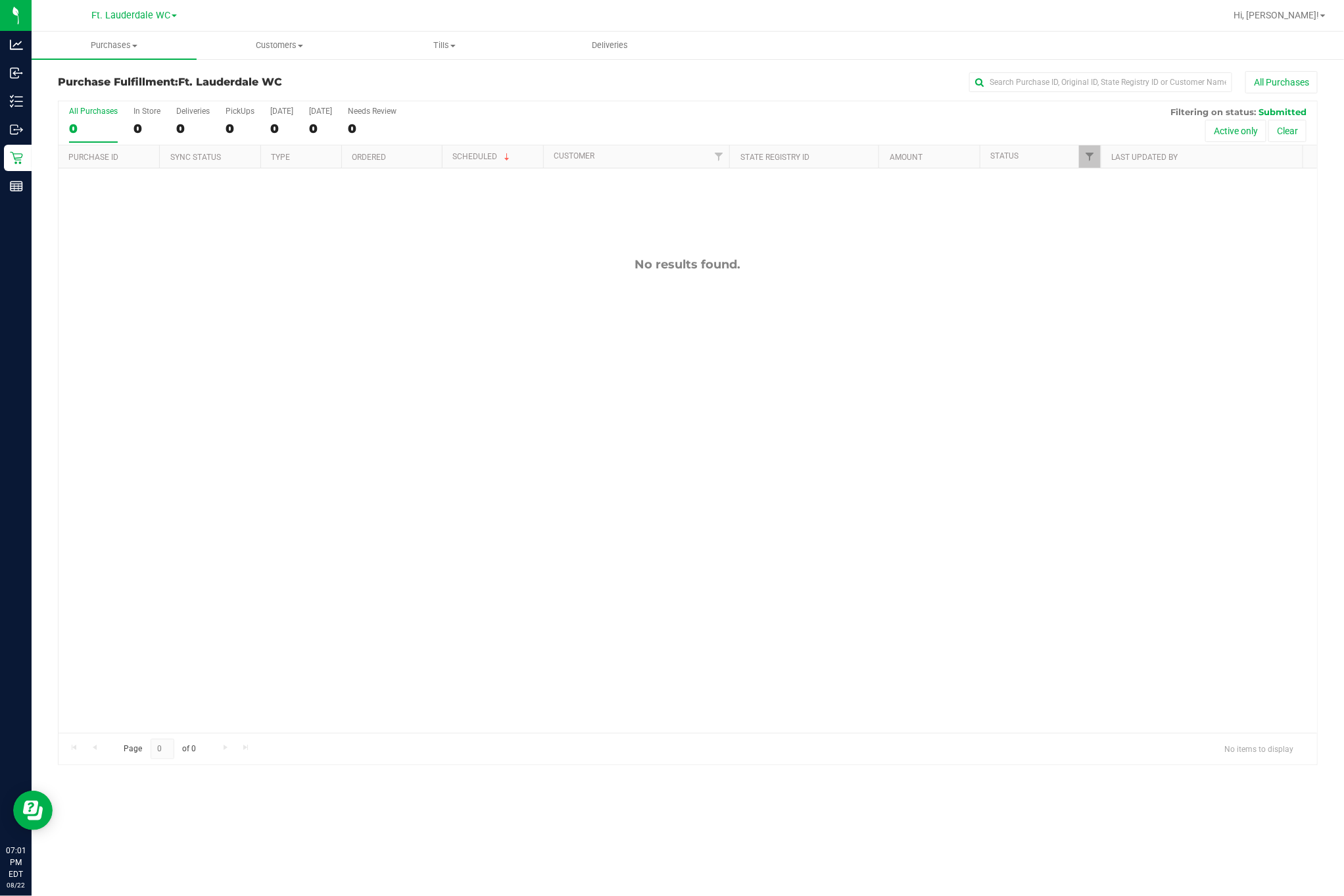
click at [0, 0] on input "All Purchases 0" at bounding box center [0, 0] width 0 height 0
click at [74, 129] on div "0" at bounding box center [94, 129] width 49 height 15
click at [0, 0] on input "All Purchases 0" at bounding box center [0, 0] width 0 height 0
click at [73, 129] on div "0" at bounding box center [94, 129] width 49 height 15
click at [0, 0] on input "All Purchases 0" at bounding box center [0, 0] width 0 height 0
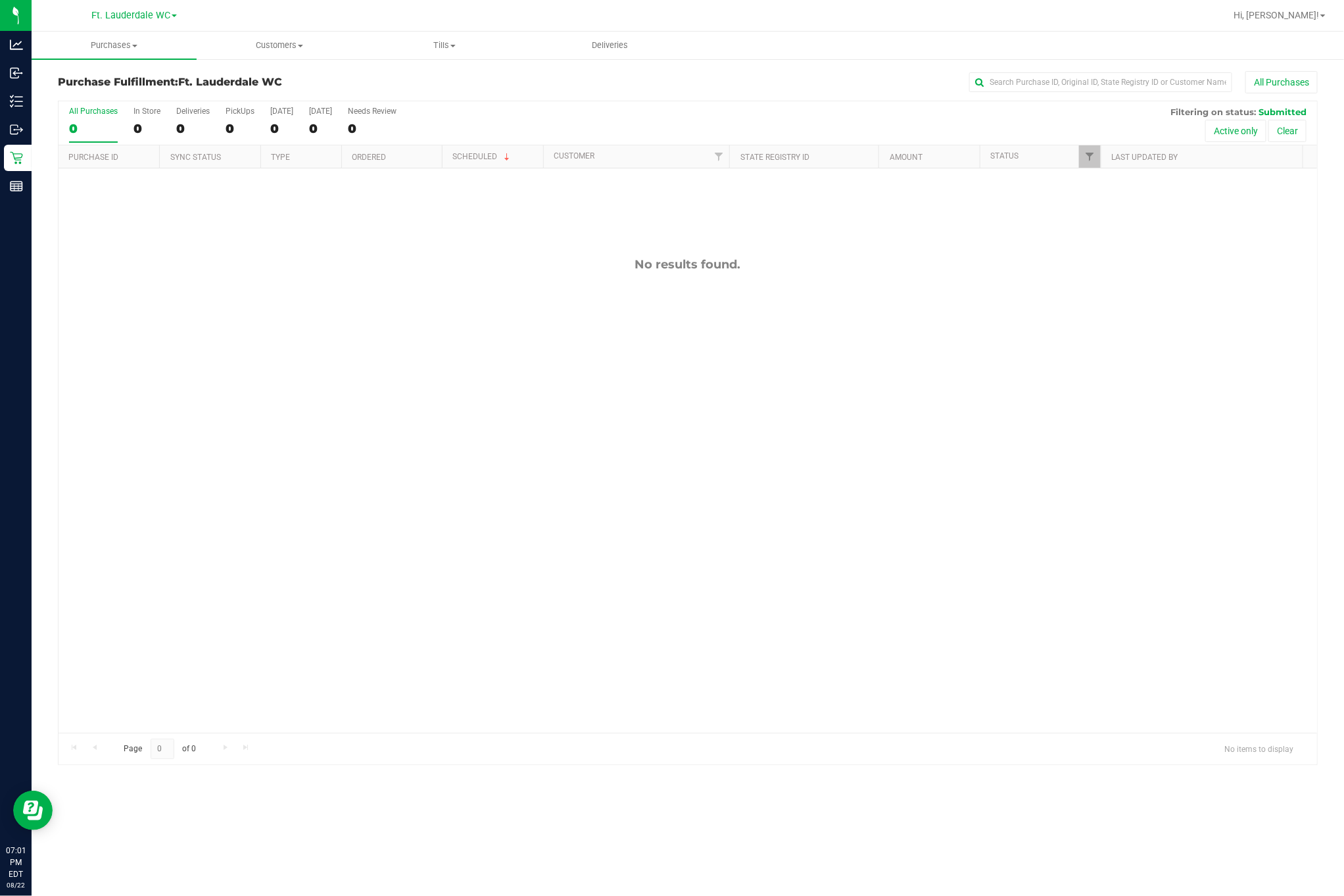
click at [73, 122] on div "0" at bounding box center [94, 129] width 49 height 15
click at [0, 0] on input "All Purchases 0" at bounding box center [0, 0] width 0 height 0
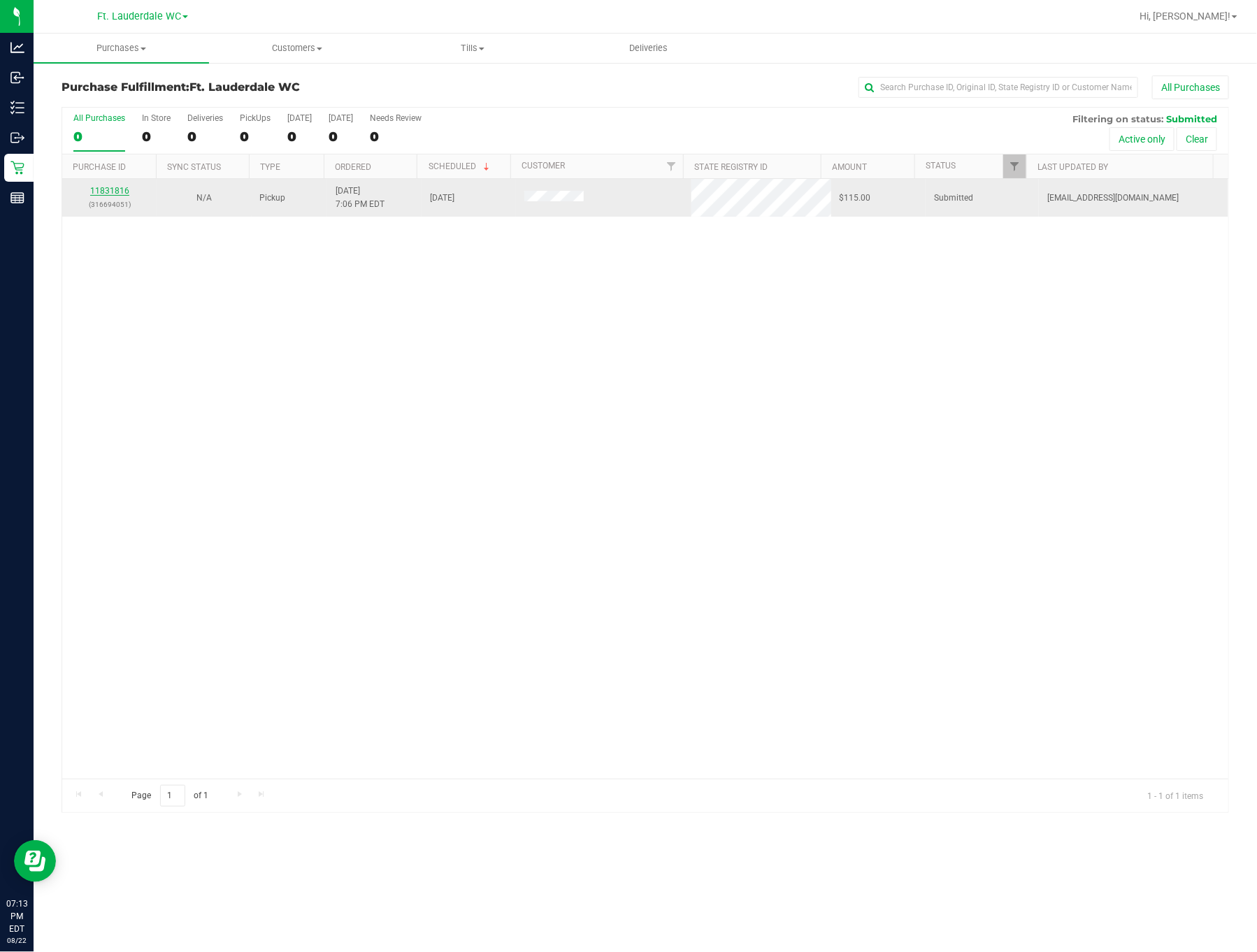
click at [105, 193] on link "11831816" at bounding box center [109, 190] width 39 height 10
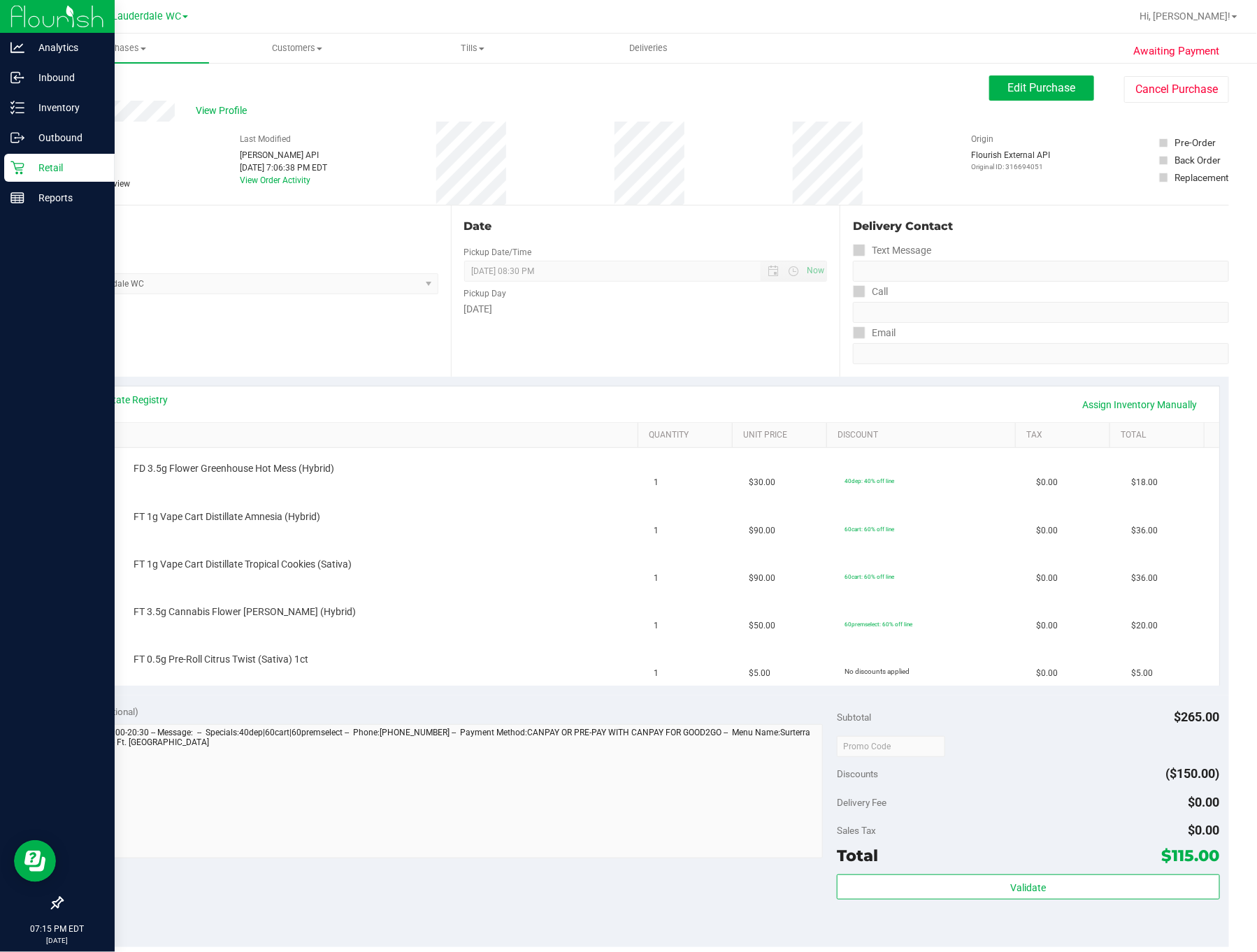
click at [30, 371] on div at bounding box center [57, 552] width 115 height 676
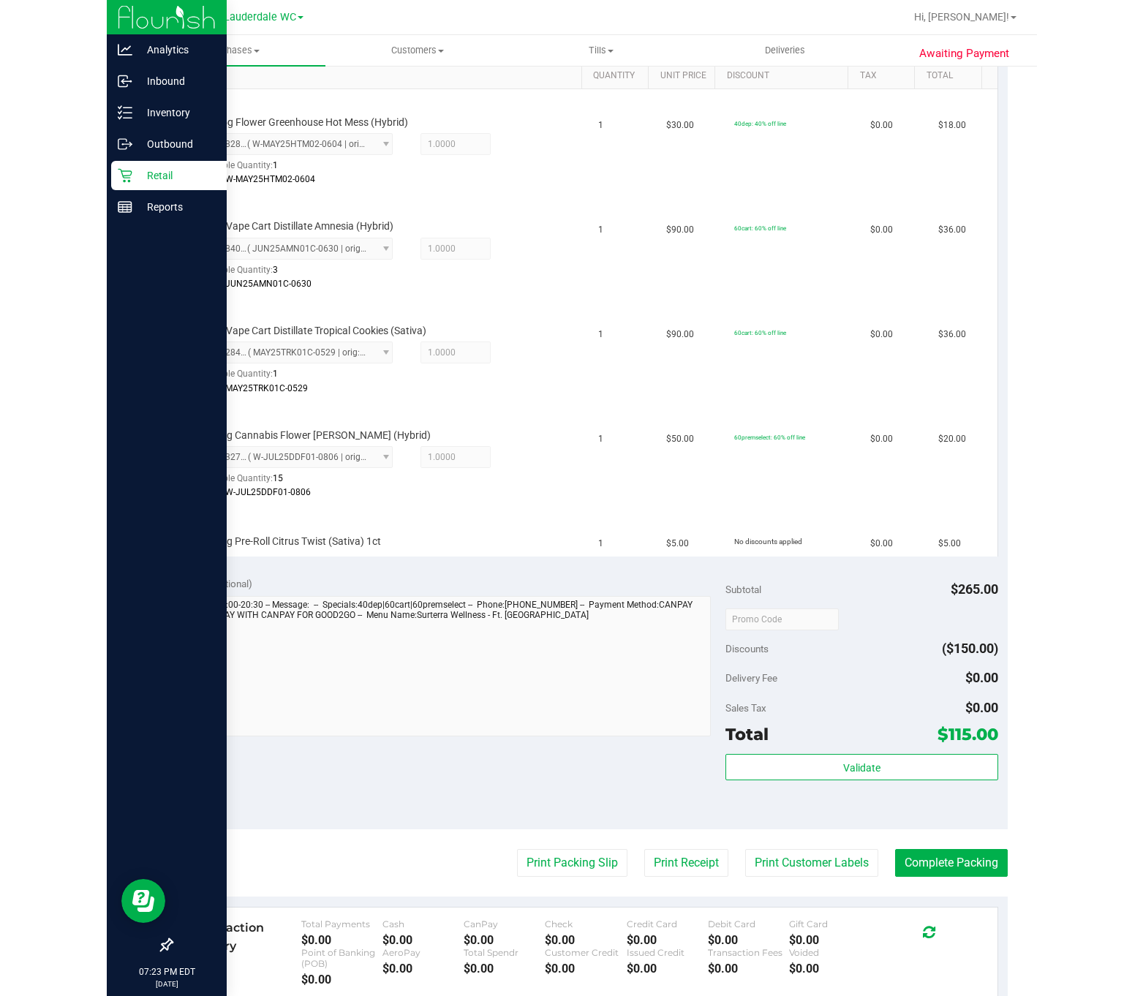
scroll to position [511, 0]
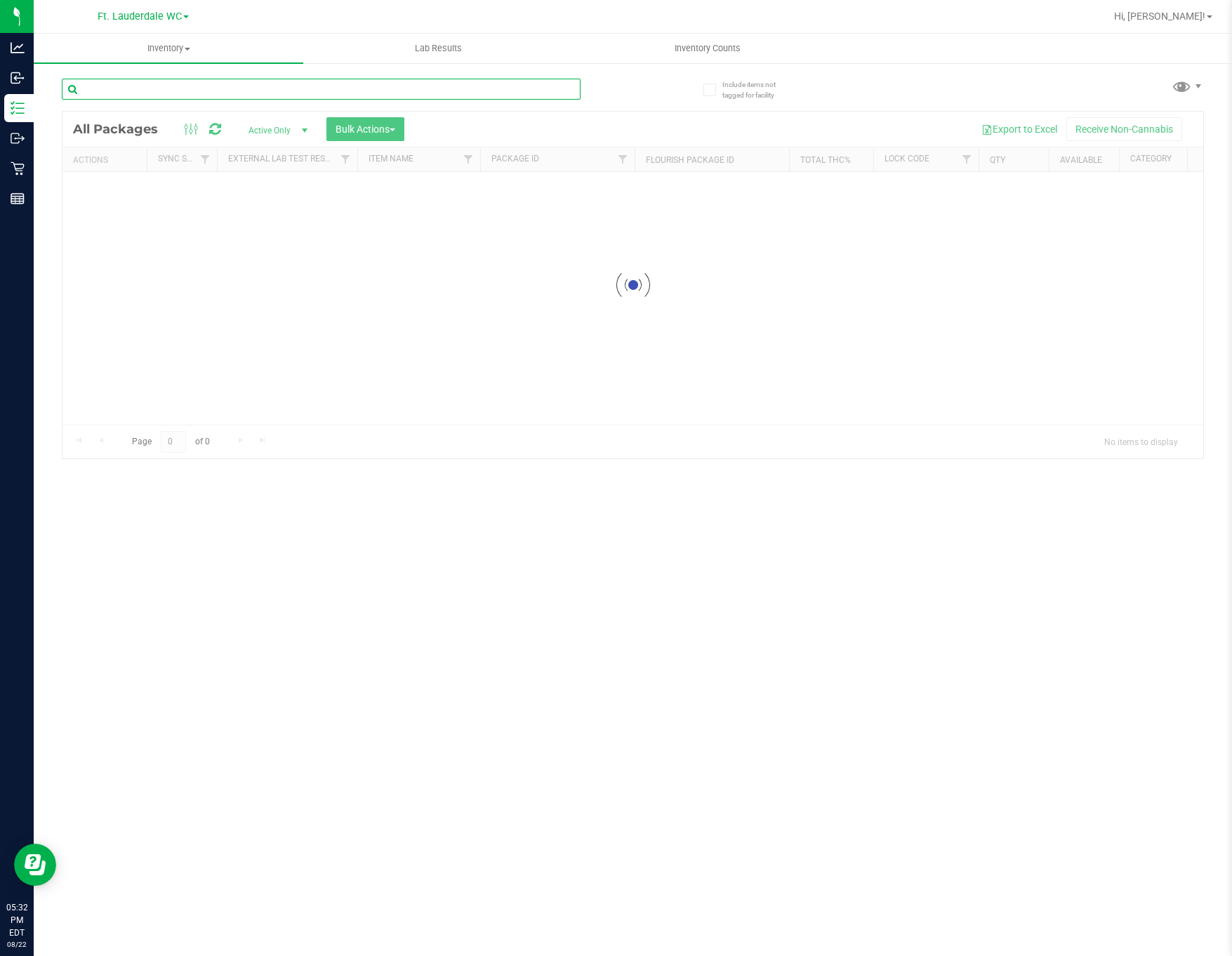
click at [210, 88] on input "text" at bounding box center [321, 89] width 519 height 21
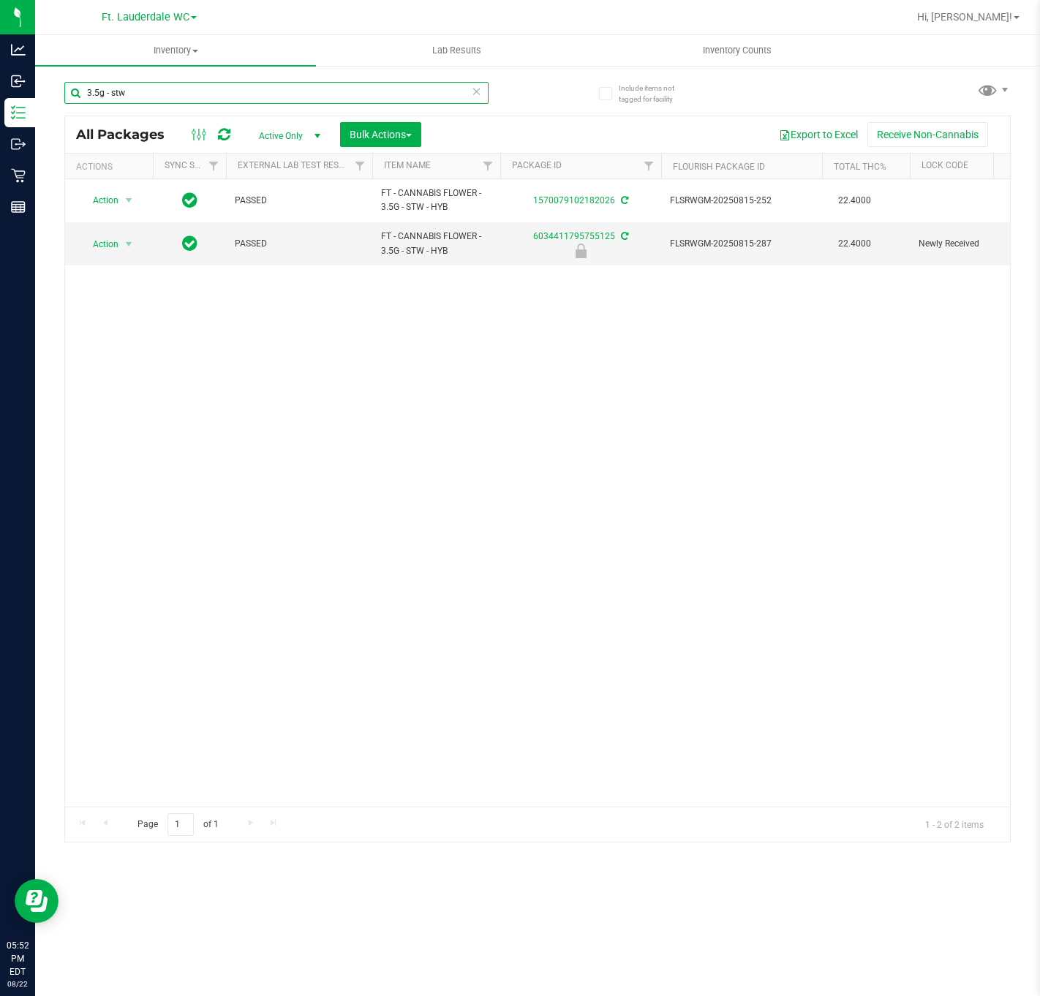
click at [167, 90] on input "3.5g - stw" at bounding box center [276, 93] width 424 height 22
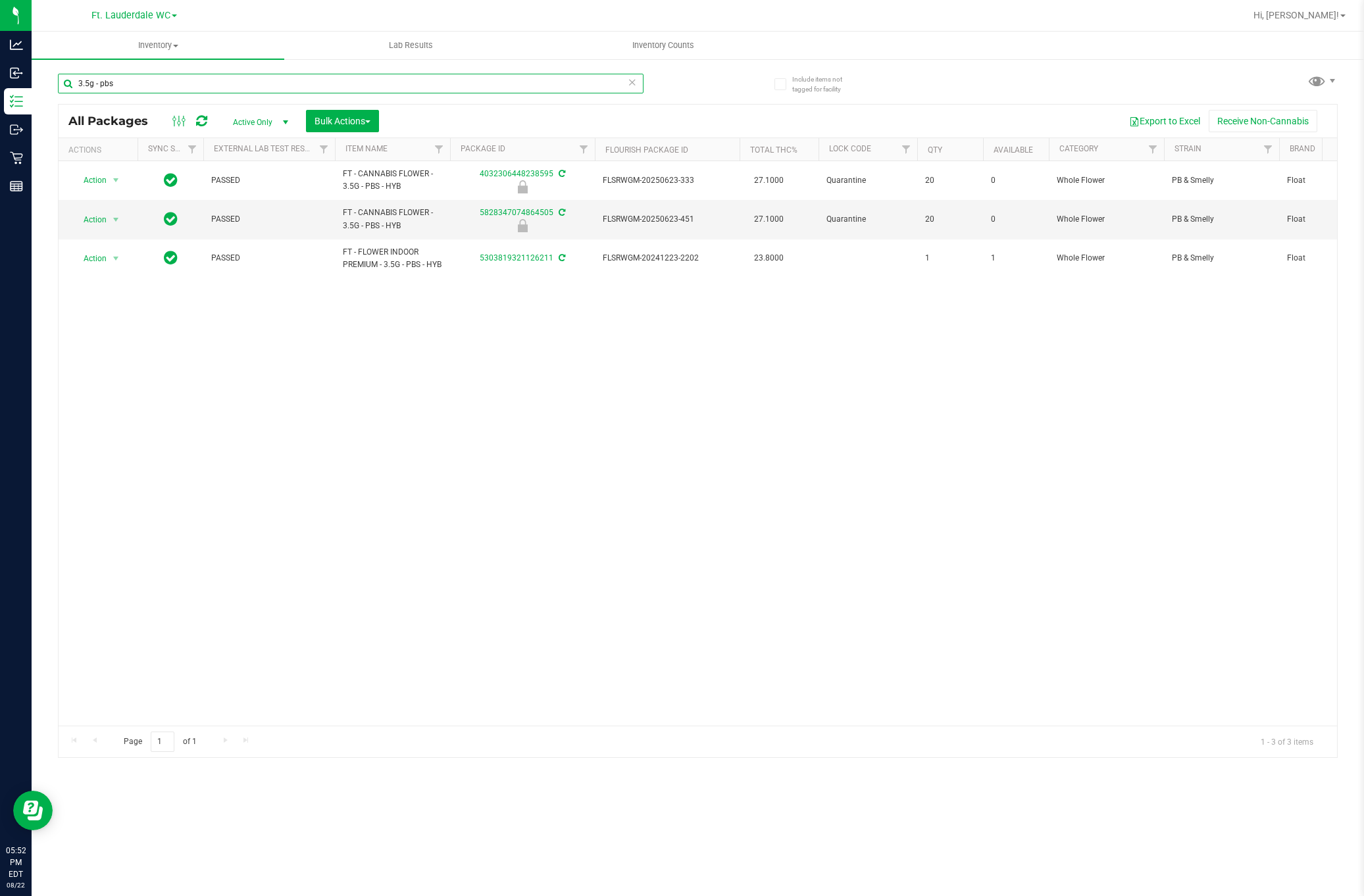
click at [324, 87] on input "3.5g - pbs" at bounding box center [350, 84] width 586 height 20
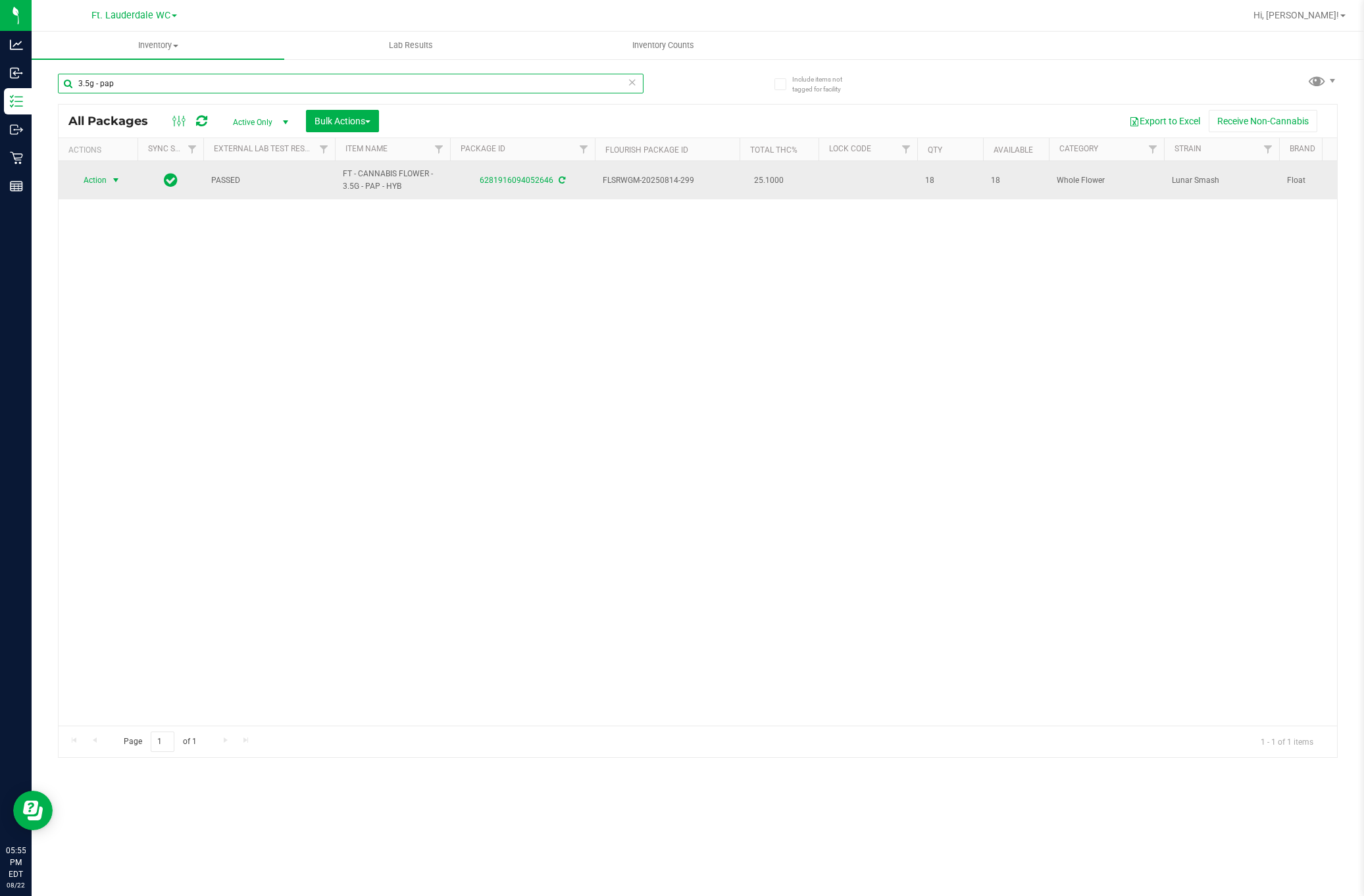
type input "3.5g - pap"
click at [94, 182] on span "Action" at bounding box center [89, 180] width 35 height 18
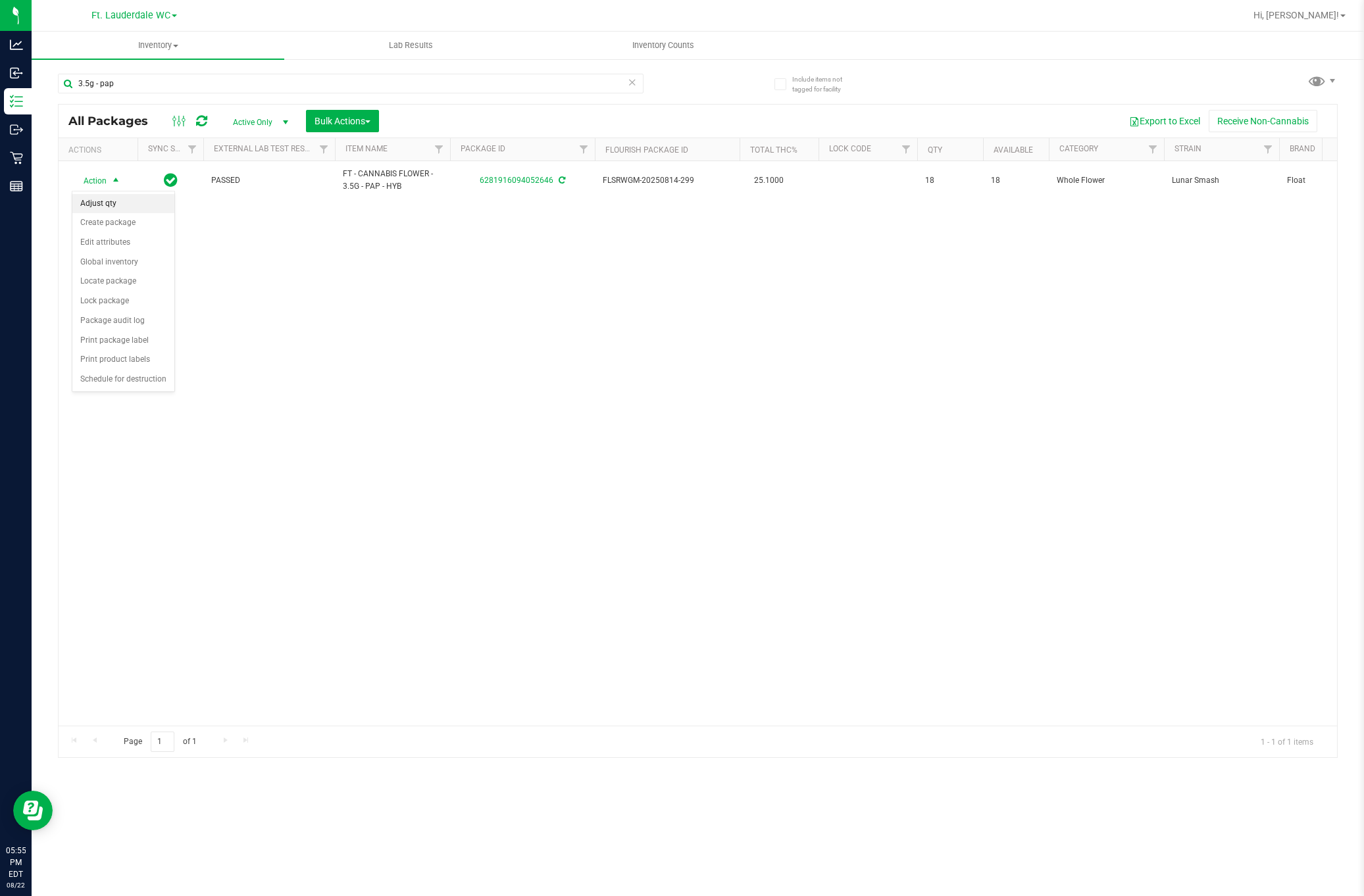
click at [96, 205] on li "Adjust qty" at bounding box center [122, 204] width 102 height 20
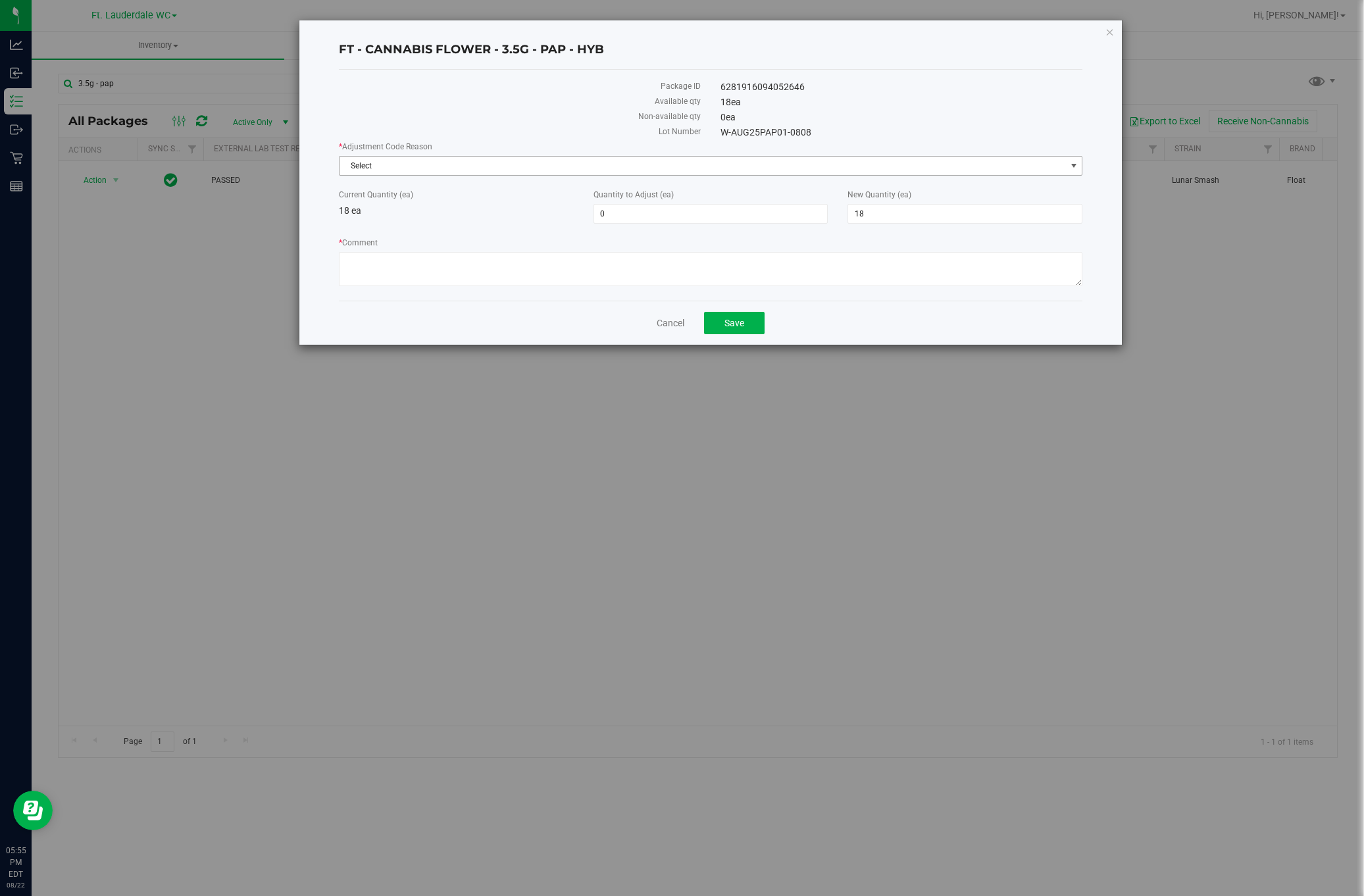
click at [388, 175] on span "Select" at bounding box center [702, 166] width 726 height 18
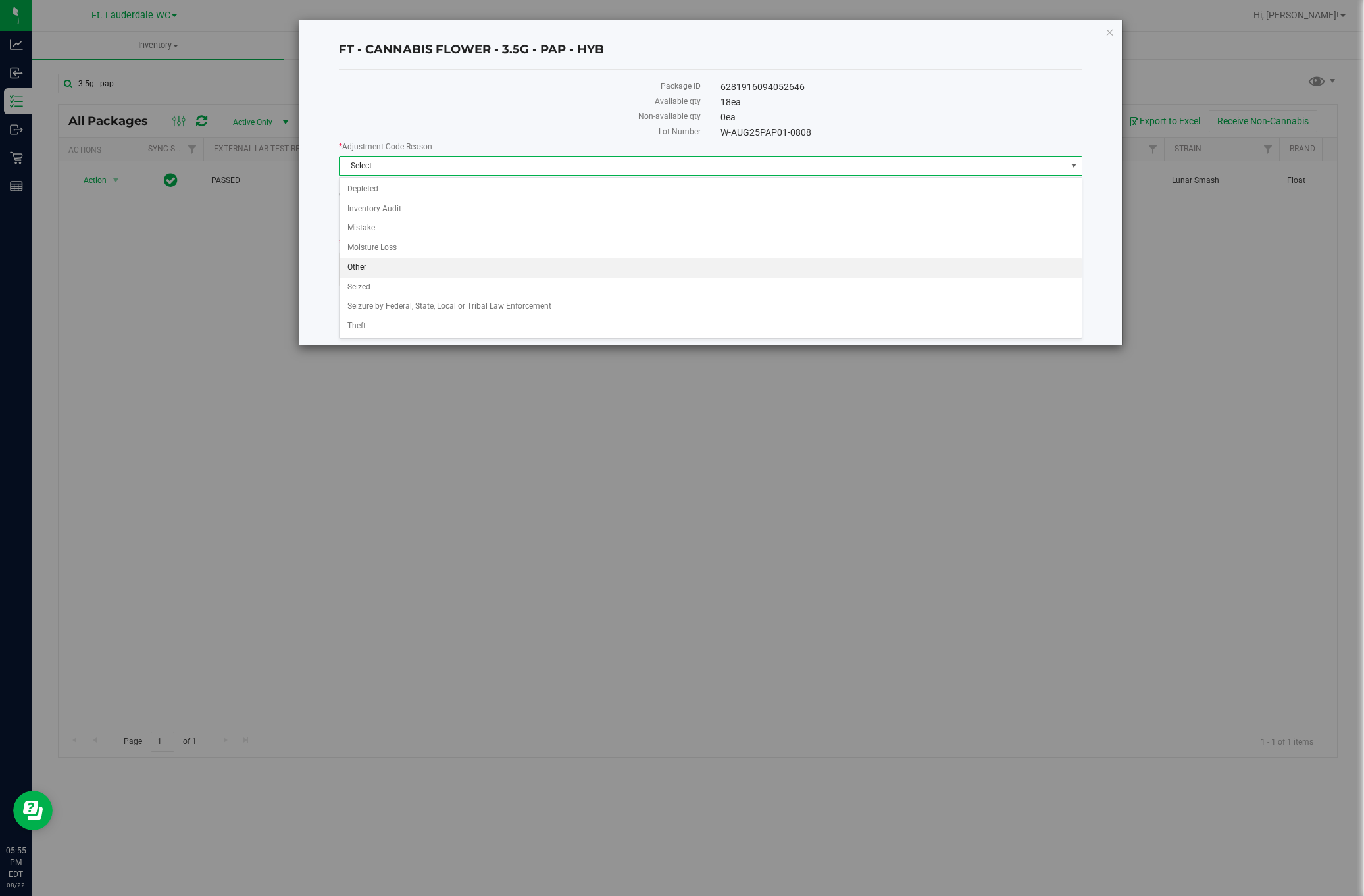
click at [379, 275] on li "Other" at bounding box center [710, 268] width 742 height 20
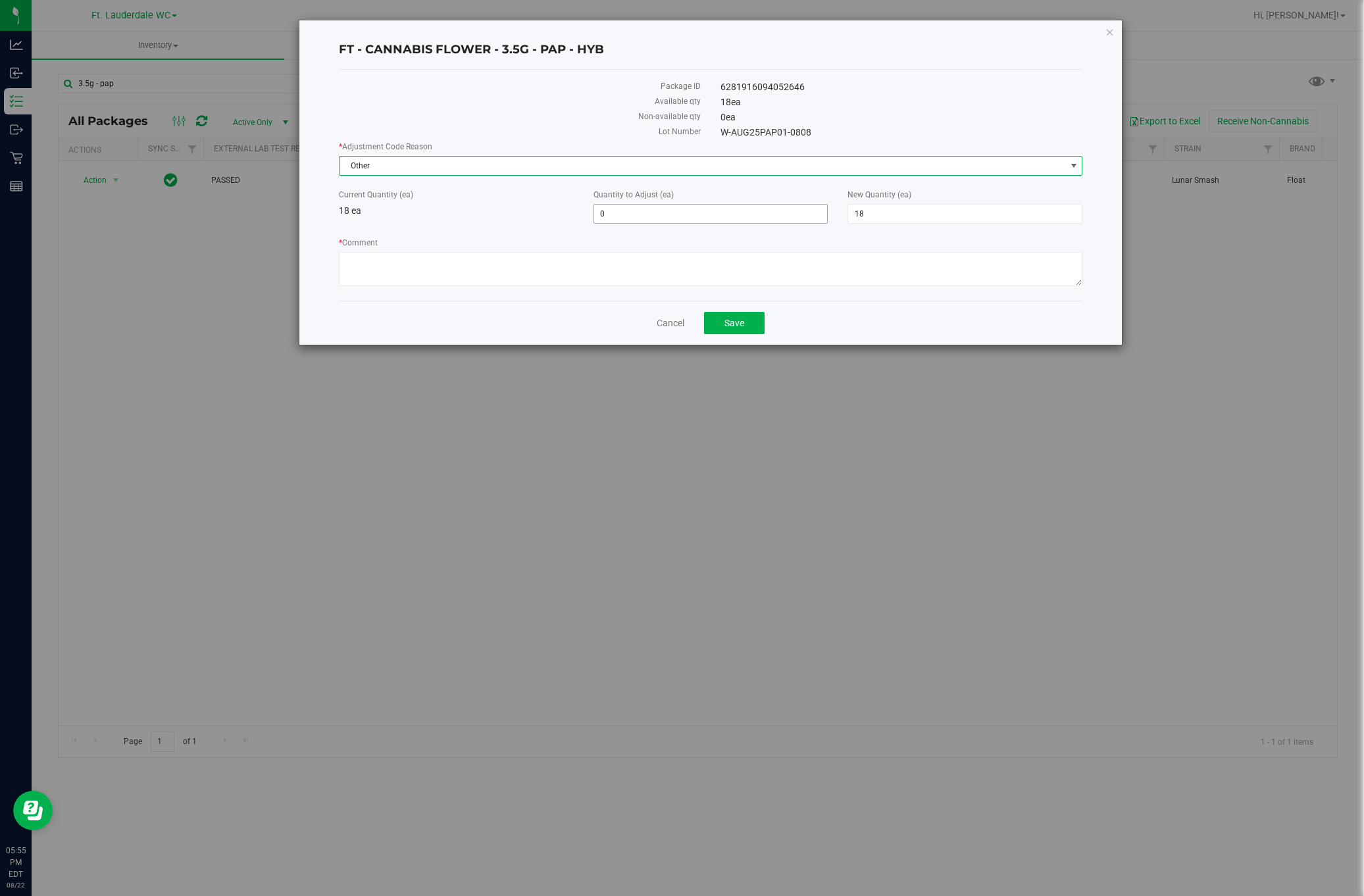
click at [668, 210] on span "0 0" at bounding box center [710, 214] width 235 height 20
click at [668, 210] on input "0" at bounding box center [711, 213] width 234 height 18
type input "-1"
type input "17"
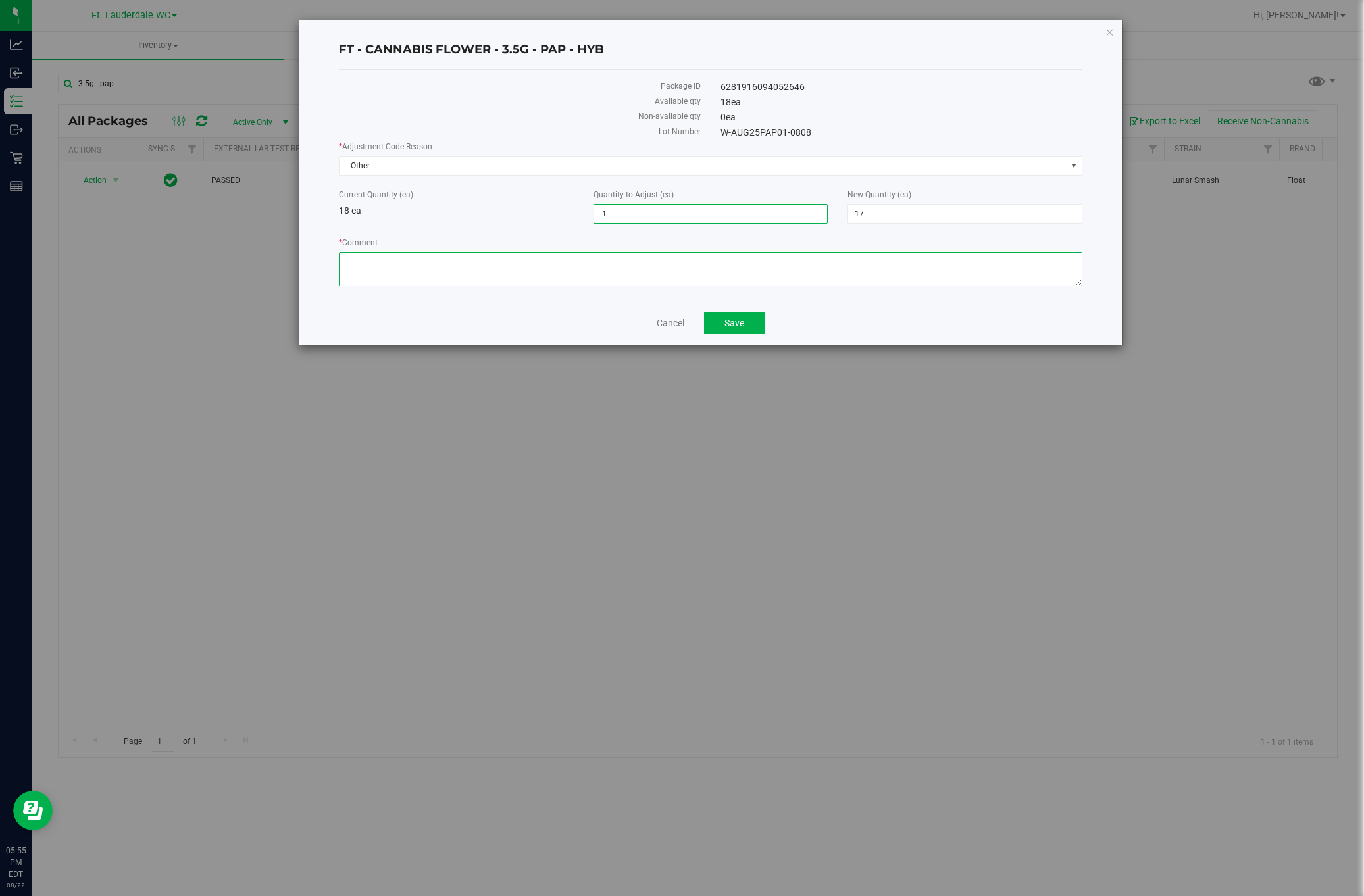
click at [378, 270] on textarea "* Comment" at bounding box center [711, 269] width 744 height 34
click at [22, 390] on div "FT - CANNABIS FLOWER - 3.5G - PAP - HYB Package ID 6281916094052646 Available q…" at bounding box center [686, 448] width 1374 height 896
click at [638, 269] on textarea "* Comment" at bounding box center [711, 269] width 744 height 34
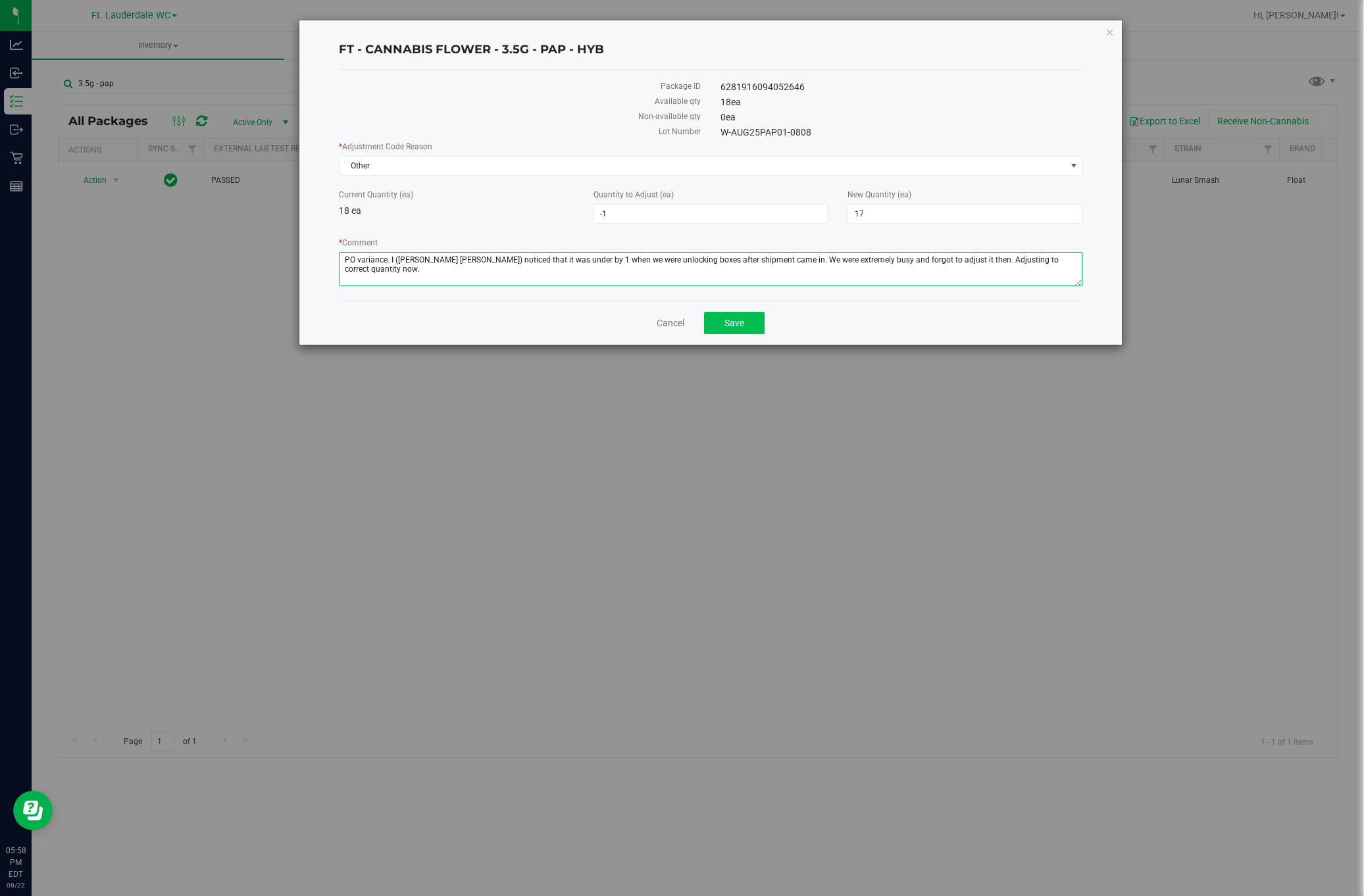
type textarea "PO variance. I (Diego Gonzalez Ortiz) noticed that it was under by 1 when we we…"
click at [737, 334] on button "Save" at bounding box center [733, 323] width 60 height 22
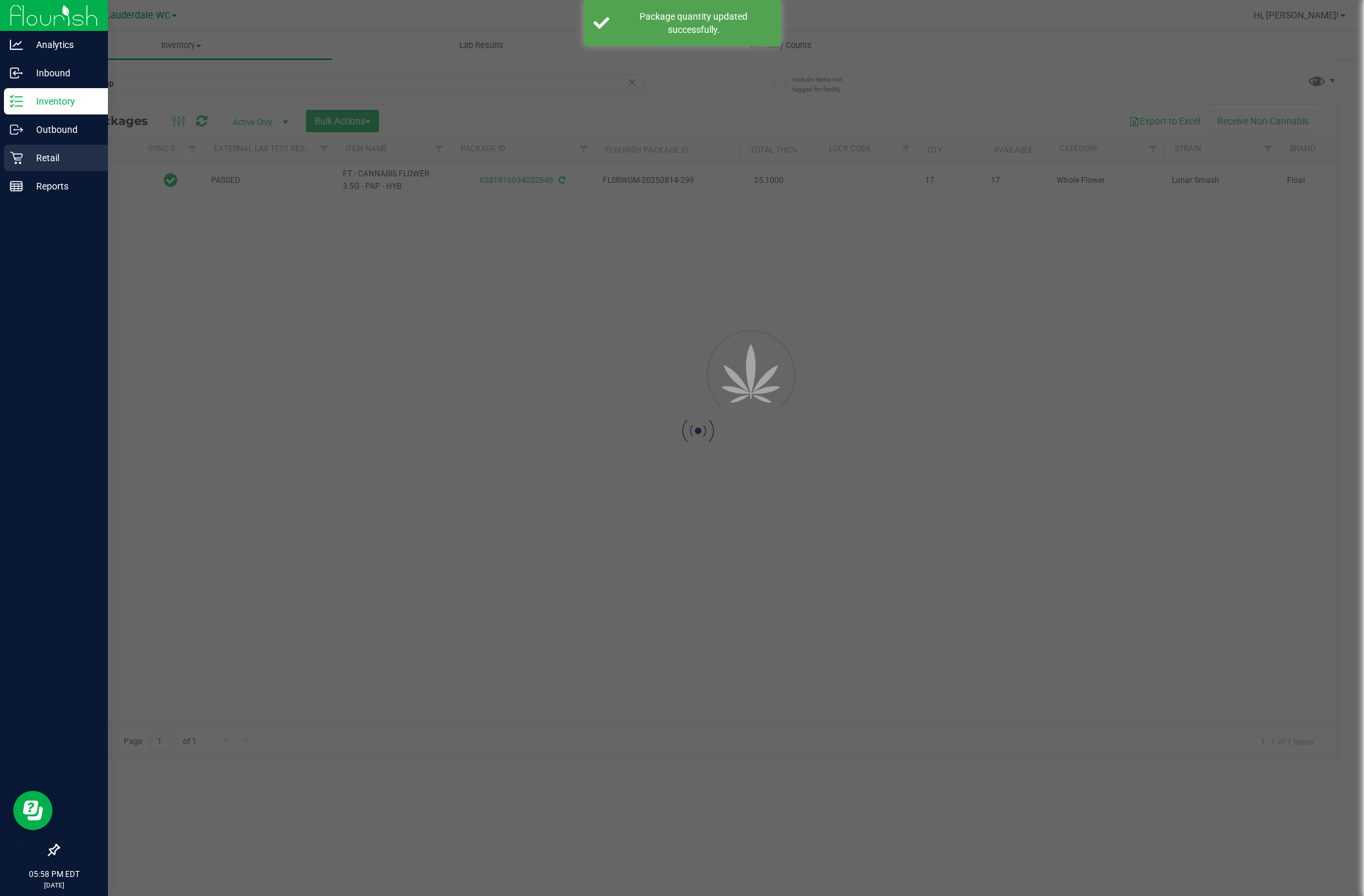
click at [20, 166] on div "Retail" at bounding box center [56, 157] width 104 height 26
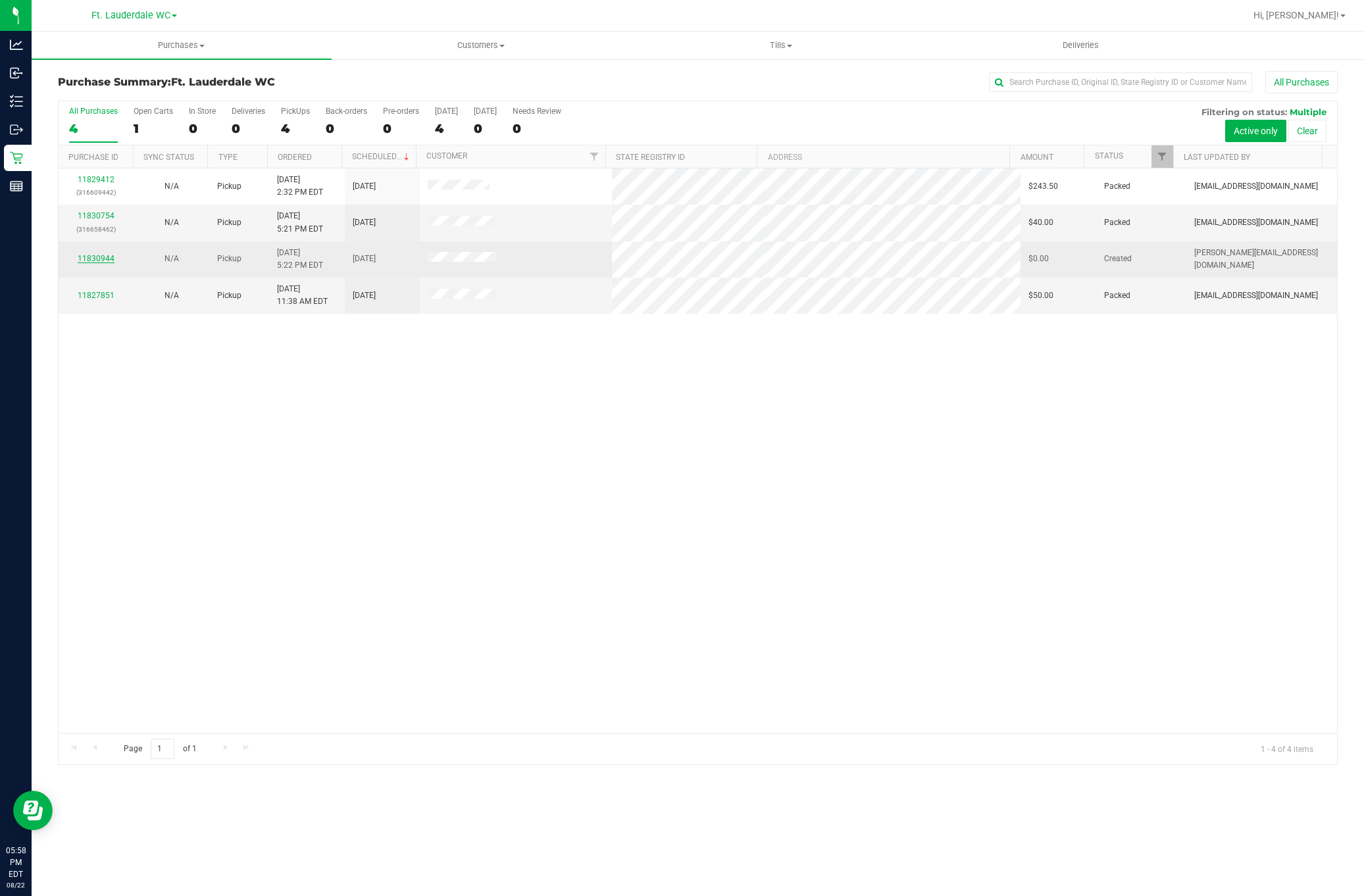
click at [105, 263] on link "11830944" at bounding box center [95, 258] width 37 height 9
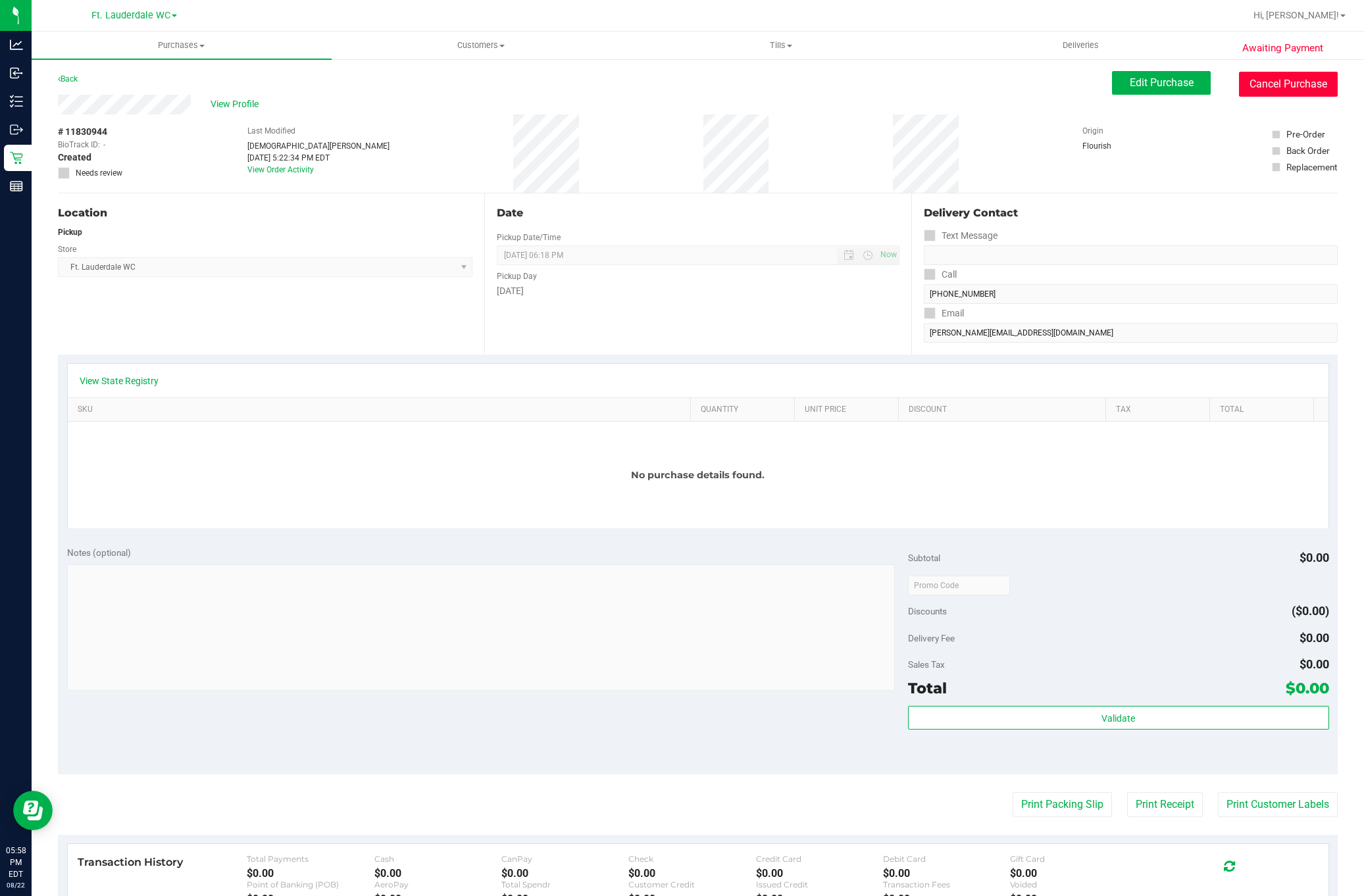
click at [1153, 89] on button "Cancel Purchase" at bounding box center [1288, 85] width 99 height 25
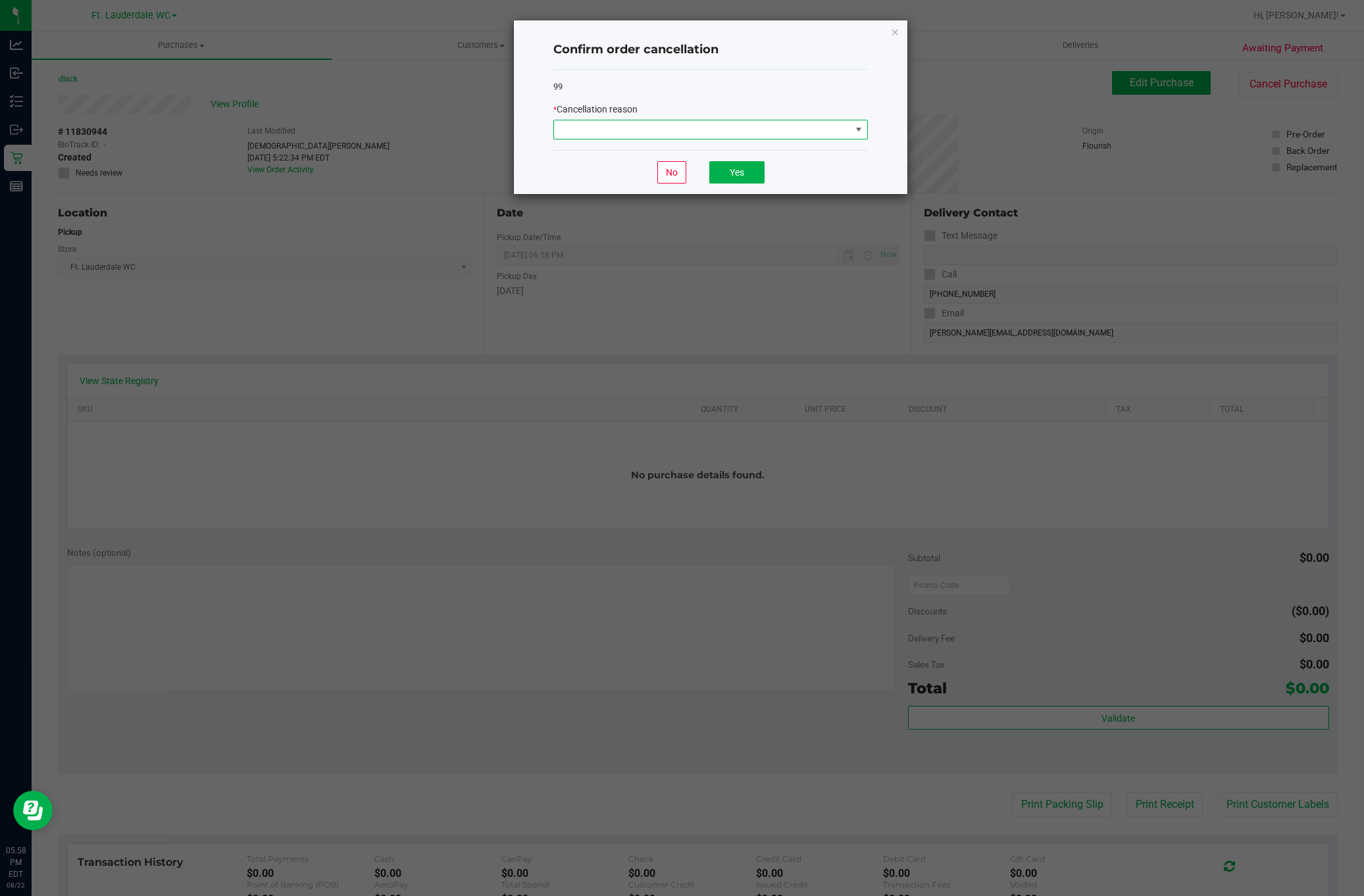
click at [665, 139] on span at bounding box center [703, 130] width 297 height 18
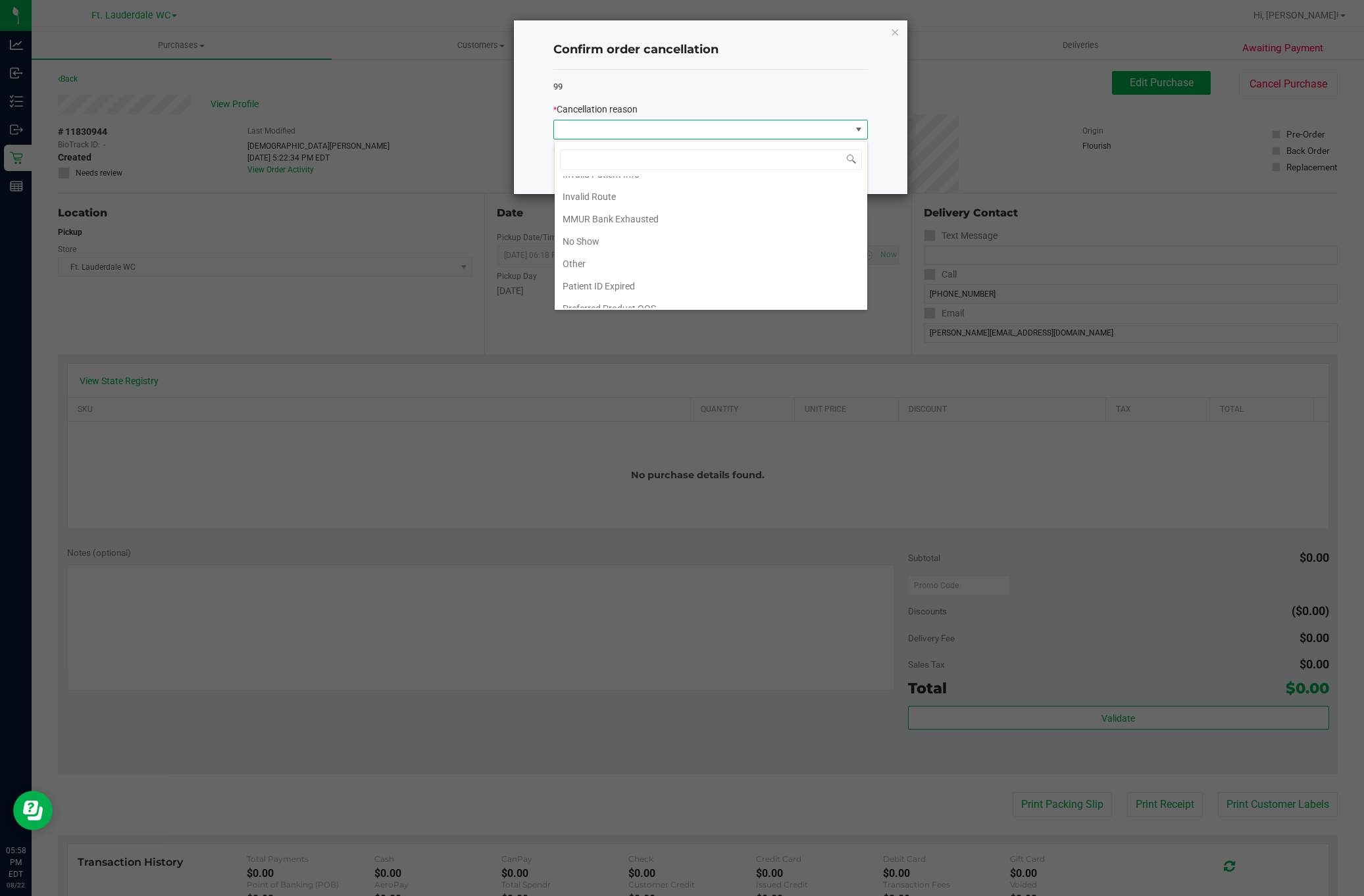
scroll to position [75, 0]
click at [640, 253] on li "Other" at bounding box center [710, 252] width 312 height 22
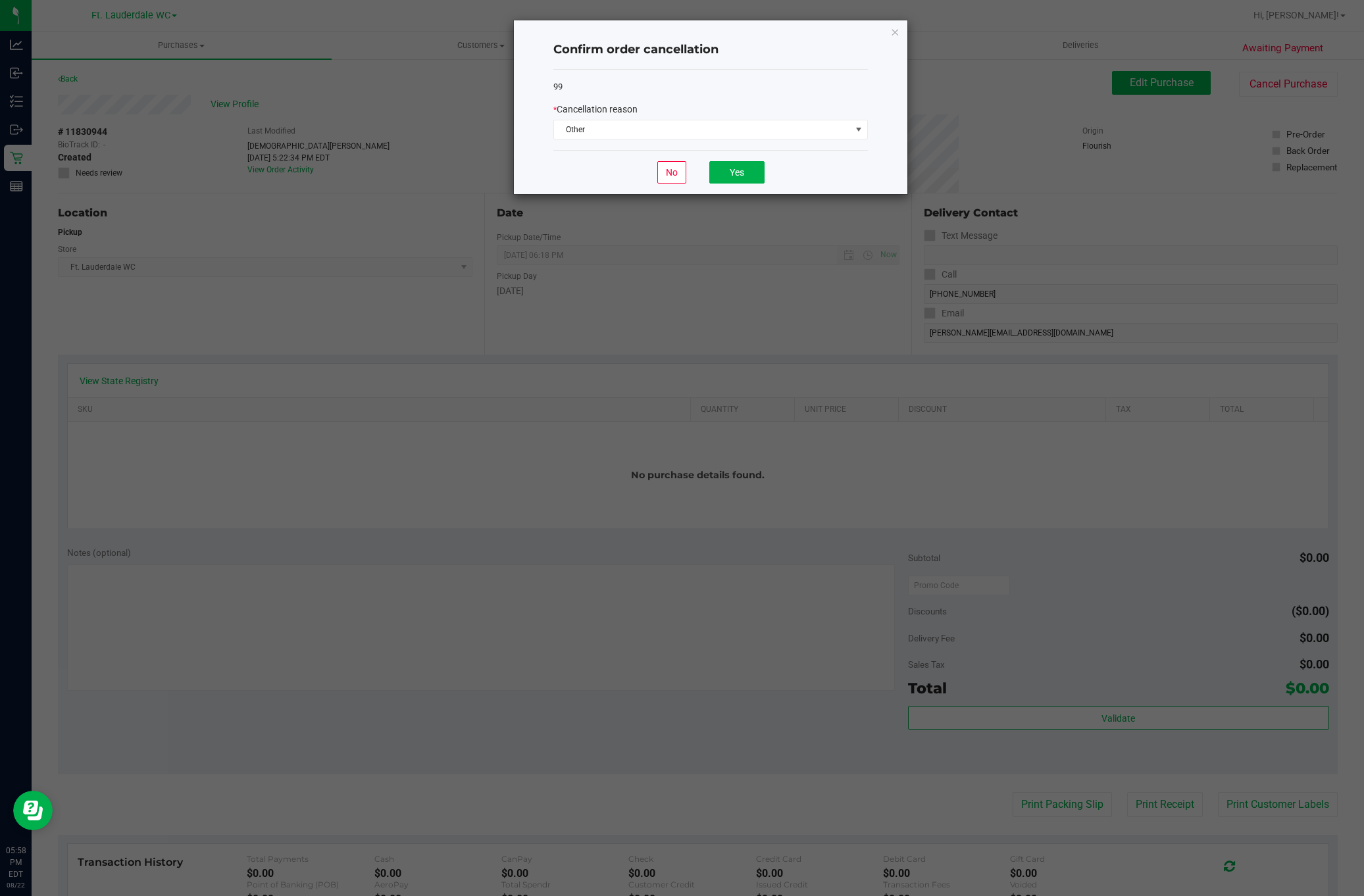
click at [716, 186] on div "No Yes" at bounding box center [710, 172] width 314 height 44
click at [718, 182] on button "Yes" at bounding box center [736, 172] width 55 height 22
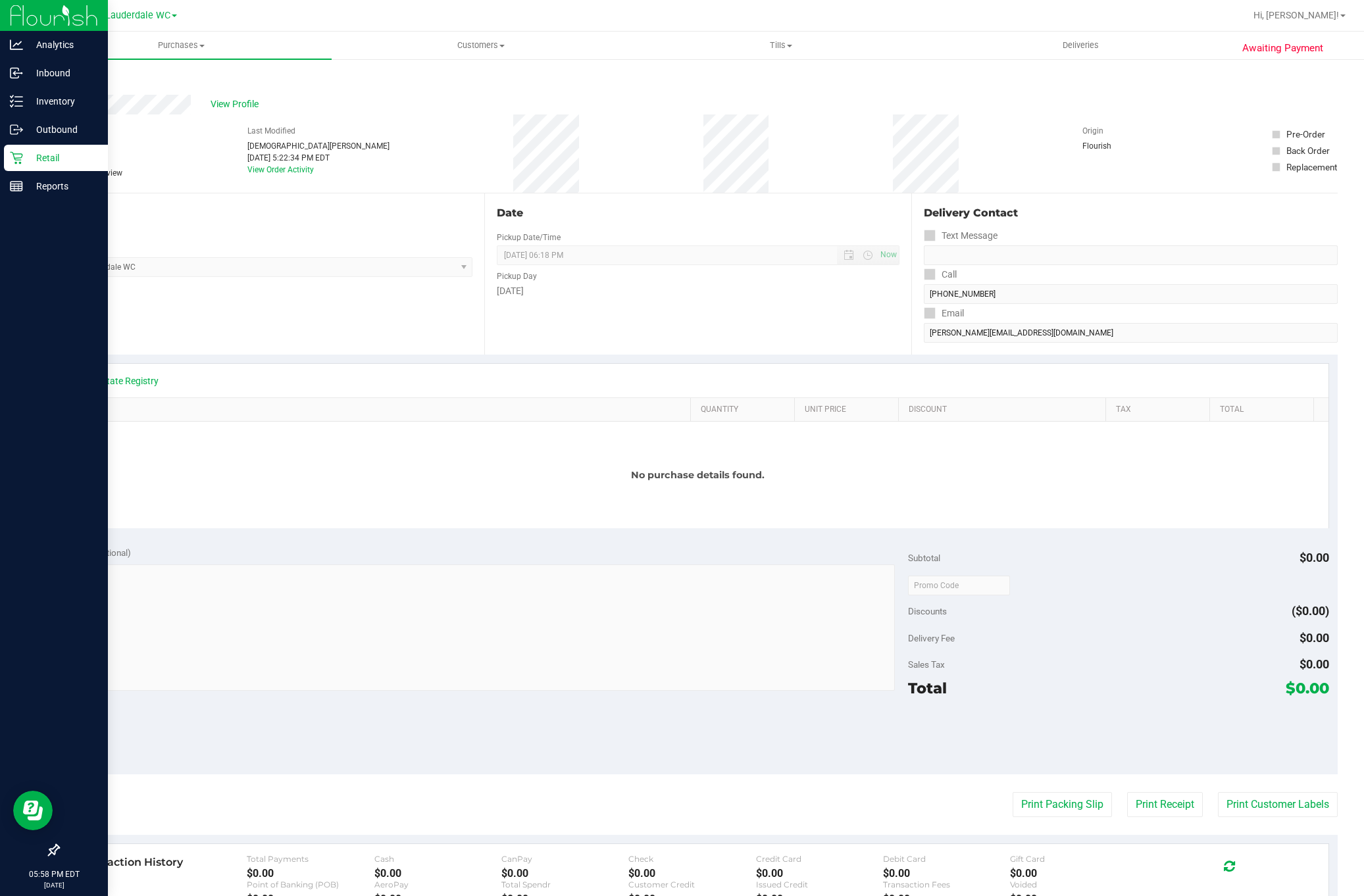
click at [16, 160] on icon at bounding box center [16, 157] width 13 height 13
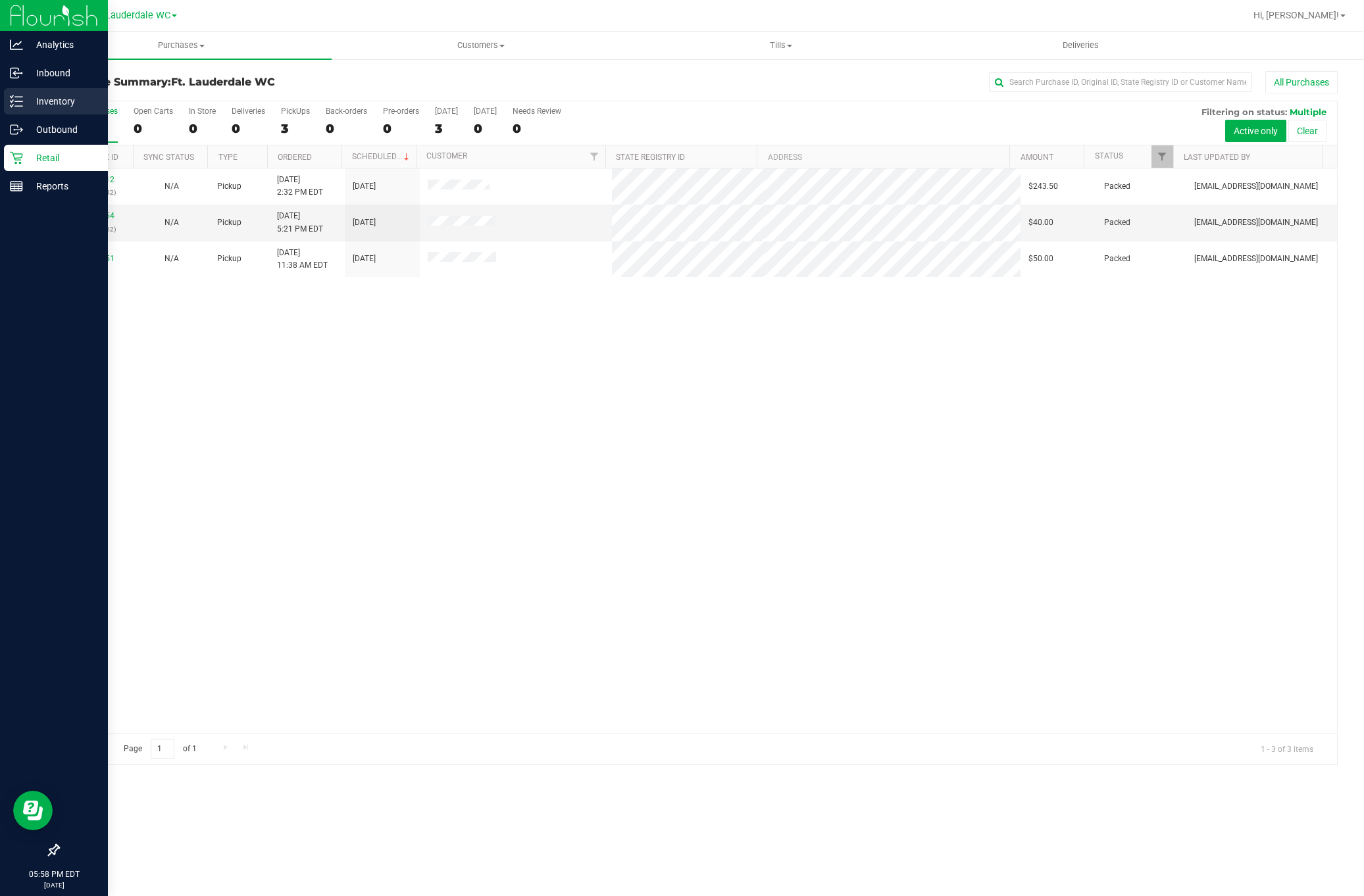
click at [31, 99] on p "Inventory" at bounding box center [63, 102] width 79 height 16
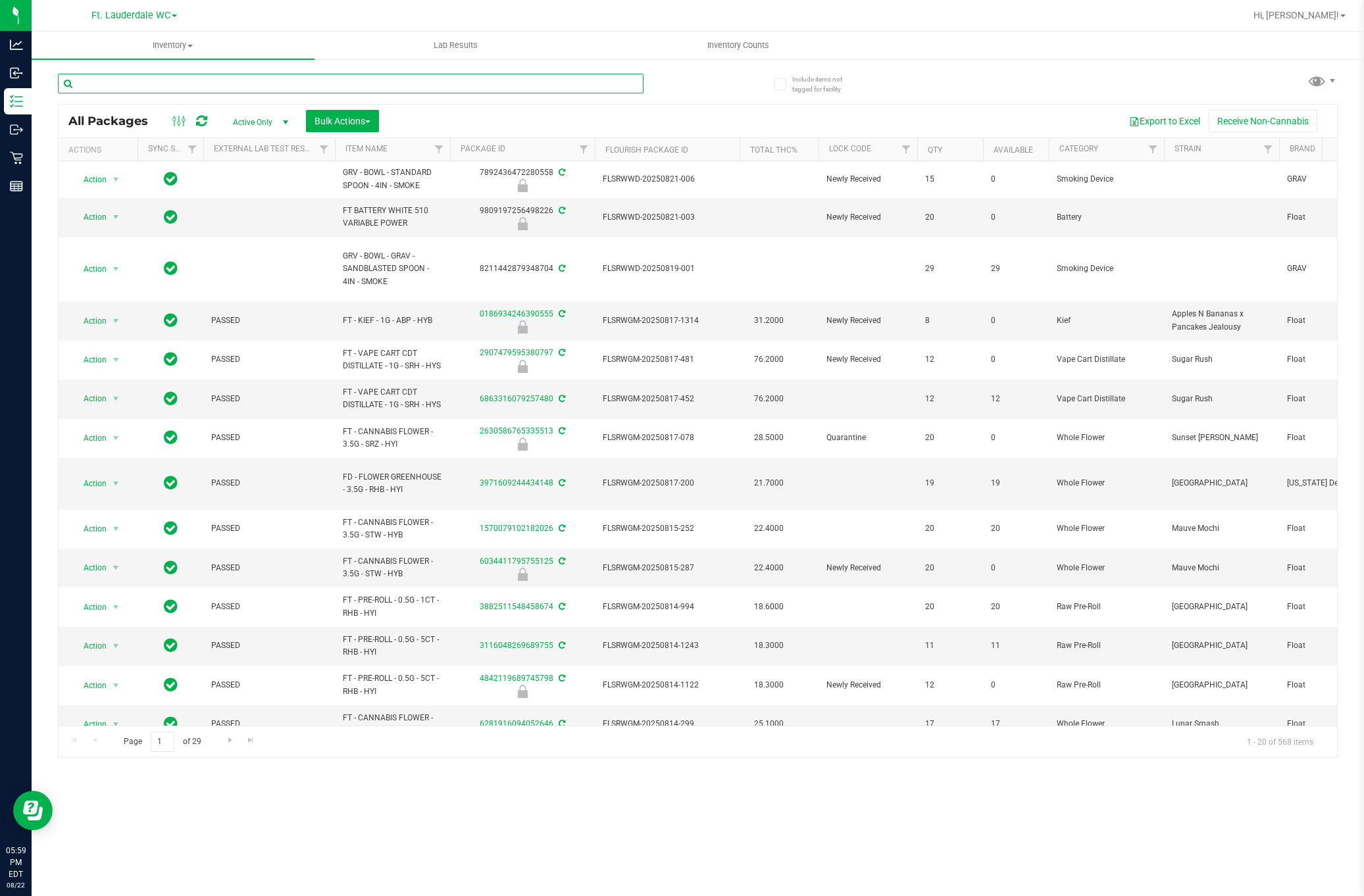
click at [204, 85] on input "text" at bounding box center [350, 84] width 586 height 20
type input "3.5g - fic"
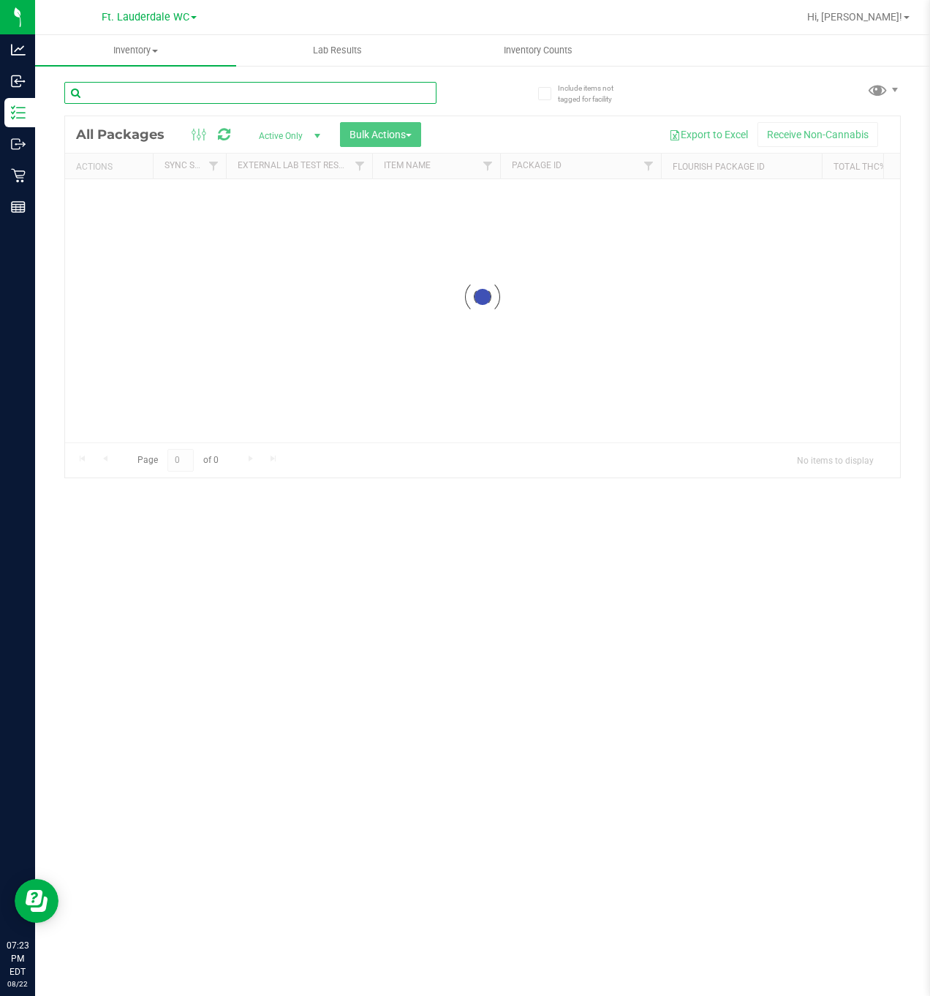
click at [207, 99] on div "Inventory All packages All inventory Waste log Create inventory Lab Results Inv…" at bounding box center [482, 515] width 895 height 961
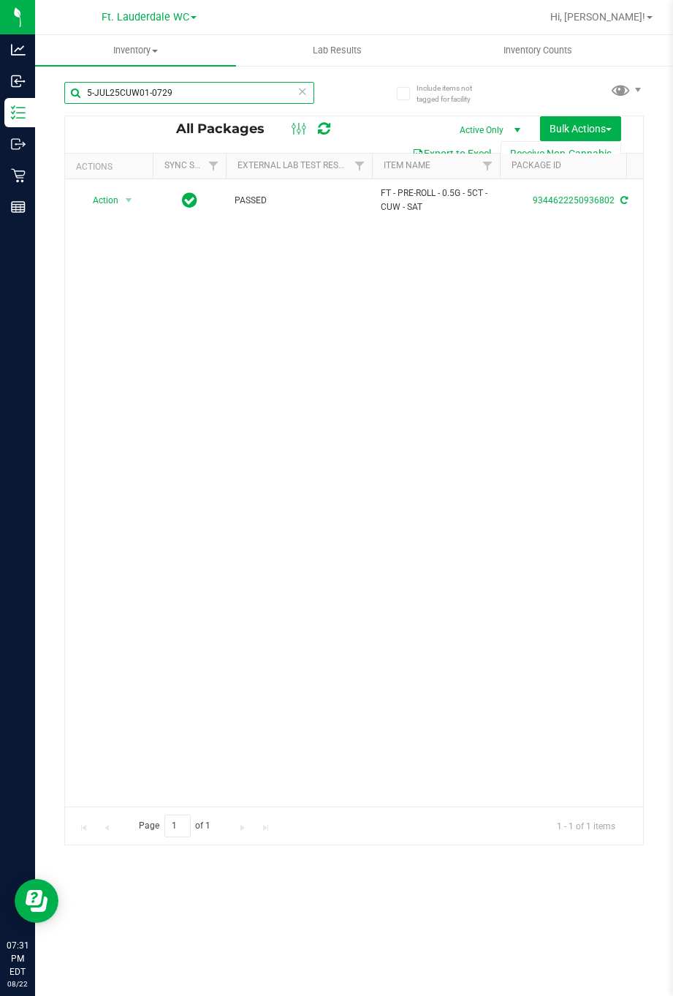
click at [176, 99] on input "5-JUL25CUW01-0729" at bounding box center [189, 93] width 250 height 22
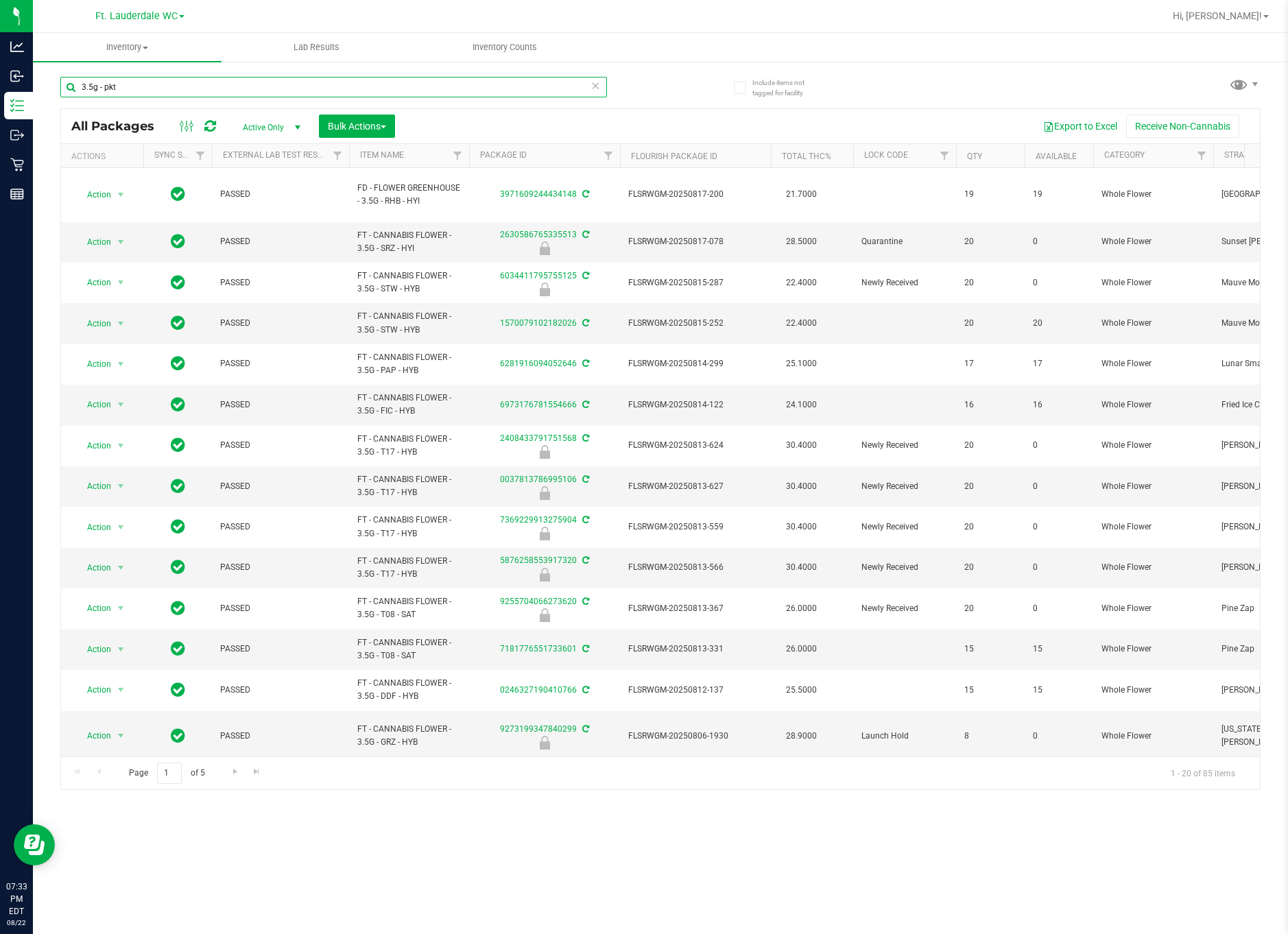
type input "3.5g - pkt"
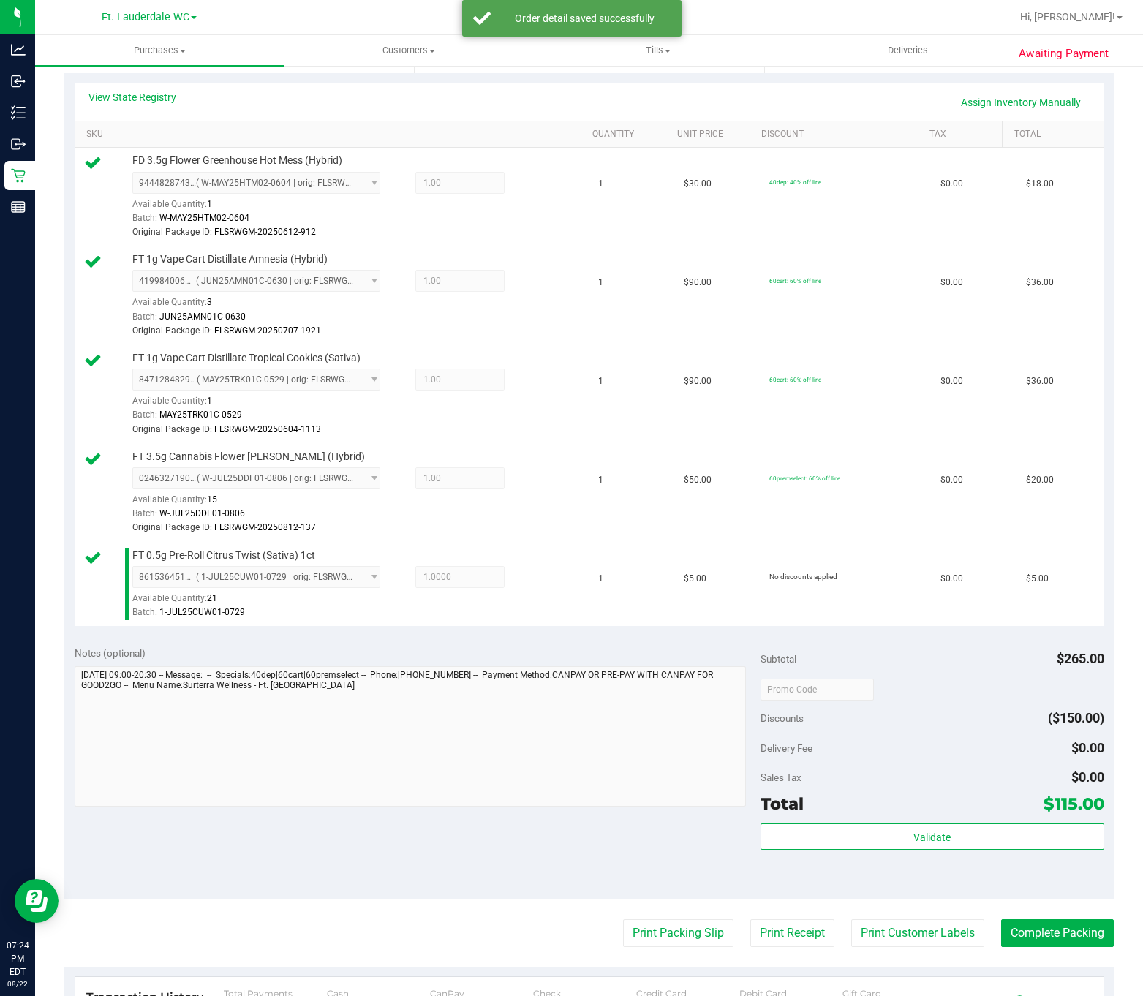
scroll to position [614, 0]
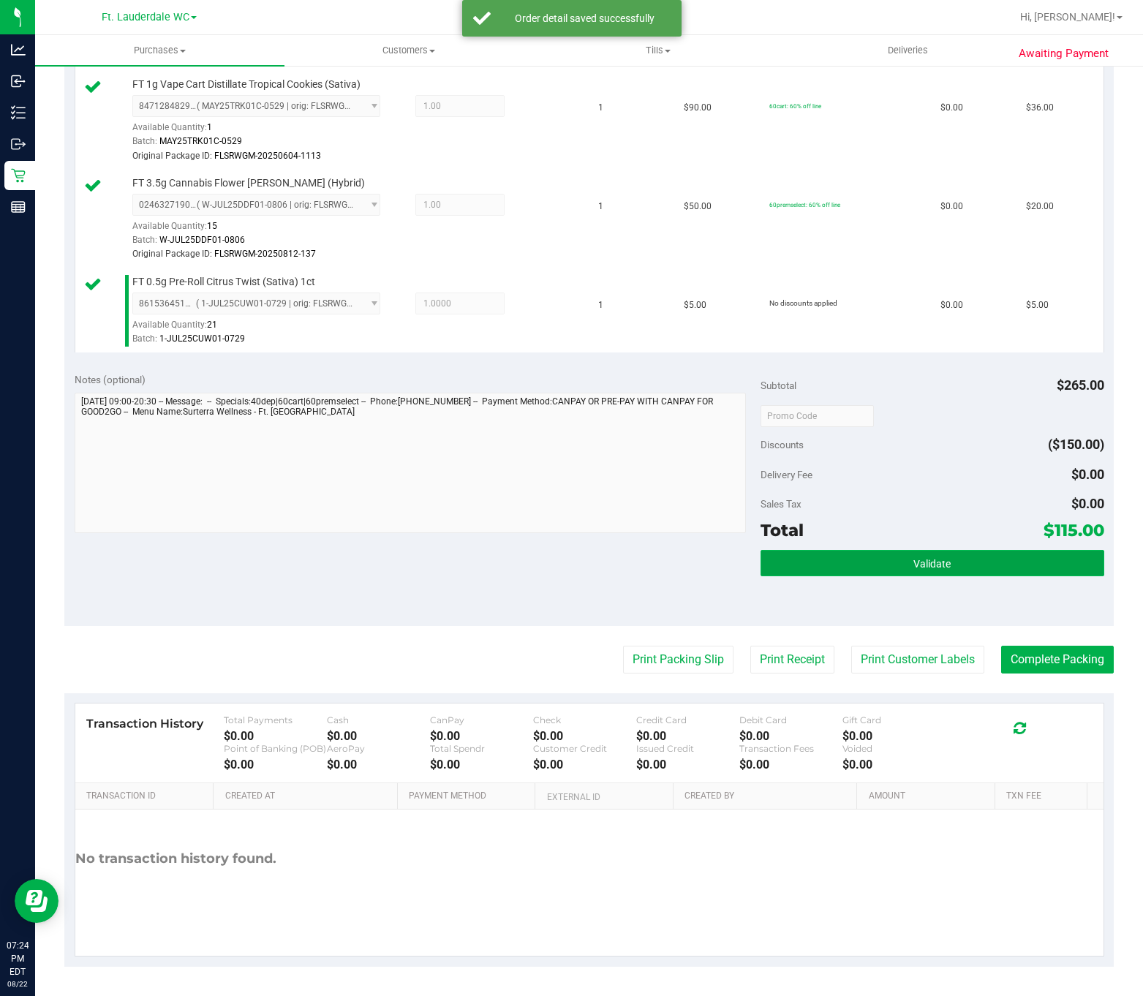
click at [921, 558] on span "Validate" at bounding box center [931, 564] width 37 height 12
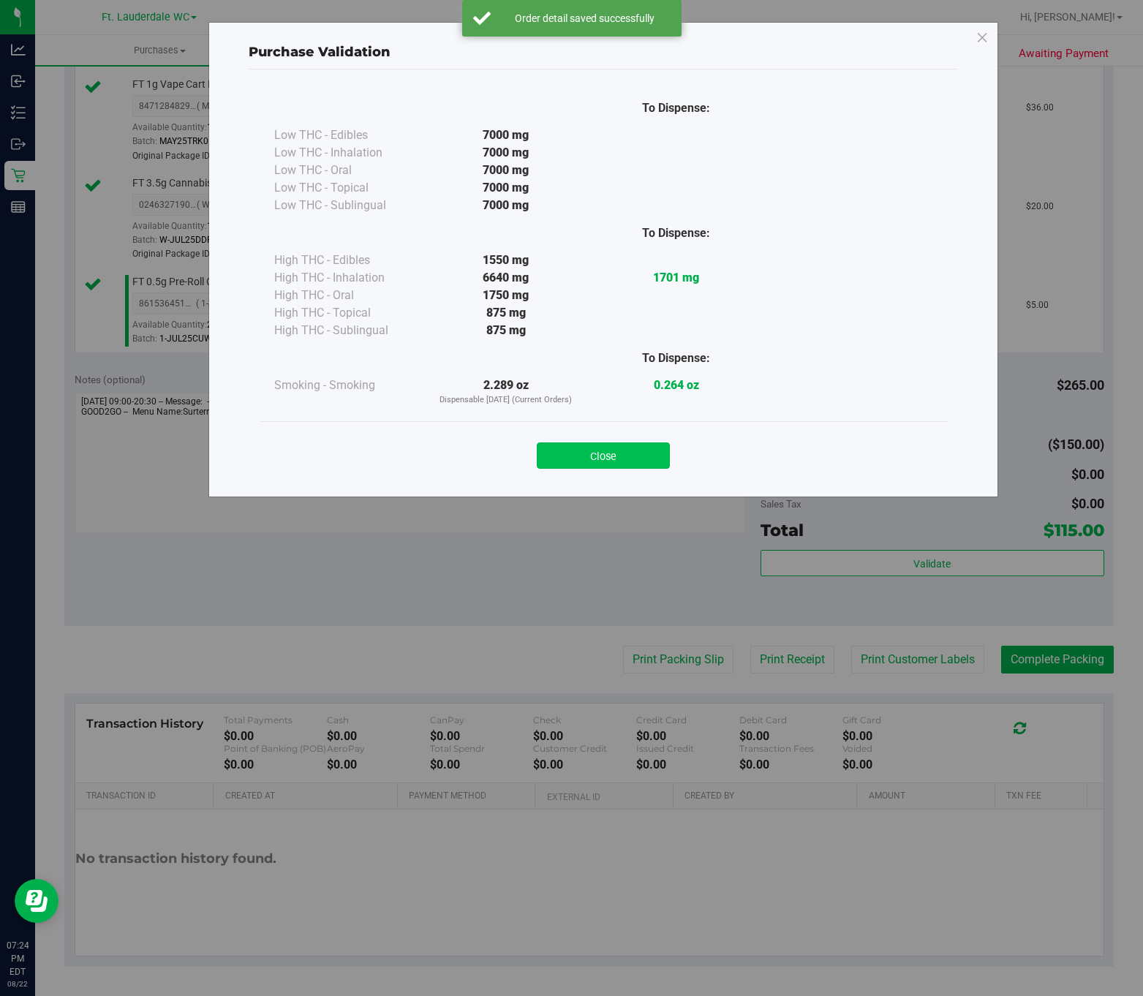
click at [606, 461] on button "Close" at bounding box center [603, 455] width 133 height 26
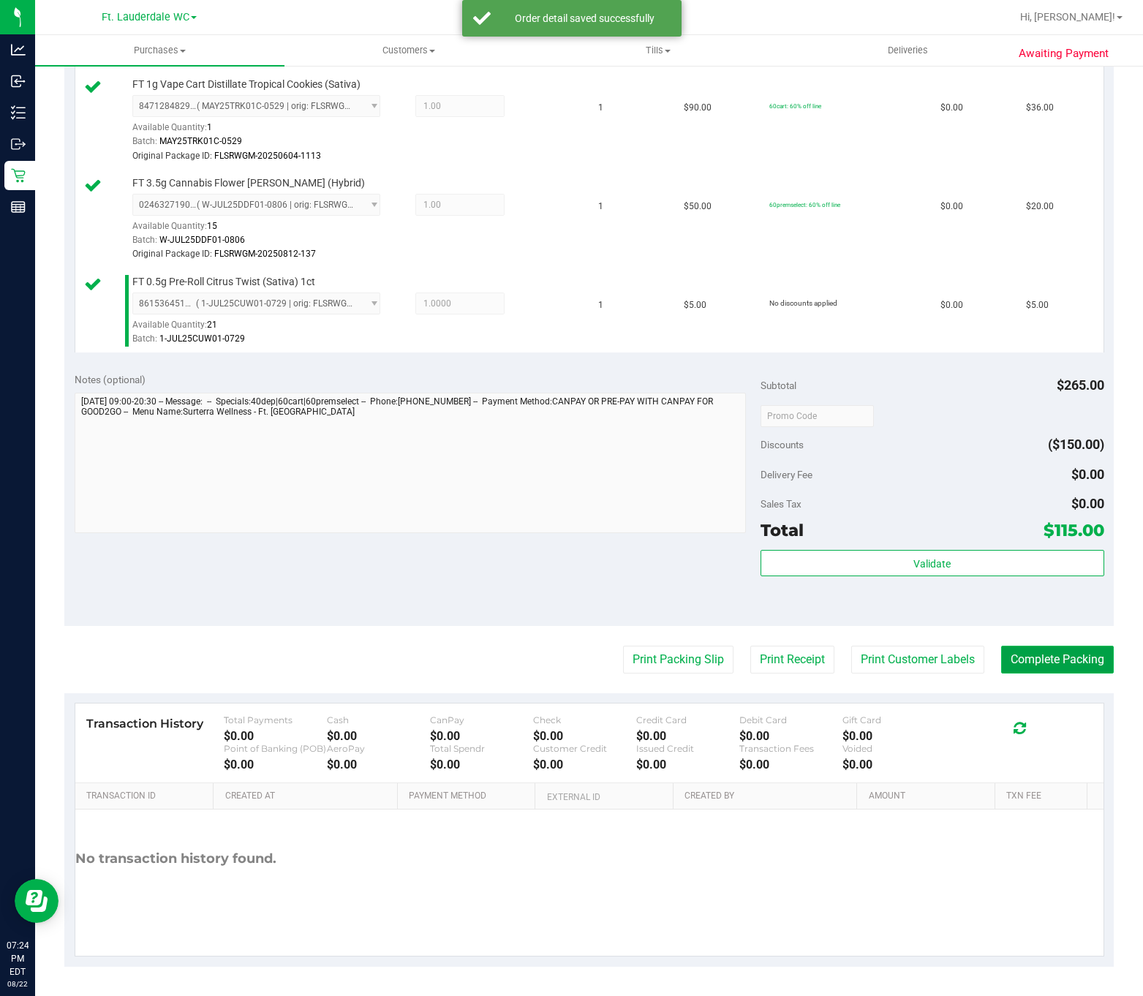
click at [1033, 652] on button "Complete Packing" at bounding box center [1057, 660] width 113 height 28
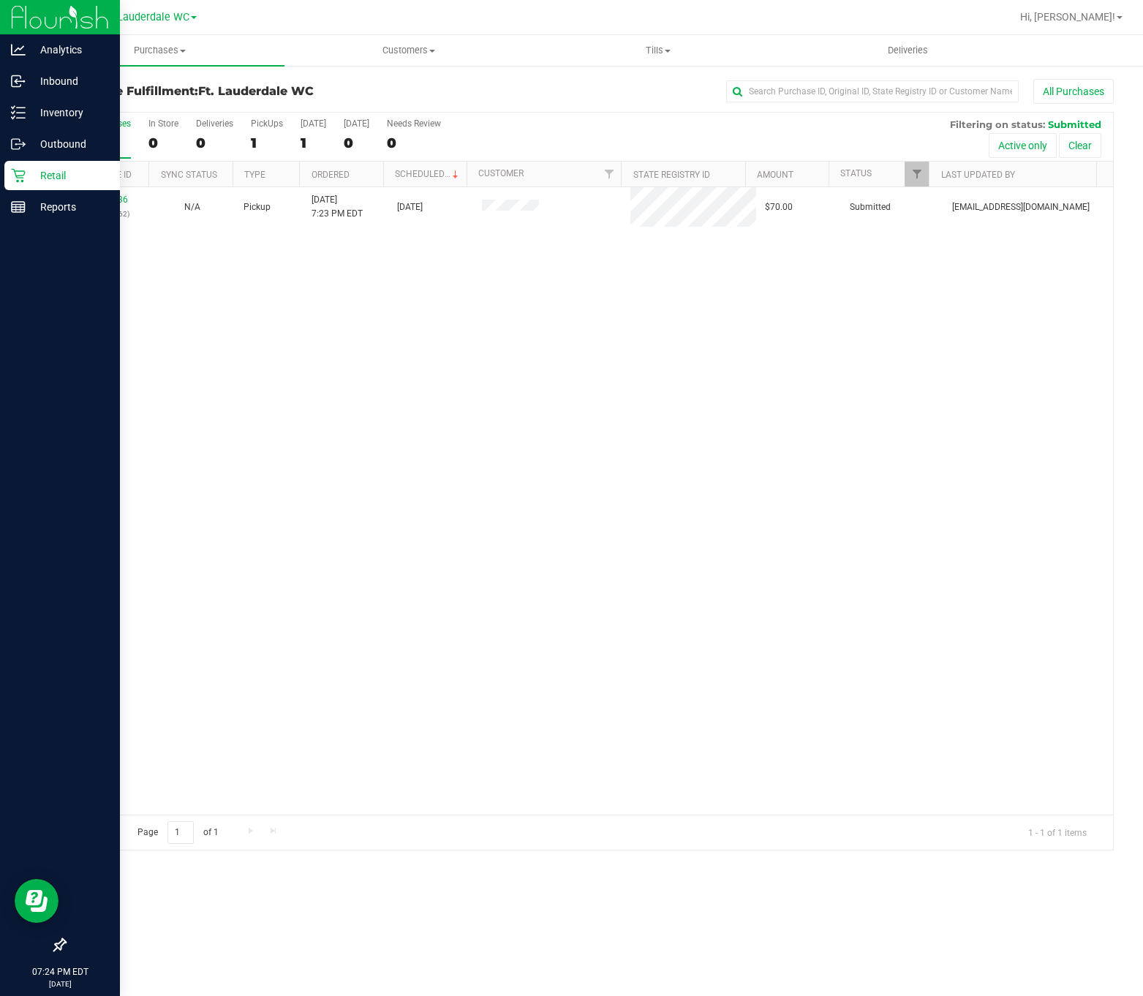
click at [5, 477] on div at bounding box center [60, 577] width 120 height 707
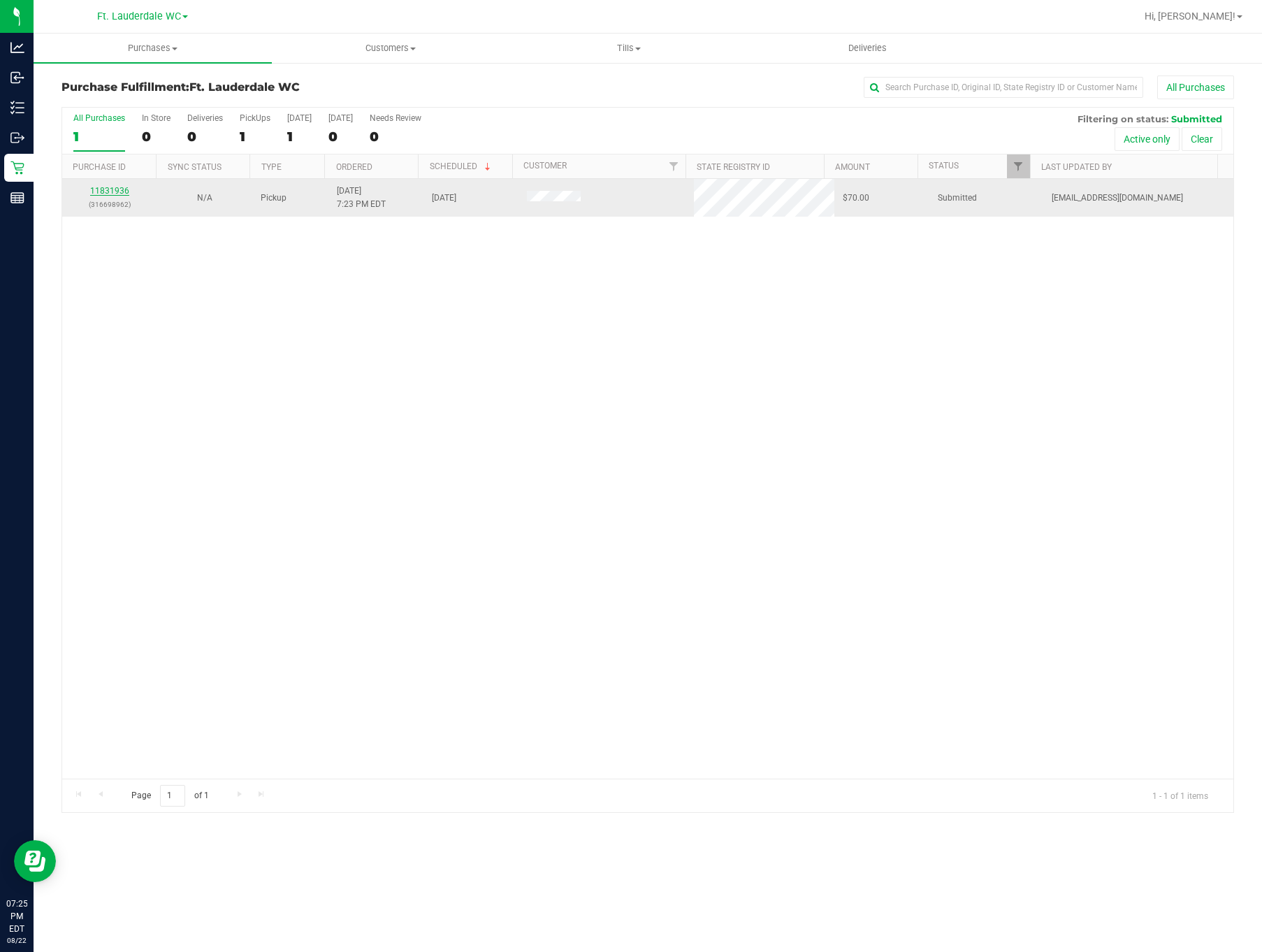
click at [113, 191] on link "11831936" at bounding box center [109, 190] width 39 height 10
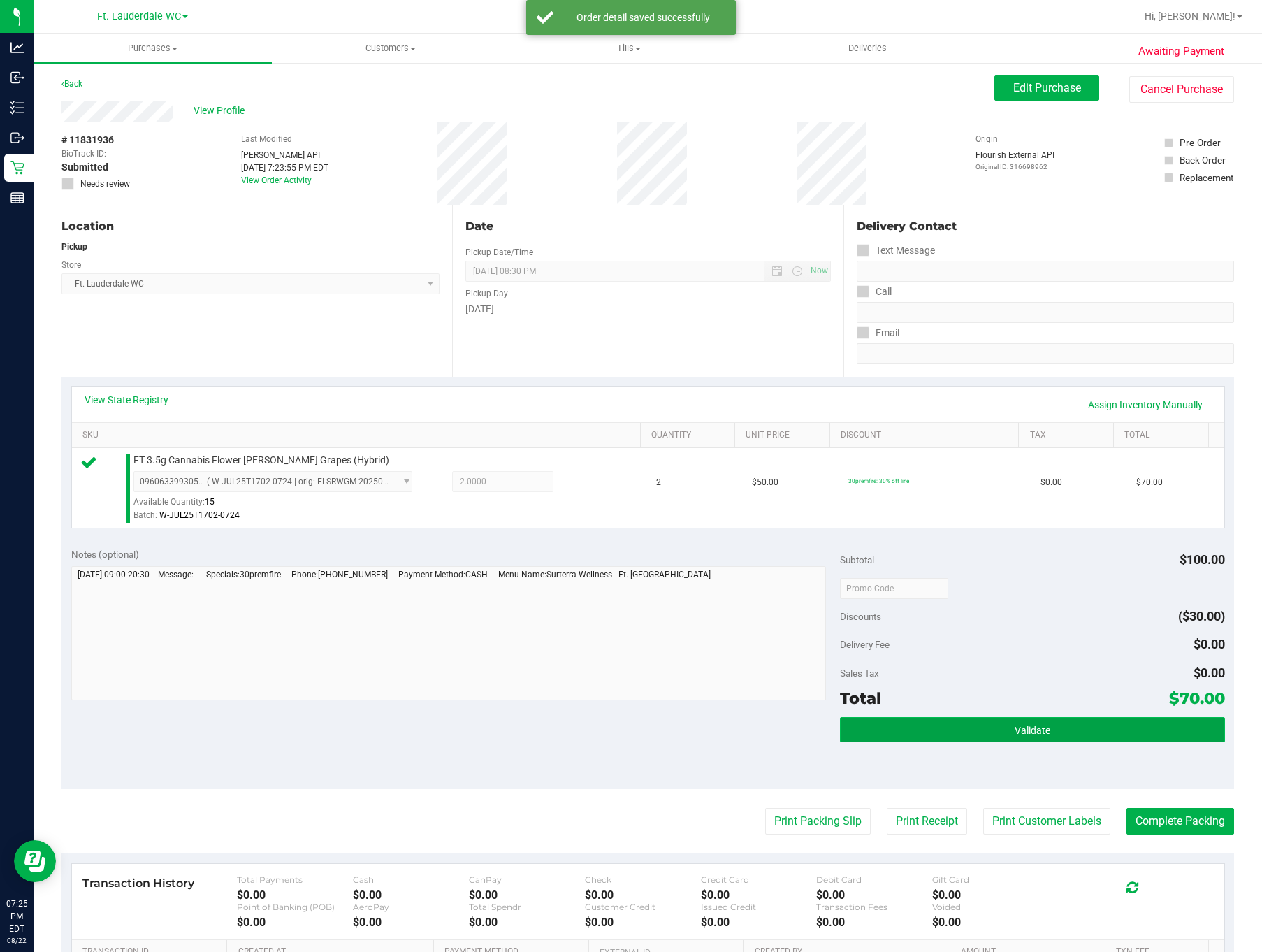
click at [980, 738] on button "Validate" at bounding box center [1033, 729] width 384 height 25
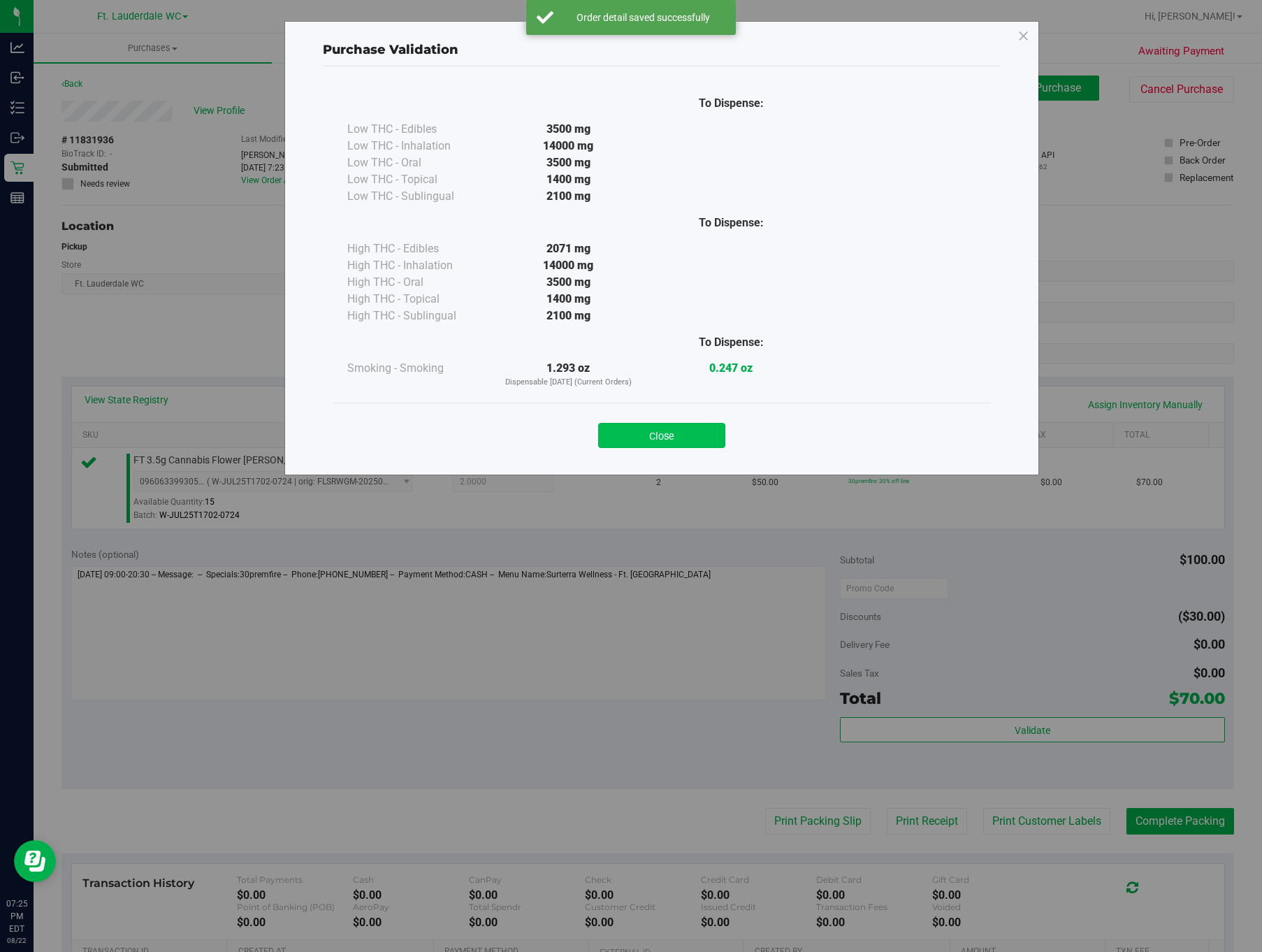
click at [662, 438] on button "Close" at bounding box center [662, 435] width 127 height 25
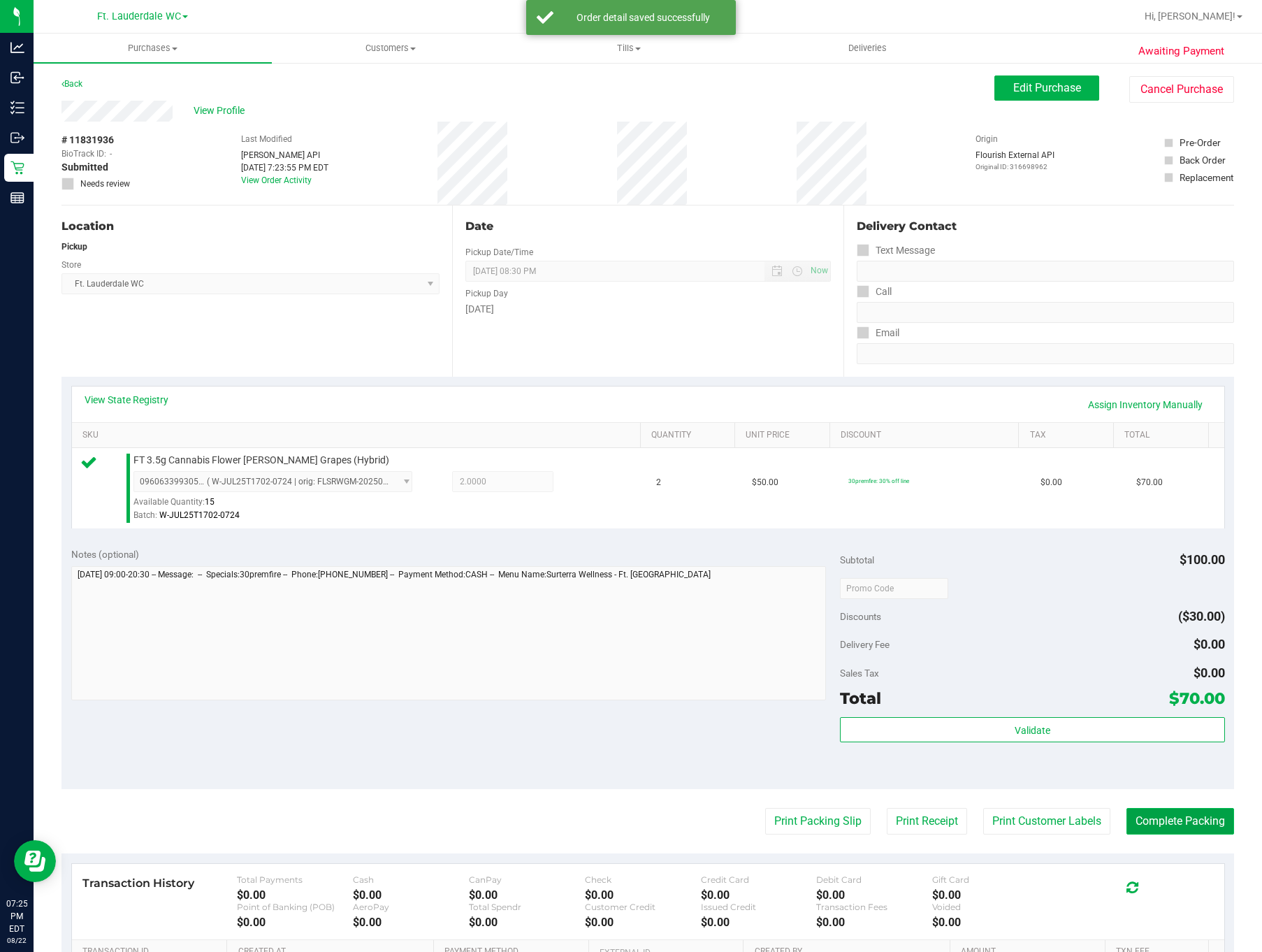
click at [1092, 824] on button "Complete Packing" at bounding box center [1181, 821] width 108 height 27
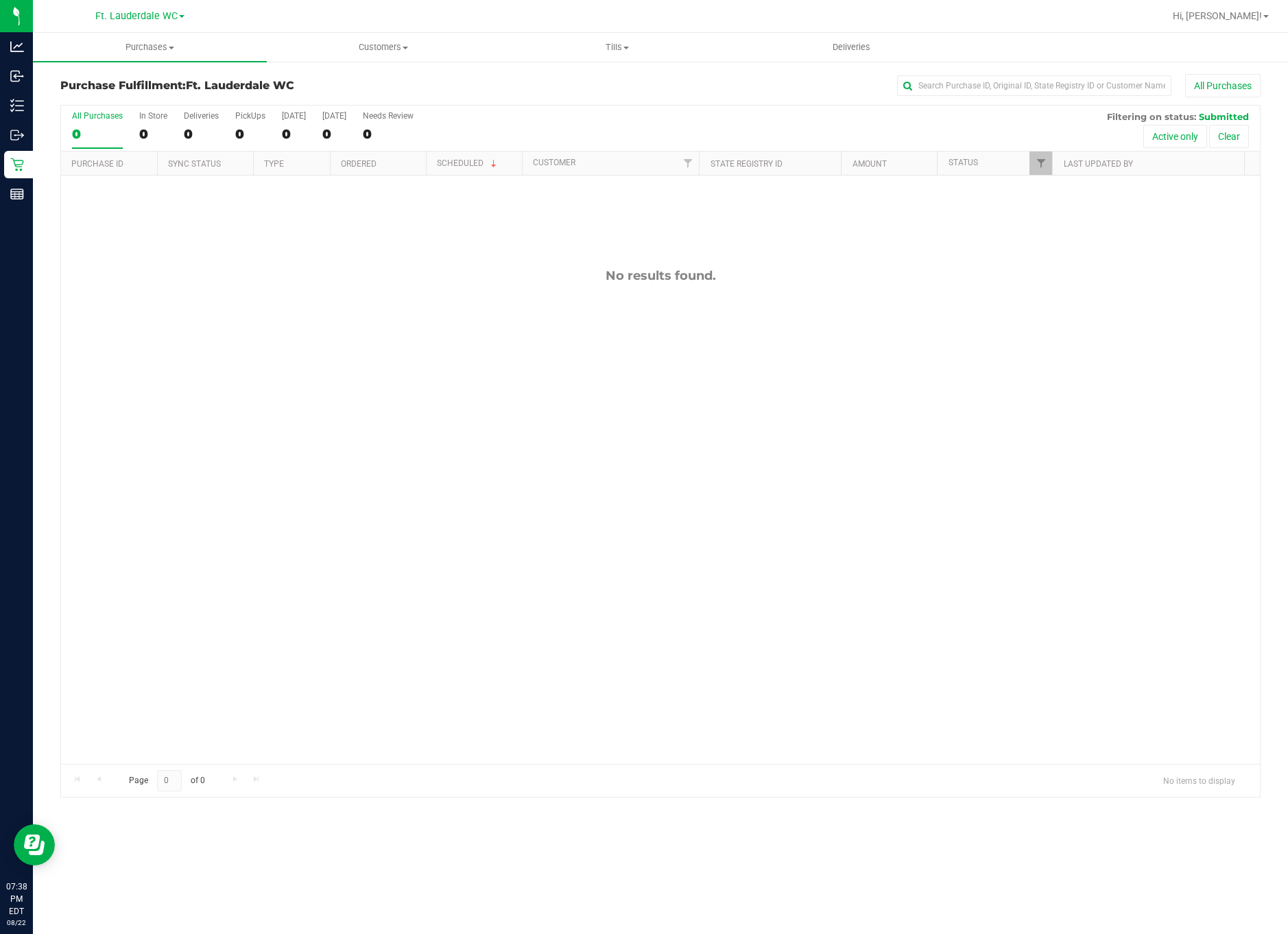
click at [83, 127] on label "All Purchases 0" at bounding box center [98, 129] width 51 height 38
click at [0, 0] on input "All Purchases 0" at bounding box center [0, 0] width 0 height 0
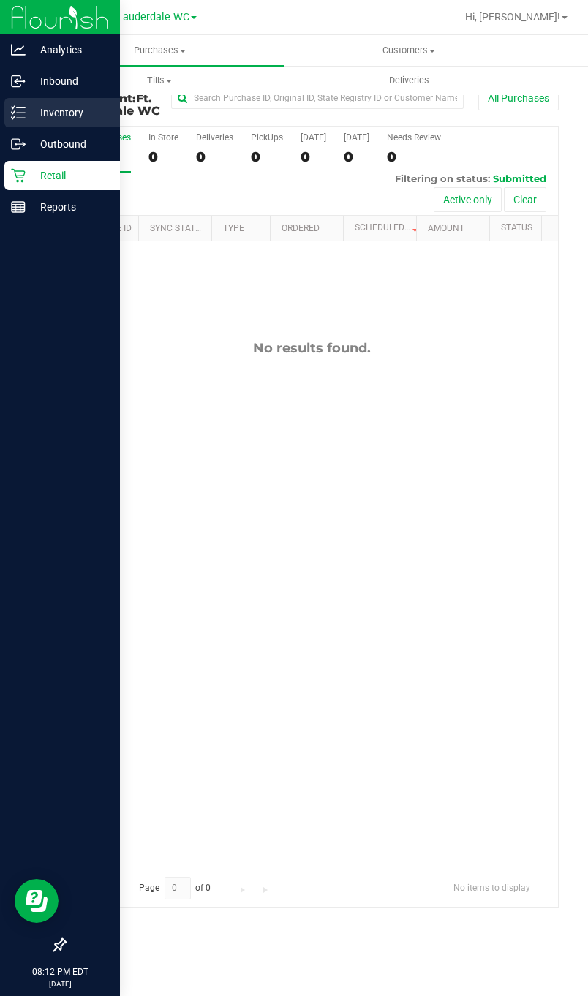
click at [61, 121] on p "Inventory" at bounding box center [70, 113] width 88 height 18
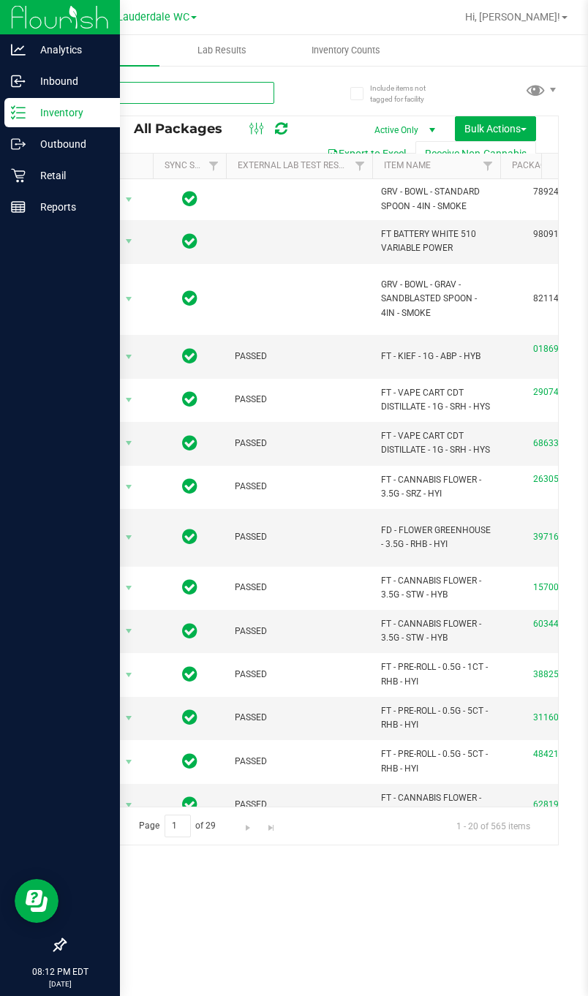
click at [203, 97] on input "text" at bounding box center [169, 93] width 210 height 22
type input "LMN"
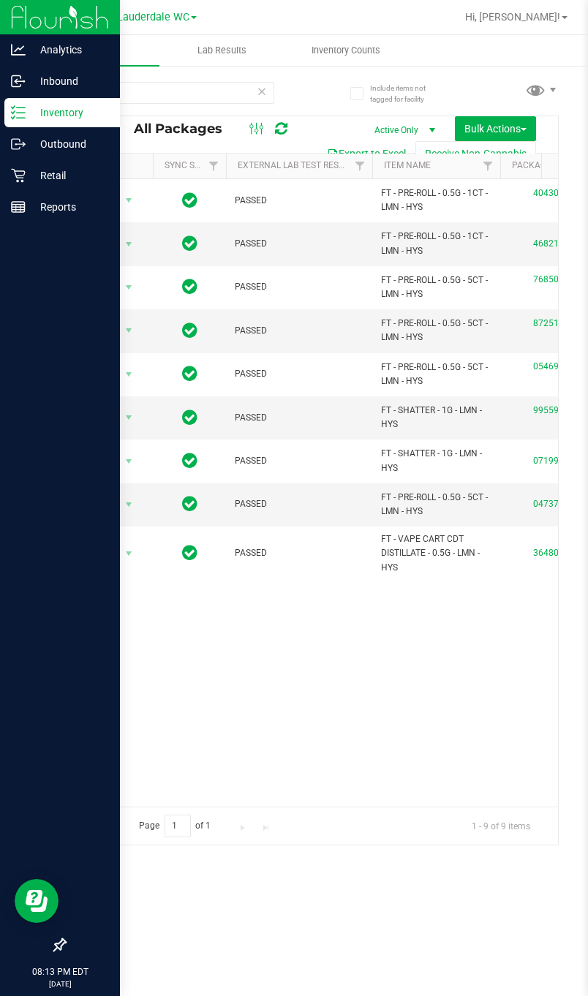
click at [265, 94] on icon at bounding box center [262, 91] width 10 height 18
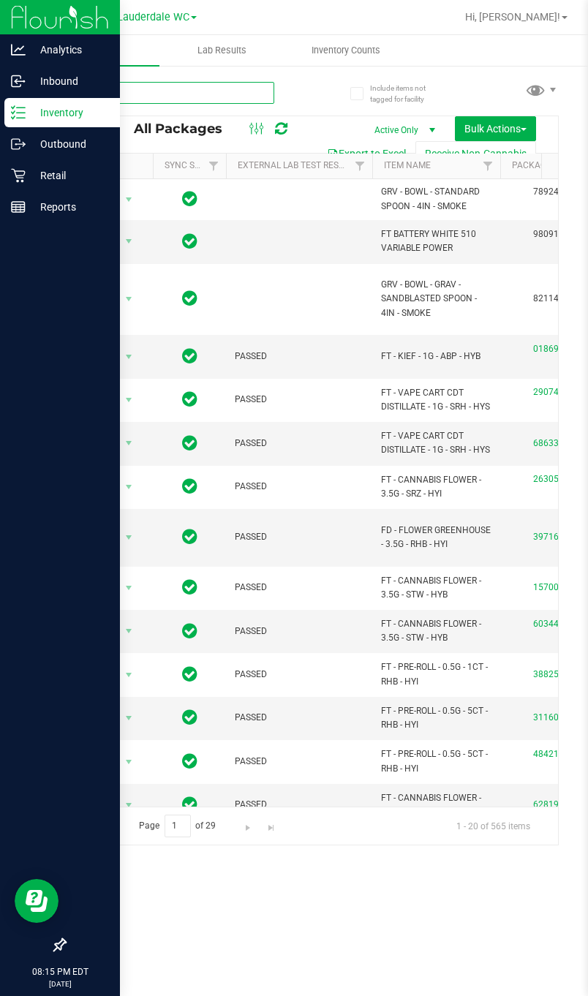
click at [248, 92] on input "text" at bounding box center [169, 93] width 210 height 22
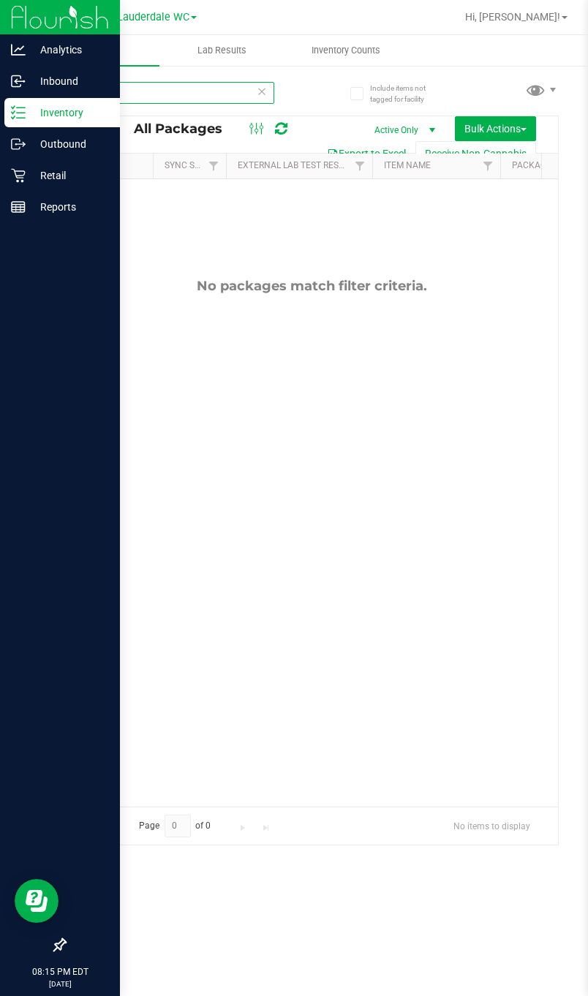
type input "TSK"
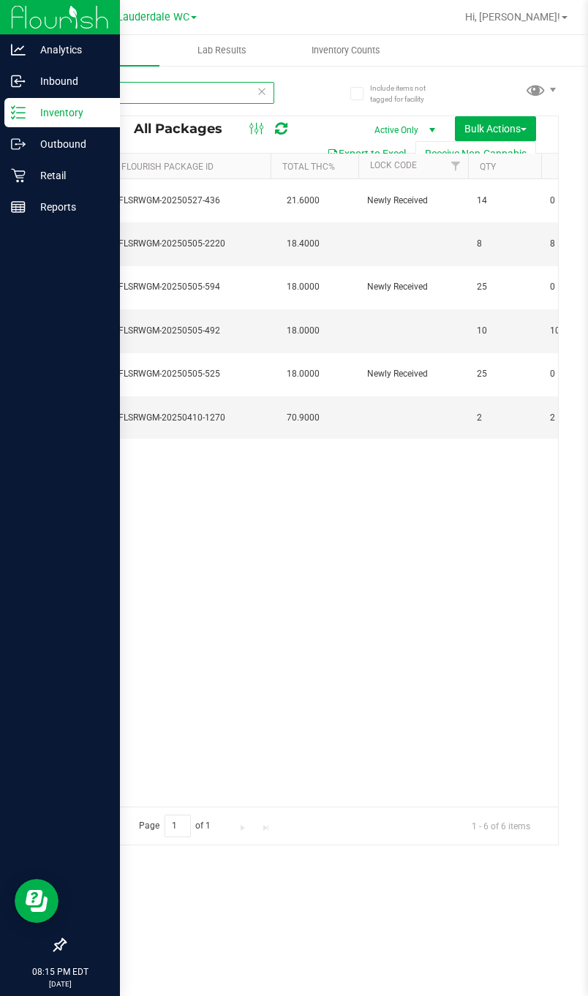
scroll to position [0, 193]
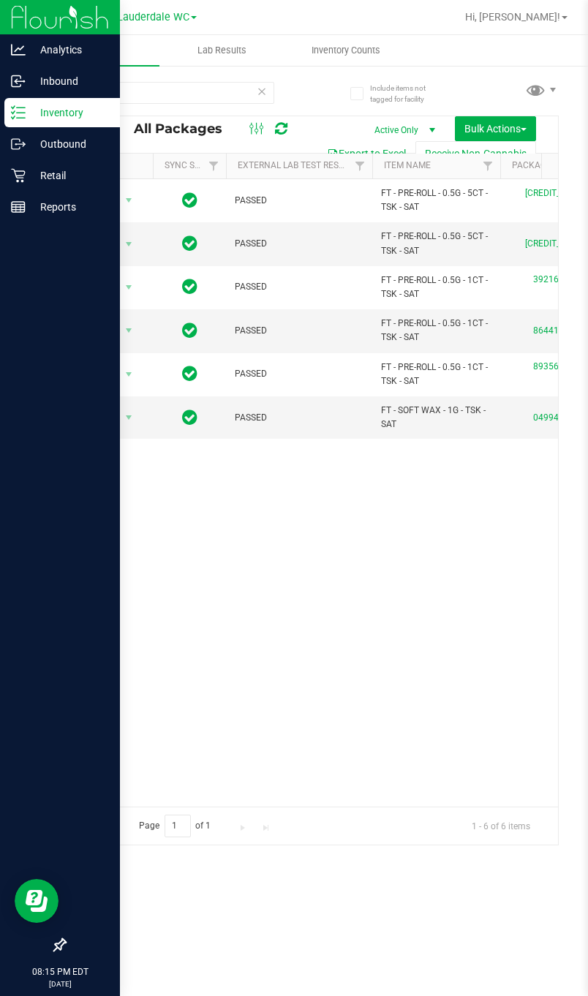
click at [262, 93] on icon at bounding box center [262, 91] width 10 height 18
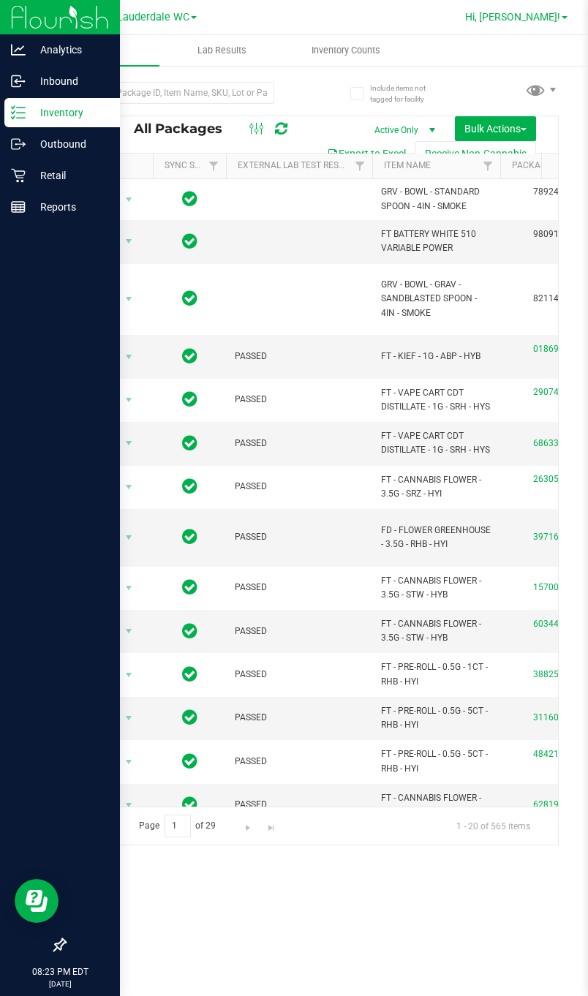
click at [549, 13] on span "Hi, [PERSON_NAME]!" at bounding box center [512, 17] width 95 height 12
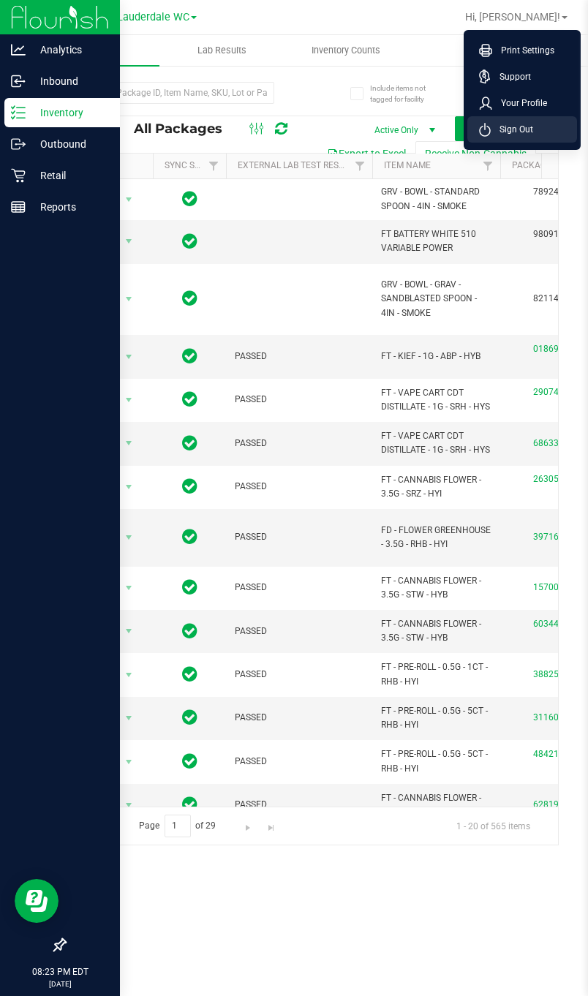
click at [491, 136] on span "Sign Out" at bounding box center [512, 129] width 42 height 15
